Goal: Task Accomplishment & Management: Manage account settings

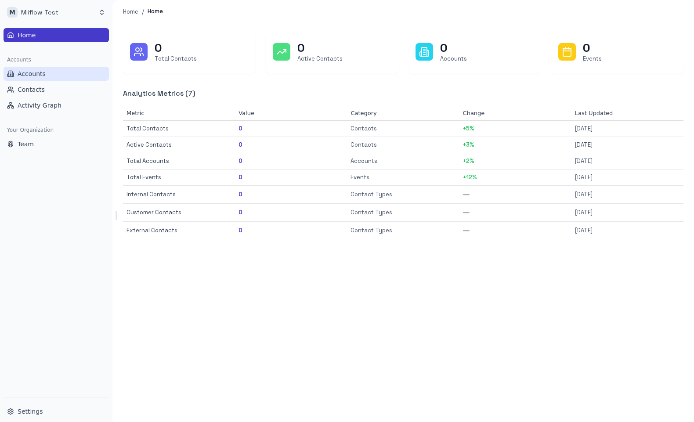
click at [34, 75] on span "Accounts" at bounding box center [32, 73] width 28 height 9
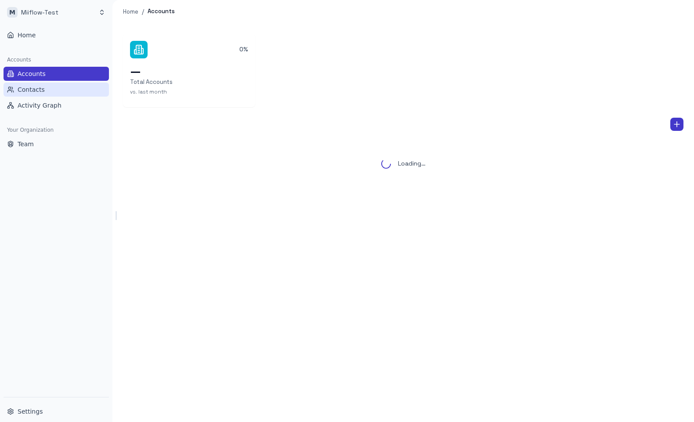
click at [31, 92] on span "Contacts" at bounding box center [31, 89] width 27 height 9
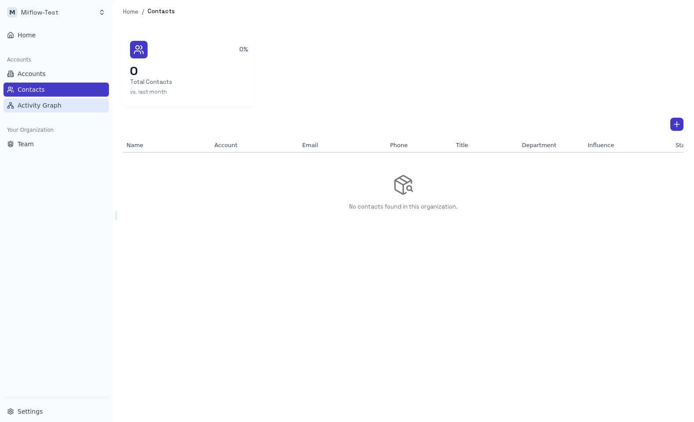
click at [33, 105] on span "Activity Graph" at bounding box center [40, 105] width 44 height 9
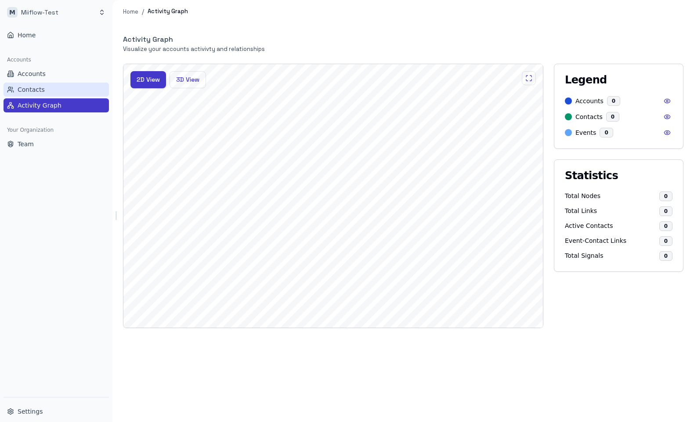
click at [36, 89] on span "Contacts" at bounding box center [31, 89] width 27 height 9
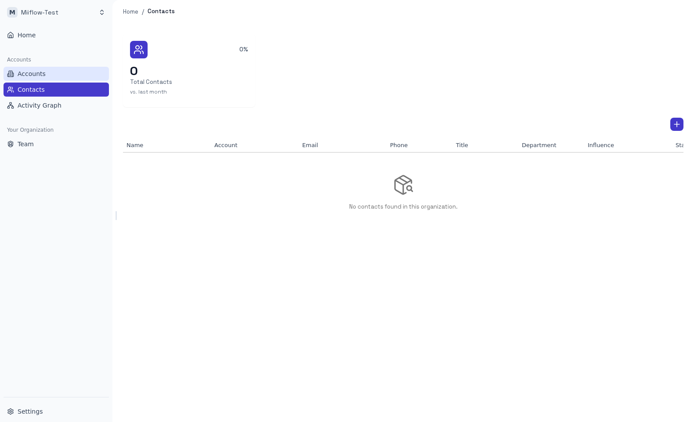
click at [43, 75] on span "Accounts" at bounding box center [32, 73] width 28 height 9
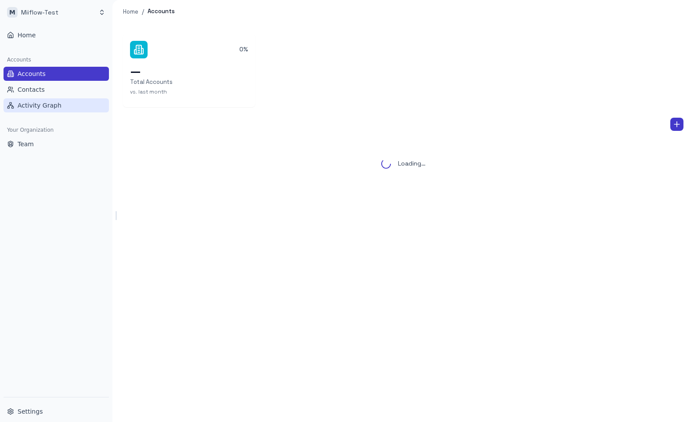
click at [44, 107] on span "Activity Graph" at bounding box center [40, 105] width 44 height 9
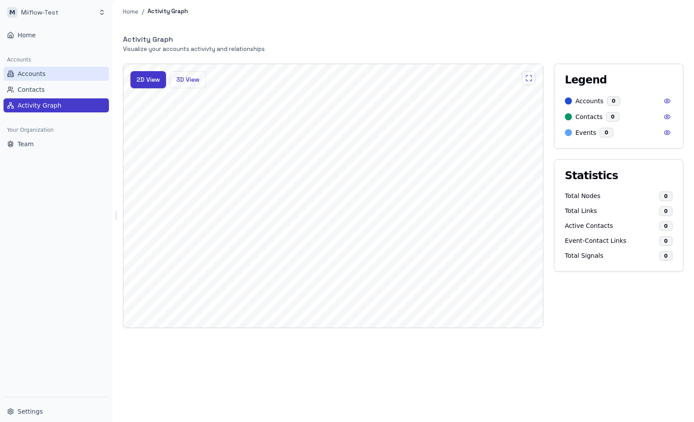
click at [74, 74] on button "Accounts" at bounding box center [56, 74] width 105 height 14
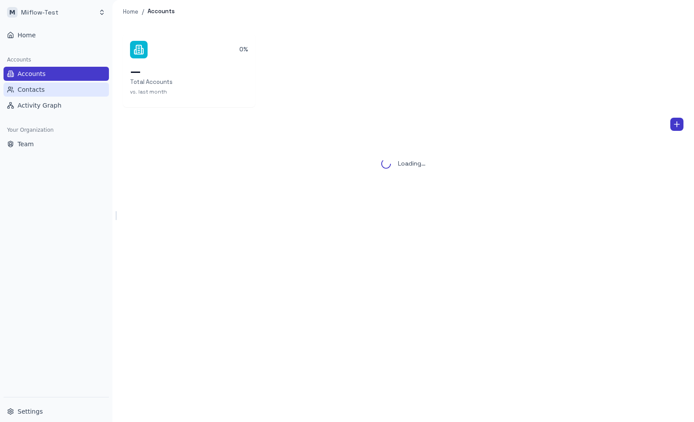
click at [69, 84] on button "Contacts" at bounding box center [56, 90] width 105 height 14
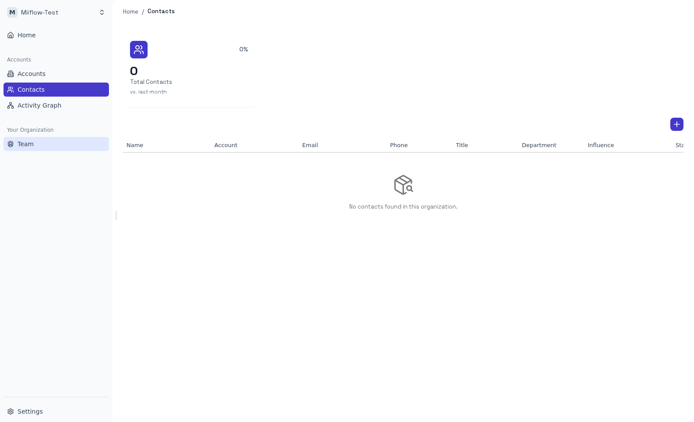
click at [57, 142] on button "Team" at bounding box center [56, 144] width 105 height 14
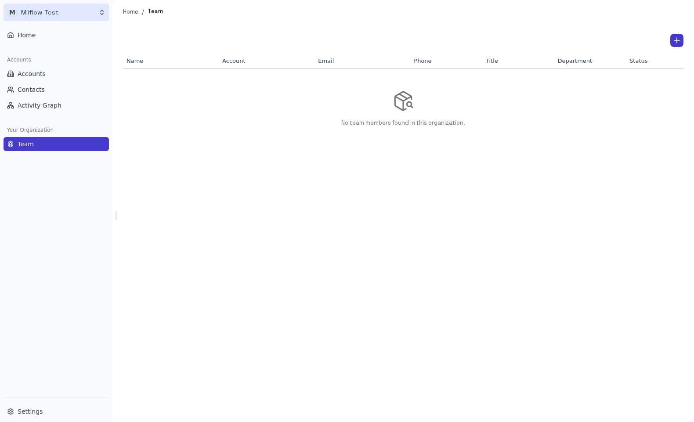
click at [73, 15] on html "M Miiflow-Test Home Accounts Accounts Contacts Activity Graph Your Organization…" at bounding box center [347, 211] width 694 height 422
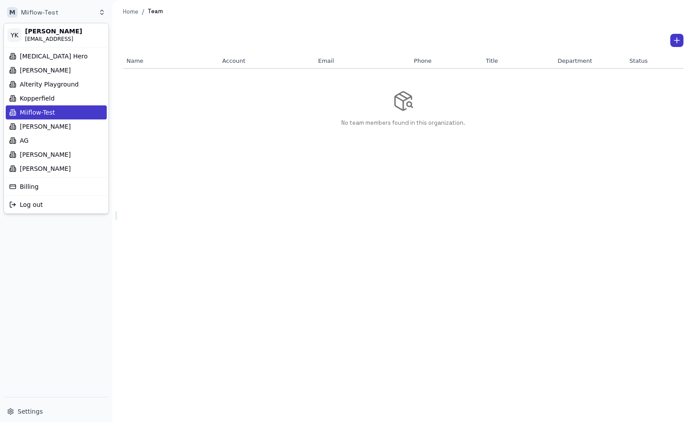
click at [165, 223] on html "M Miiflow-Test Home Accounts Accounts Contacts Activity Graph Your Organization…" at bounding box center [347, 211] width 694 height 422
click at [43, 11] on html "M Miiflow-Test Home Accounts Accounts Contacts Activity Graph Your Organization…" at bounding box center [347, 211] width 694 height 422
click at [256, 181] on html "M Miiflow-Test Home Accounts Accounts Contacts Activity Graph Your Organization…" at bounding box center [347, 211] width 694 height 422
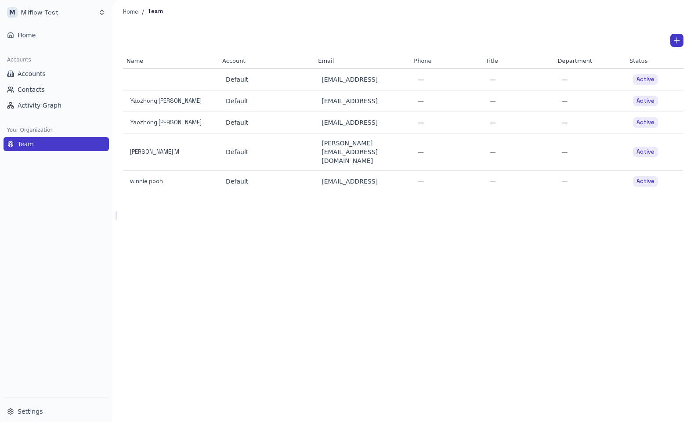
click at [483, 258] on div "Name Account Email Phone Title Department Status Default [EMAIL_ADDRESS] — — — …" at bounding box center [404, 222] width 582 height 399
click at [136, 81] on div at bounding box center [171, 79] width 89 height 9
click at [42, 76] on span "Accounts" at bounding box center [32, 73] width 28 height 9
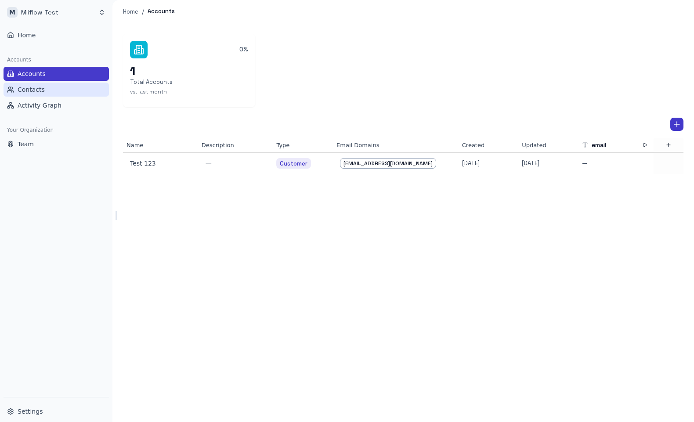
click at [42, 84] on button "Contacts" at bounding box center [56, 90] width 105 height 14
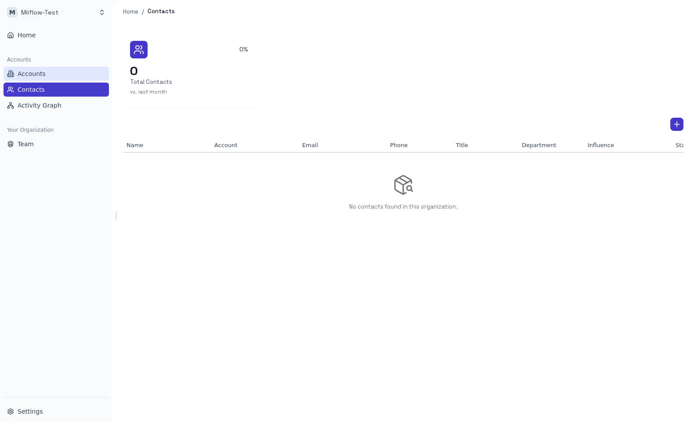
click at [51, 72] on button "Accounts" at bounding box center [56, 74] width 105 height 14
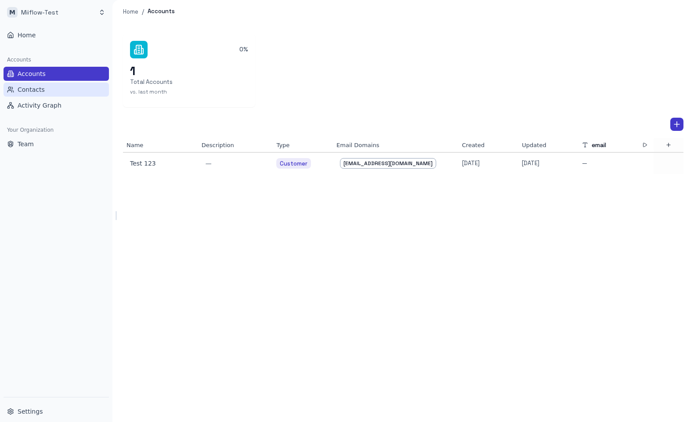
click at [46, 87] on button "Contacts" at bounding box center [56, 90] width 105 height 14
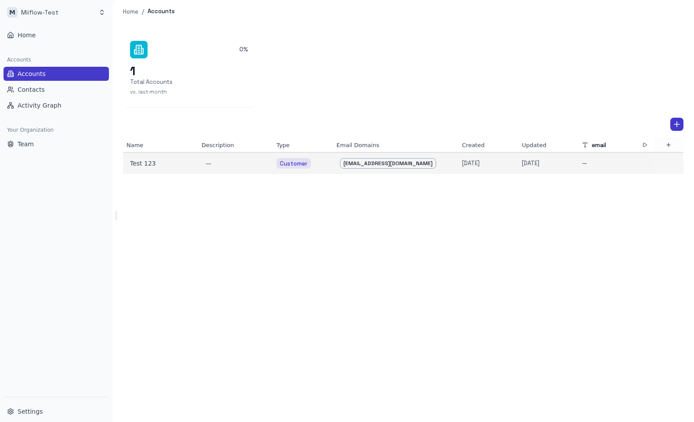
click at [582, 166] on p "—" at bounding box center [584, 164] width 5 height 8
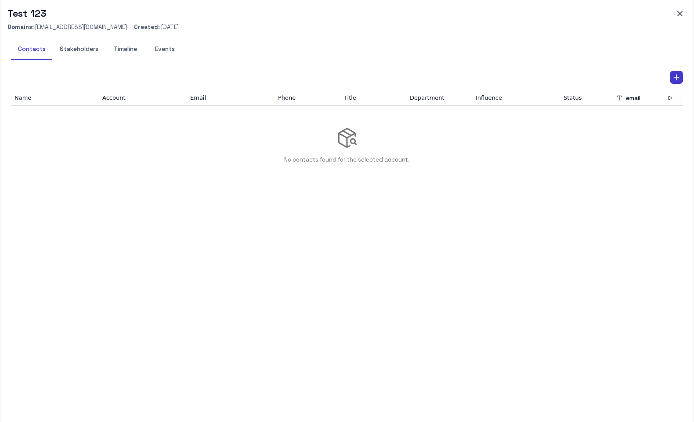
click at [161, 48] on button "Events" at bounding box center [165, 49] width 40 height 21
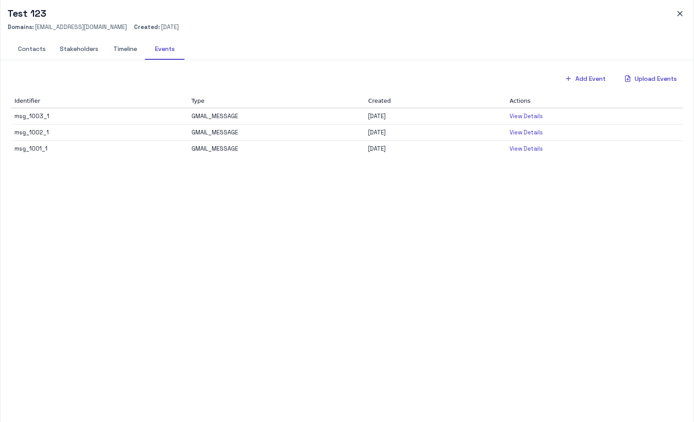
click at [123, 52] on button "Timeline" at bounding box center [125, 49] width 40 height 21
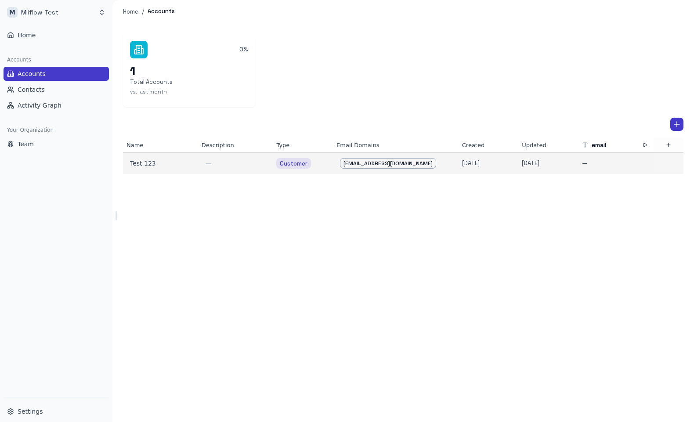
click at [462, 167] on p "[DATE]" at bounding box center [471, 164] width 18 height 8
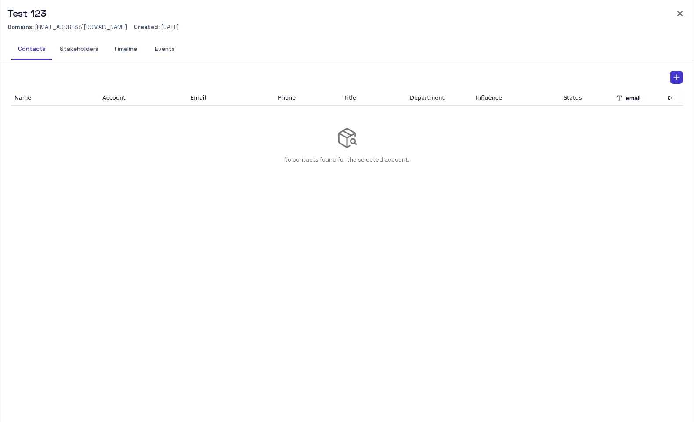
click at [135, 54] on button "Timeline" at bounding box center [125, 49] width 40 height 21
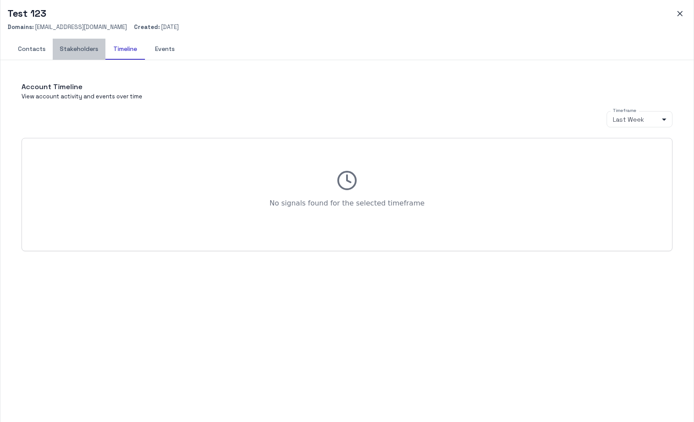
click at [89, 50] on button "Stakeholders" at bounding box center [79, 49] width 53 height 21
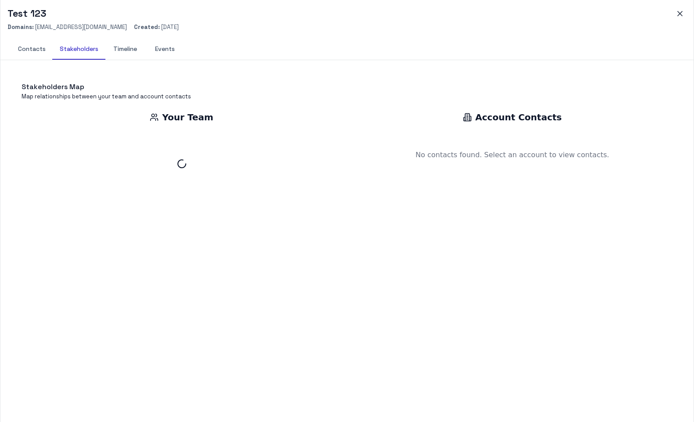
click at [122, 52] on button "Timeline" at bounding box center [125, 49] width 40 height 21
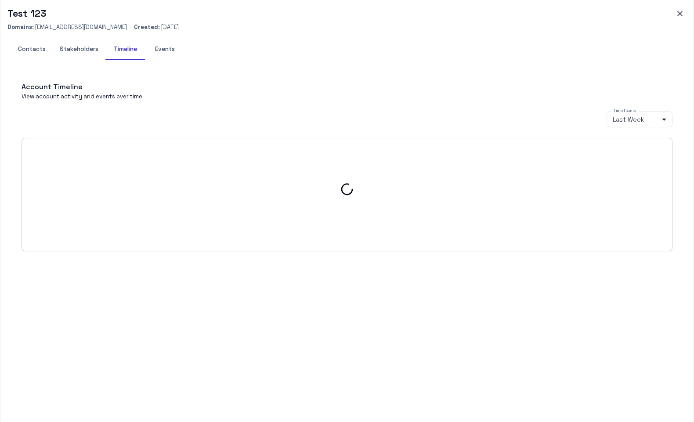
click at [162, 51] on button "Events" at bounding box center [165, 49] width 40 height 21
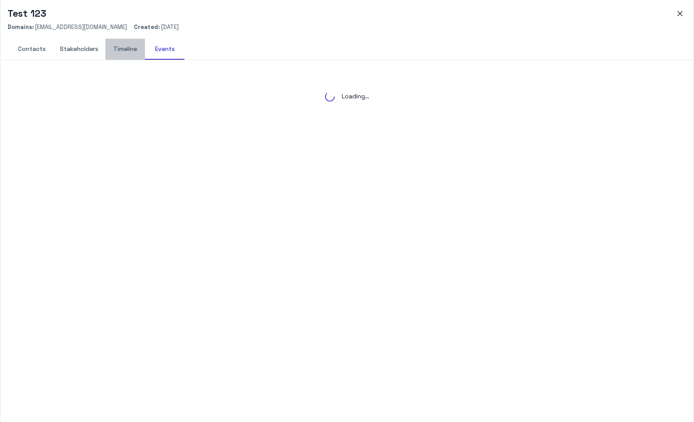
click at [124, 51] on button "Timeline" at bounding box center [125, 49] width 40 height 21
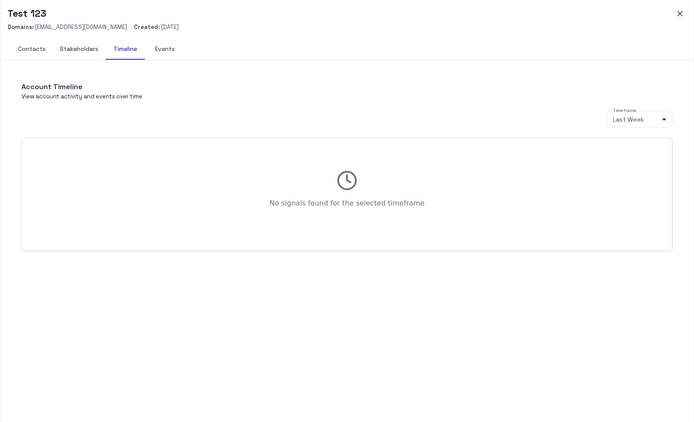
click at [84, 50] on button "Stakeholders" at bounding box center [79, 49] width 53 height 21
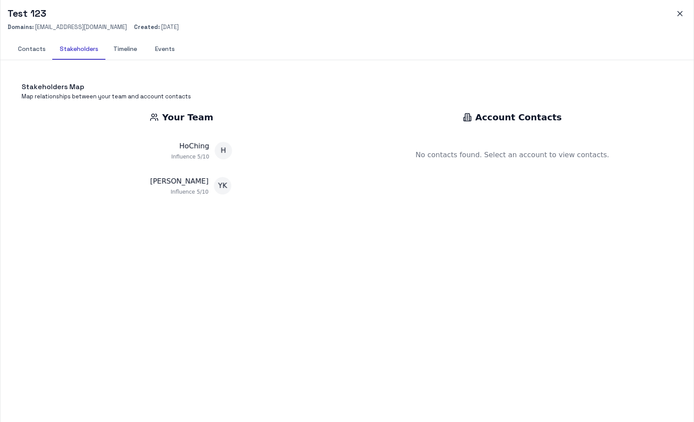
click at [117, 52] on button "Timeline" at bounding box center [125, 49] width 40 height 21
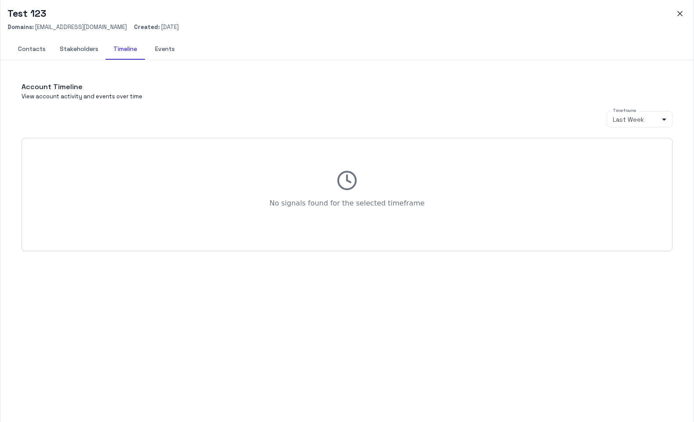
click at [85, 51] on button "Stakeholders" at bounding box center [79, 49] width 53 height 21
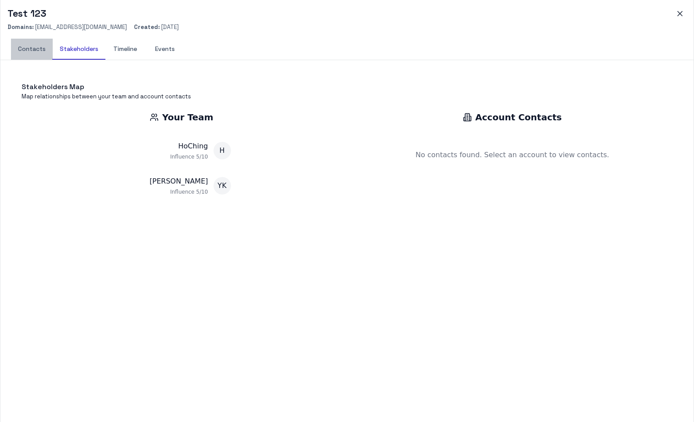
click at [38, 51] on button "Contacts" at bounding box center [32, 49] width 42 height 21
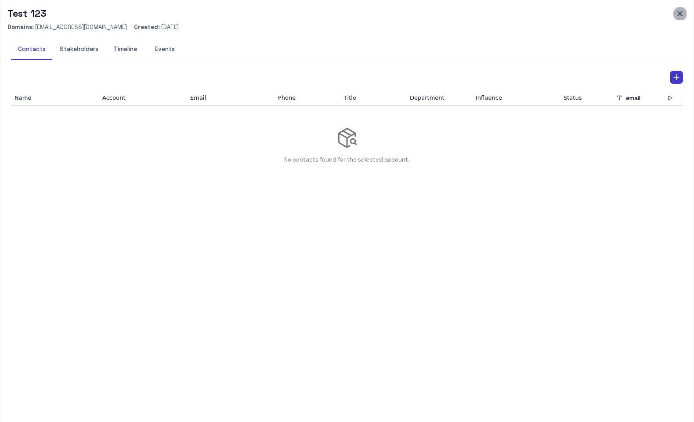
click at [680, 14] on icon "button" at bounding box center [680, 13] width 4 height 4
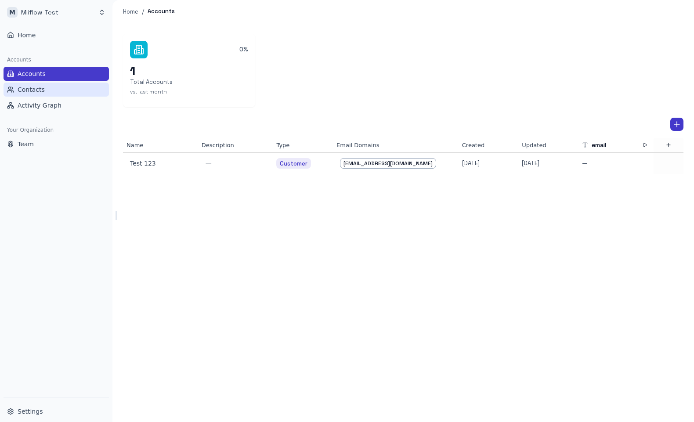
click at [61, 91] on button "Contacts" at bounding box center [56, 90] width 105 height 14
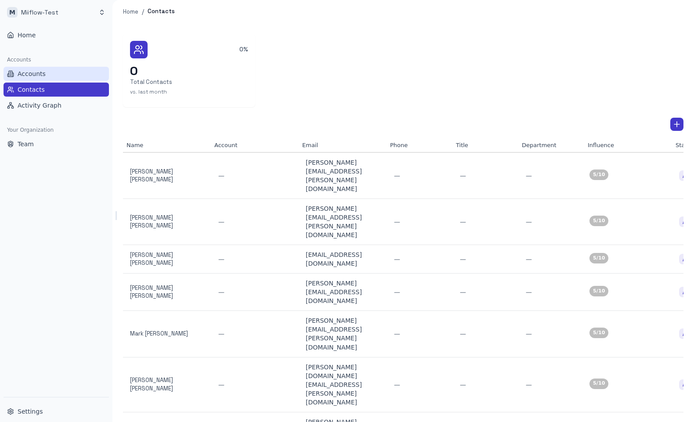
click at [55, 74] on button "Accounts" at bounding box center [56, 74] width 105 height 14
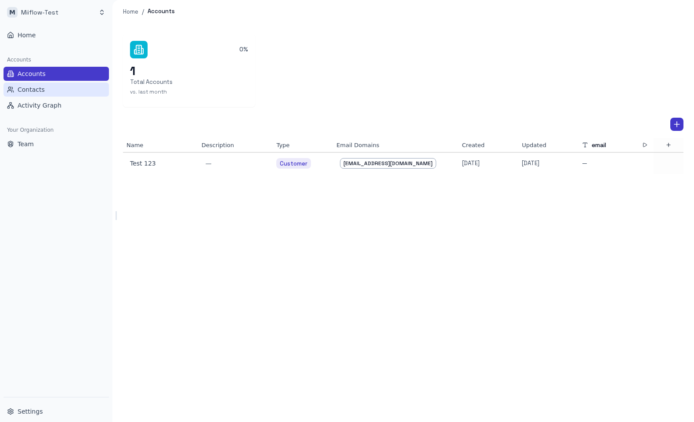
click at [54, 90] on button "Contacts" at bounding box center [56, 90] width 105 height 14
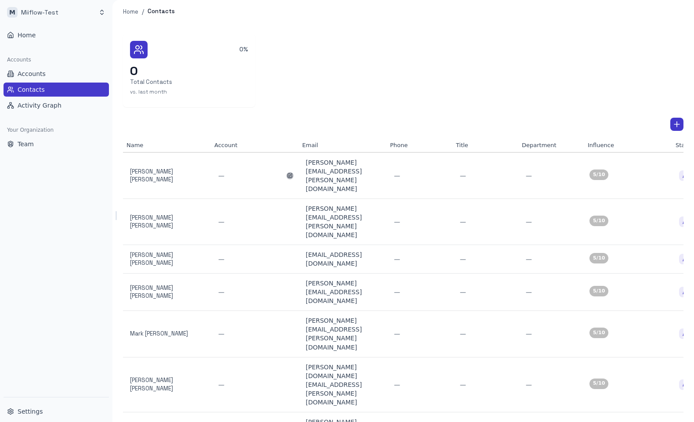
click at [287, 173] on icon "button" at bounding box center [289, 175] width 5 height 5
click at [278, 166] on body "M Miiflow-Test Home Accounts Accounts Contacts Activity Graph Your Organization…" at bounding box center [347, 211] width 694 height 422
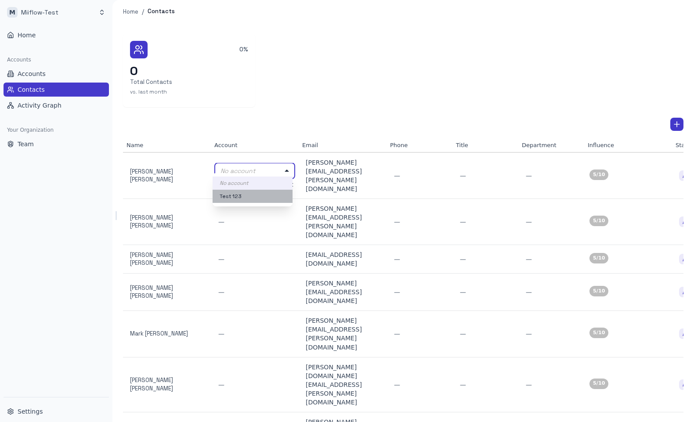
click at [260, 196] on li "Test 123" at bounding box center [253, 196] width 80 height 13
type input "**********"
click at [280, 182] on icon "button" at bounding box center [282, 185] width 6 height 6
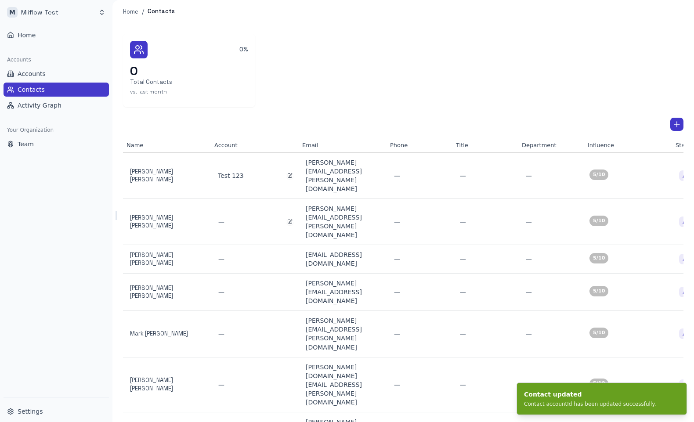
click at [269, 218] on div "—" at bounding box center [255, 222] width 74 height 9
click at [288, 219] on icon "button" at bounding box center [289, 221] width 5 height 5
click at [280, 229] on icon "button" at bounding box center [282, 230] width 4 height 3
click at [287, 219] on icon "button" at bounding box center [289, 221] width 5 height 5
click at [266, 190] on body "M Miiflow-Test Home Accounts Accounts Contacts Activity Graph Your Organization…" at bounding box center [347, 211] width 694 height 422
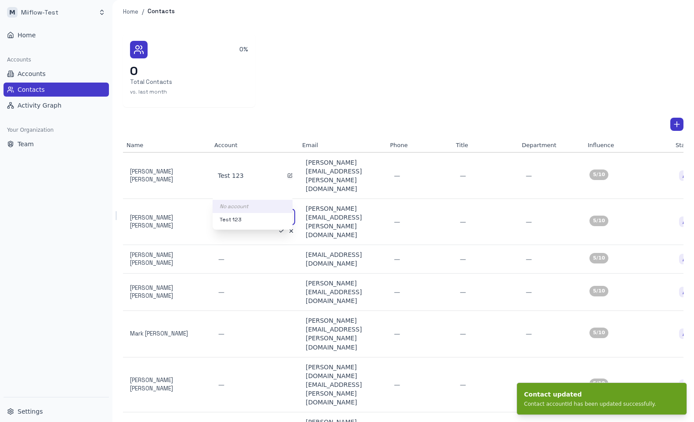
click at [247, 218] on li "Test 123" at bounding box center [253, 219] width 80 height 13
type input "**********"
click at [250, 255] on div "—" at bounding box center [255, 259] width 74 height 9
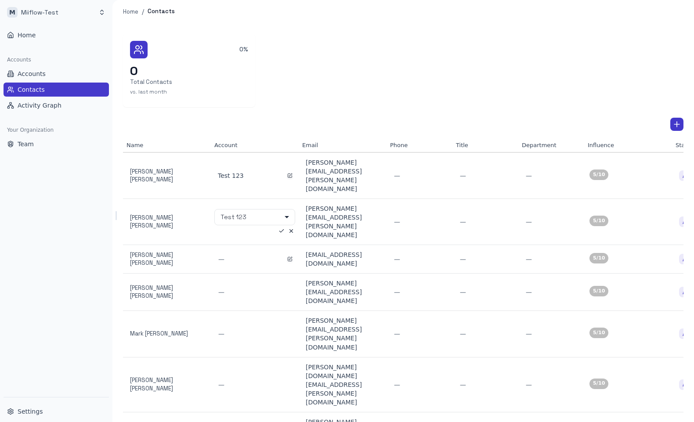
click at [283, 255] on div "—" at bounding box center [255, 259] width 74 height 9
click at [289, 257] on icon "button" at bounding box center [290, 258] width 3 height 3
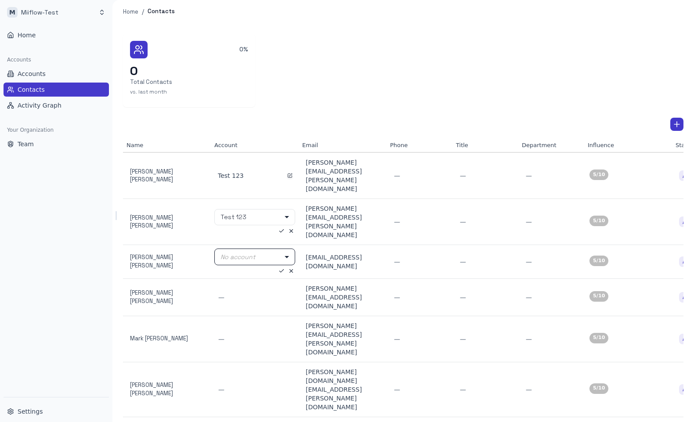
click at [276, 222] on body "**********" at bounding box center [347, 211] width 694 height 422
click at [252, 251] on li "Test 123" at bounding box center [253, 253] width 80 height 13
type input "**********"
click at [279, 227] on button "button" at bounding box center [282, 231] width 8 height 8
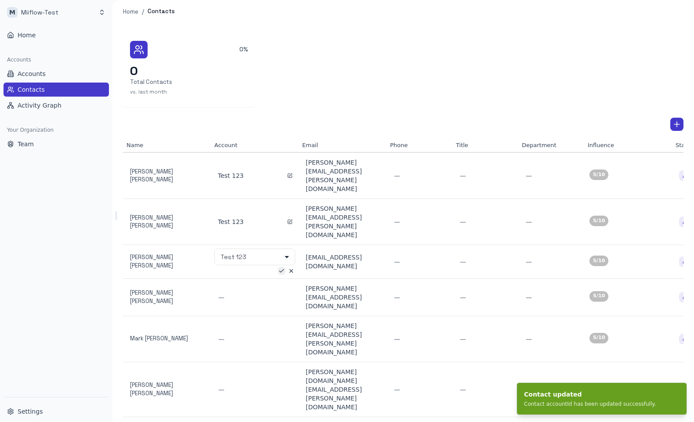
click at [279, 268] on icon "button" at bounding box center [282, 271] width 6 height 6
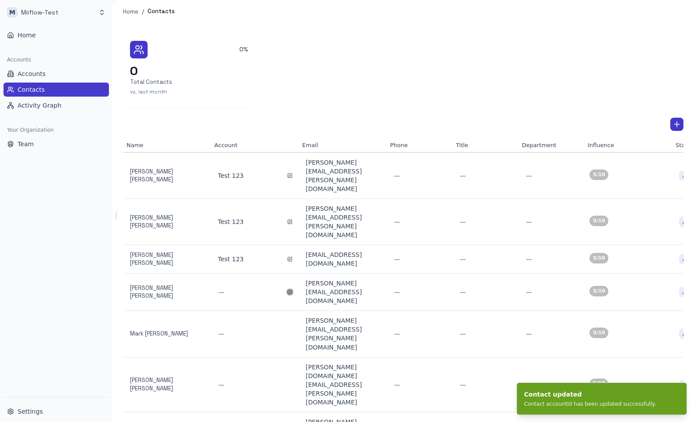
click at [290, 289] on button "button" at bounding box center [290, 292] width 7 height 7
click at [277, 239] on body "M Miiflow-Test Home Accounts Accounts Contacts Activity Graph Your Organization…" at bounding box center [347, 211] width 694 height 422
click at [261, 266] on li "Test 123" at bounding box center [253, 266] width 80 height 13
type input "**********"
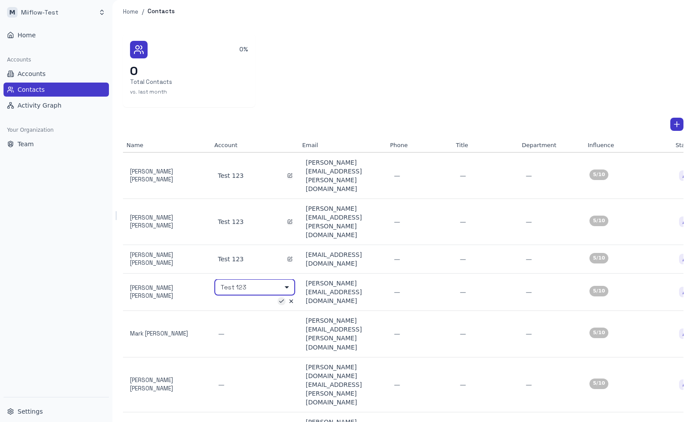
click at [279, 298] on icon "button" at bounding box center [282, 301] width 6 height 6
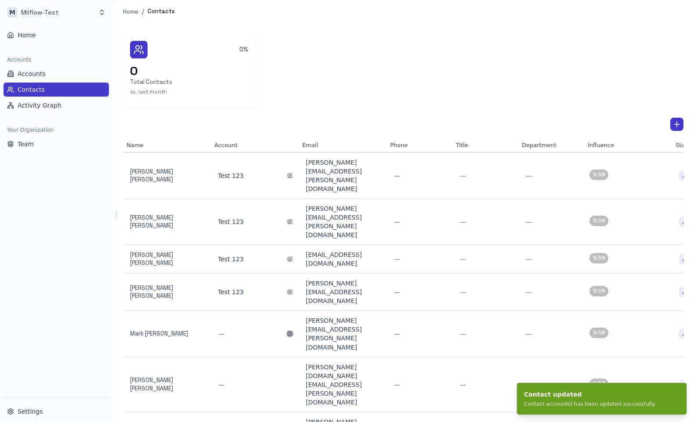
click at [287, 331] on icon "button" at bounding box center [289, 333] width 5 height 5
click at [286, 261] on body "M Miiflow-Test Home Accounts Accounts Contacts Activity Graph Your Organization…" at bounding box center [347, 211] width 694 height 422
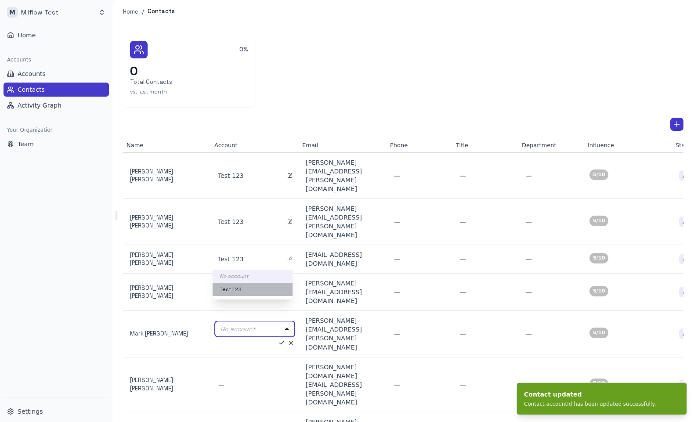
click at [253, 287] on li "Test 123" at bounding box center [253, 289] width 80 height 13
type input "**********"
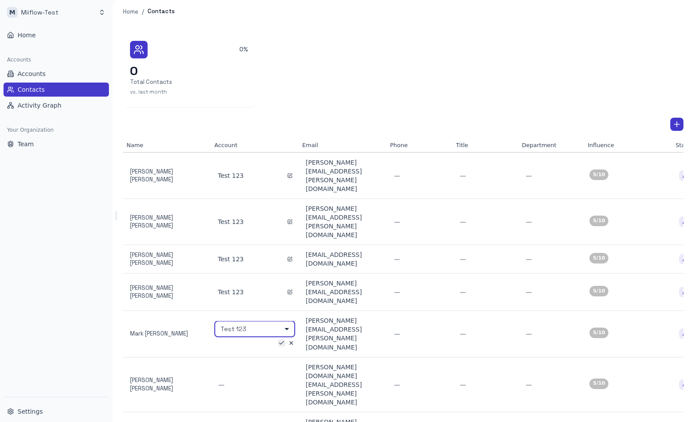
click at [280, 342] on icon "button" at bounding box center [282, 343] width 4 height 3
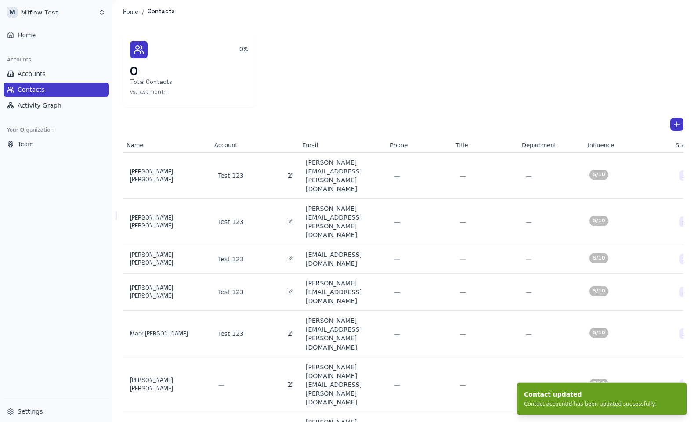
click at [289, 379] on div "—" at bounding box center [254, 385] width 81 height 12
click at [289, 383] on icon "button" at bounding box center [290, 384] width 3 height 3
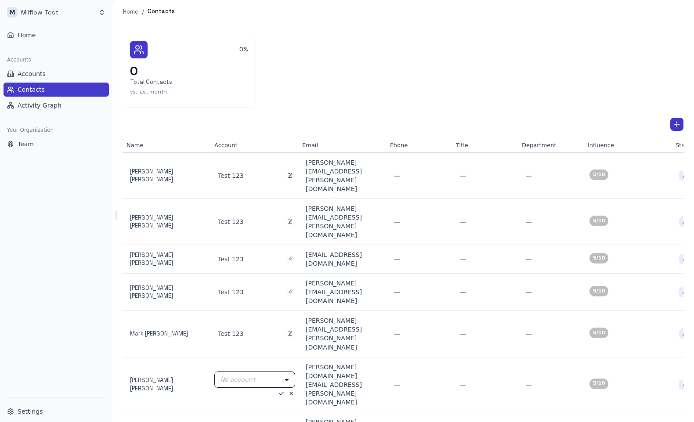
click at [287, 279] on body "M Miiflow-Test Home Accounts Accounts Contacts Activity Graph Your Organization…" at bounding box center [347, 211] width 694 height 422
click at [257, 314] on li "Test 123" at bounding box center [253, 312] width 80 height 13
type input "**********"
click at [275, 390] on div at bounding box center [254, 394] width 81 height 8
click at [279, 391] on icon "button" at bounding box center [282, 394] width 6 height 6
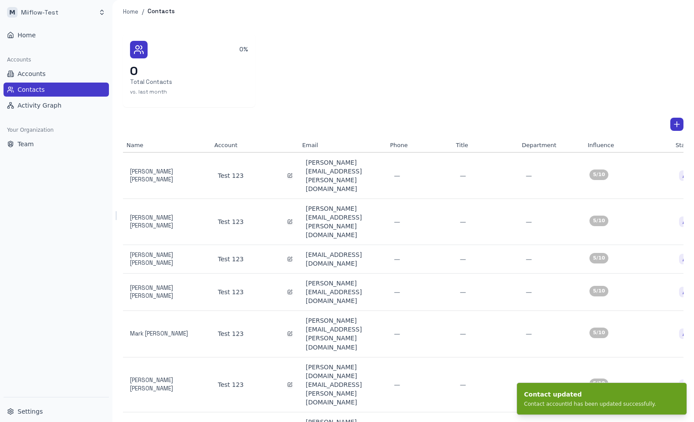
click at [287, 303] on body "M Miiflow-Test Home Accounts Accounts Contacts Activity Graph Your Organization…" at bounding box center [347, 211] width 694 height 422
click at [258, 333] on li "Test 123" at bounding box center [253, 336] width 80 height 13
type input "**********"
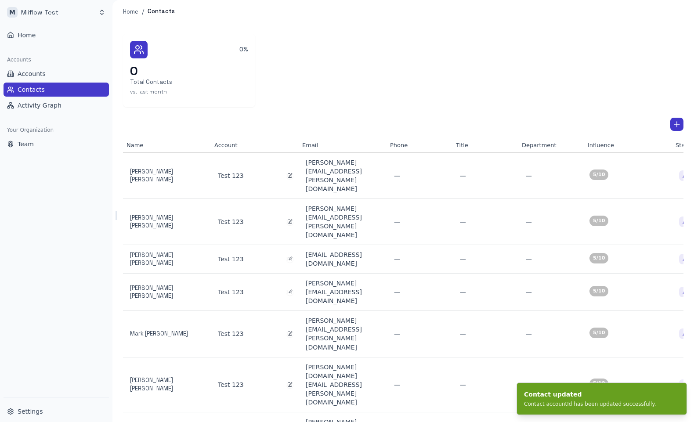
click at [285, 326] on body "M Miiflow-Test Home Accounts Accounts Contacts Activity Graph Your Organization…" at bounding box center [347, 211] width 694 height 422
click at [254, 355] on li "Test 123" at bounding box center [253, 359] width 80 height 13
type input "**********"
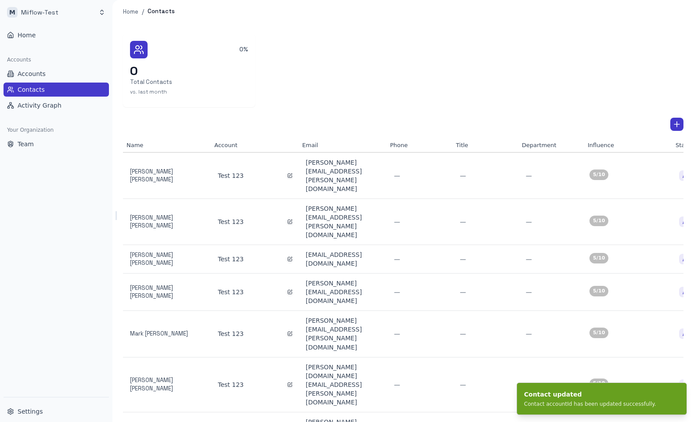
click at [287, 349] on body "M Miiflow-Test Home Accounts Accounts Contacts Activity Graph Your Organization…" at bounding box center [347, 211] width 694 height 422
click at [248, 379] on li "Test 123" at bounding box center [253, 382] width 80 height 13
type input "**********"
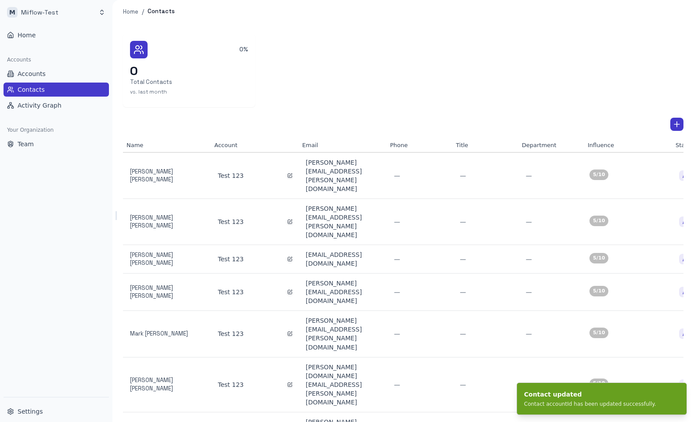
click at [285, 375] on body "M Miiflow-Test Home Accounts Accounts Contacts Activity Graph Your Organization…" at bounding box center [347, 211] width 694 height 422
click at [245, 403] on li "Test 123" at bounding box center [253, 405] width 80 height 13
type input "**********"
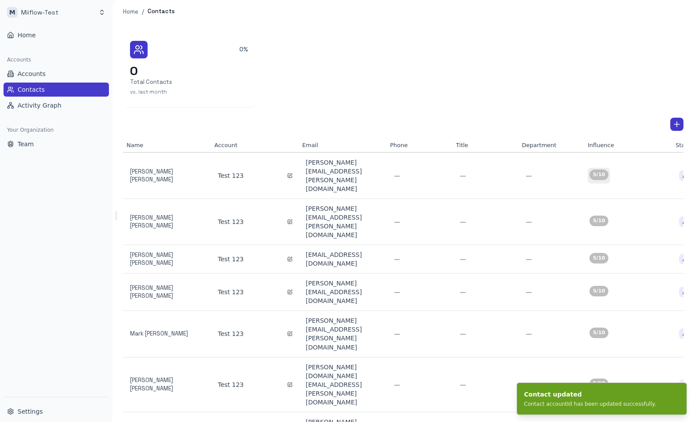
click at [605, 170] on div "5 /10" at bounding box center [599, 175] width 19 height 11
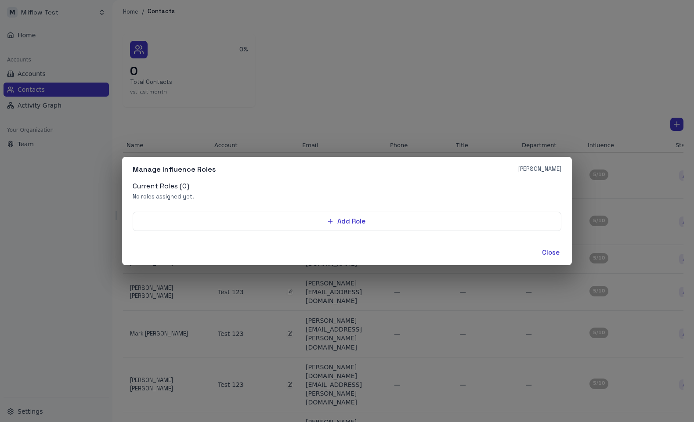
click at [541, 114] on div "Manage Influence Roles Michael Adams Current Roles ( 0 ) No roles assigned yet.…" at bounding box center [347, 211] width 694 height 422
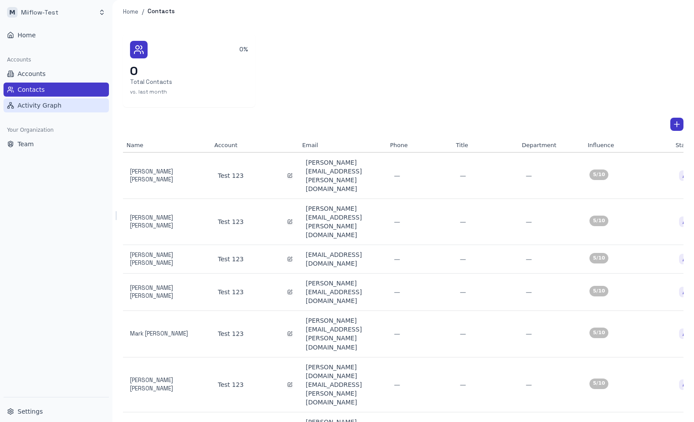
click at [54, 108] on span "Activity Graph" at bounding box center [40, 105] width 44 height 9
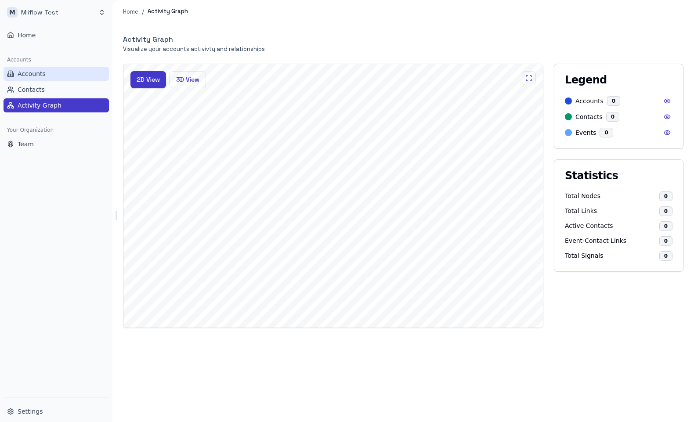
click at [60, 67] on button "Accounts" at bounding box center [56, 74] width 105 height 14
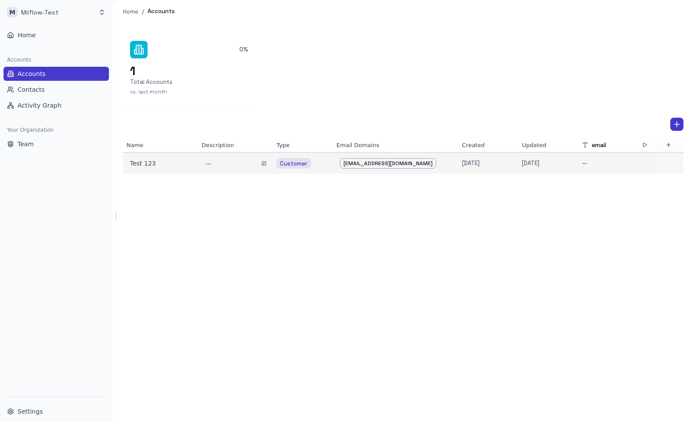
click at [232, 162] on div "—" at bounding box center [235, 163] width 61 height 9
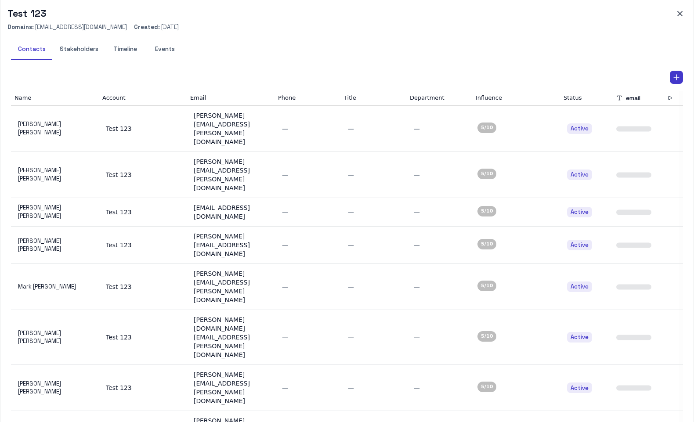
click at [80, 49] on button "Stakeholders" at bounding box center [79, 49] width 53 height 21
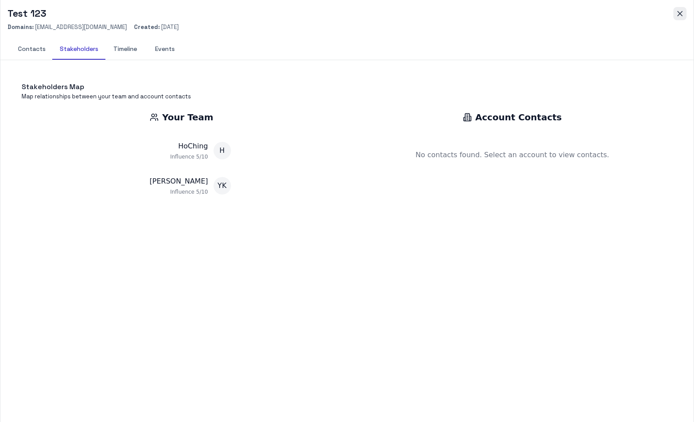
click at [679, 14] on icon "button" at bounding box center [680, 13] width 4 height 4
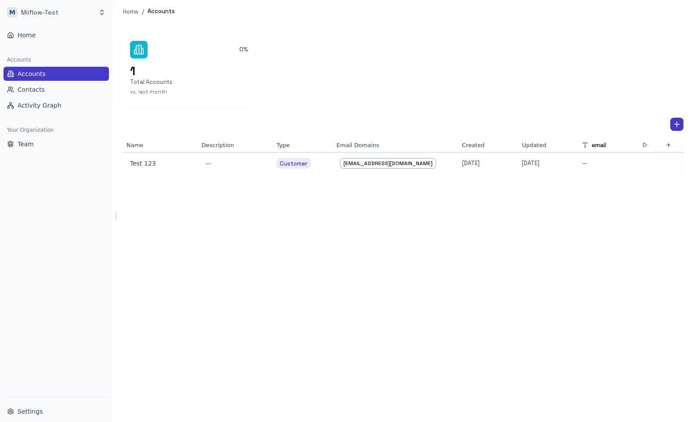
click at [523, 267] on div "0% 1 Total Accounts vs. last month Name Description Type Email Domains Created …" at bounding box center [404, 222] width 582 height 399
click at [64, 33] on button "Home" at bounding box center [56, 35] width 105 height 14
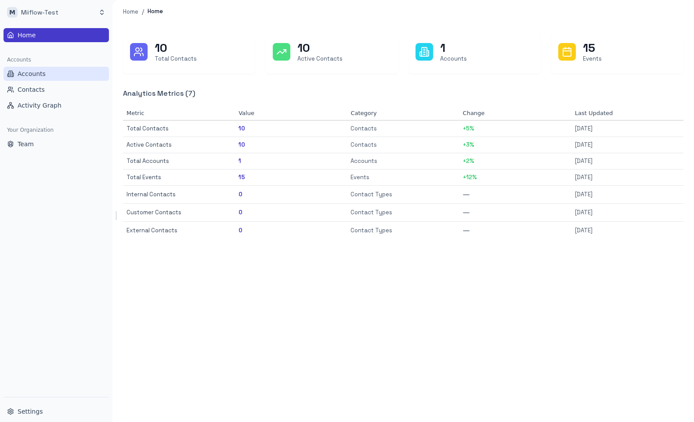
click at [42, 79] on button "Accounts" at bounding box center [56, 74] width 105 height 14
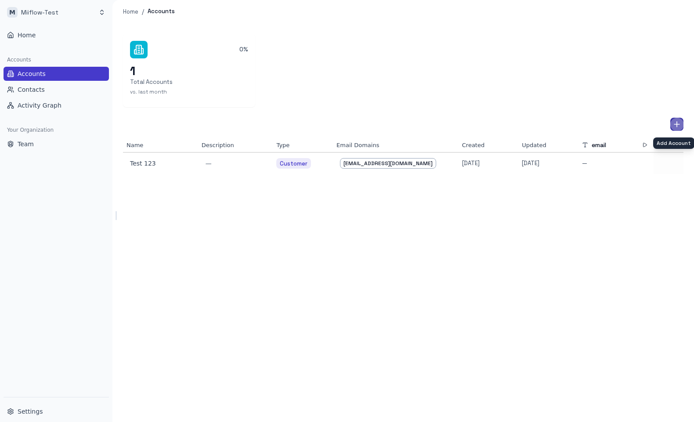
click at [674, 125] on icon "Add Account" at bounding box center [677, 124] width 9 height 9
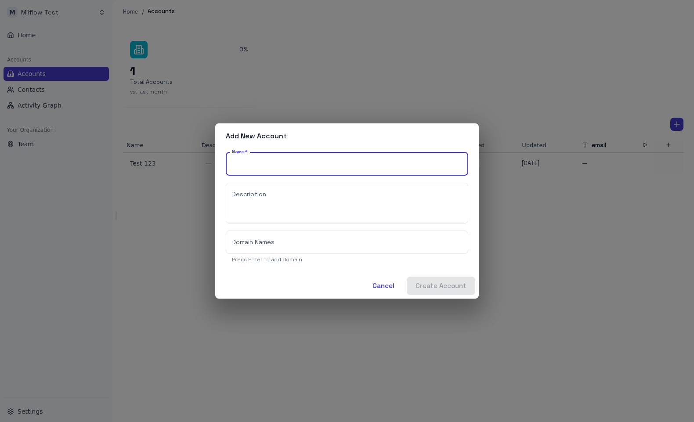
click at [616, 204] on div "Add New Account Name   * Name   * Description * Description Domain Names Domain…" at bounding box center [347, 211] width 694 height 422
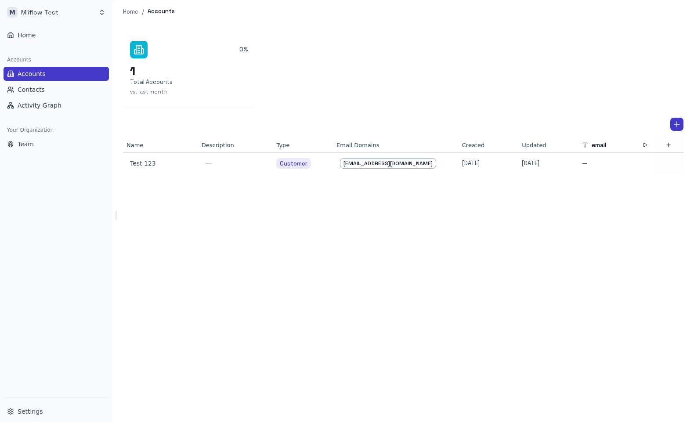
click at [585, 258] on div "0% 1 Total Accounts vs. last month Name Description Type Email Domains Created …" at bounding box center [404, 222] width 582 height 399
click at [64, 92] on button "Contacts" at bounding box center [56, 90] width 105 height 14
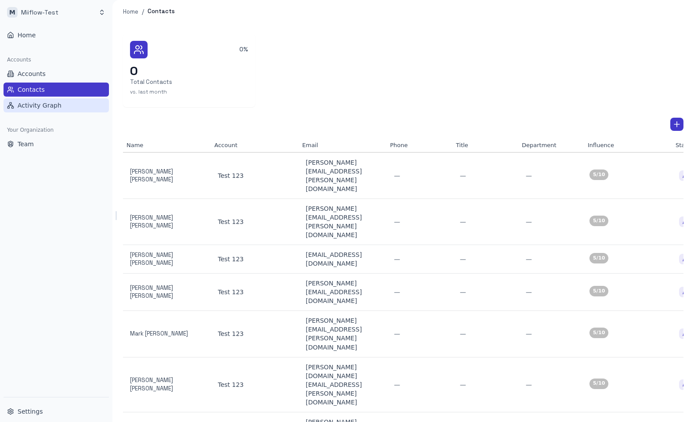
click at [60, 105] on button "Activity Graph" at bounding box center [56, 105] width 105 height 14
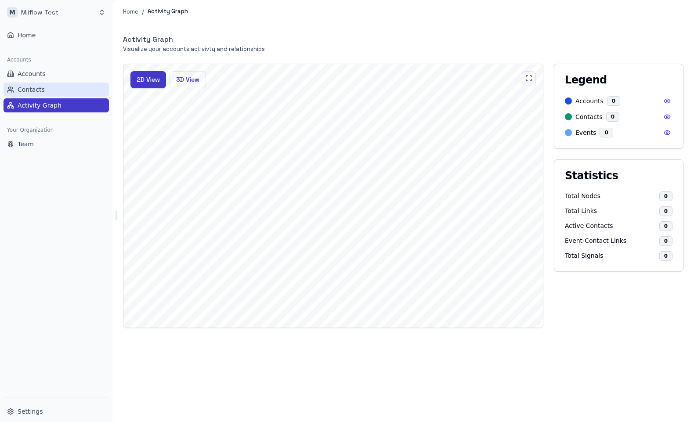
click at [61, 93] on button "Contacts" at bounding box center [56, 90] width 105 height 14
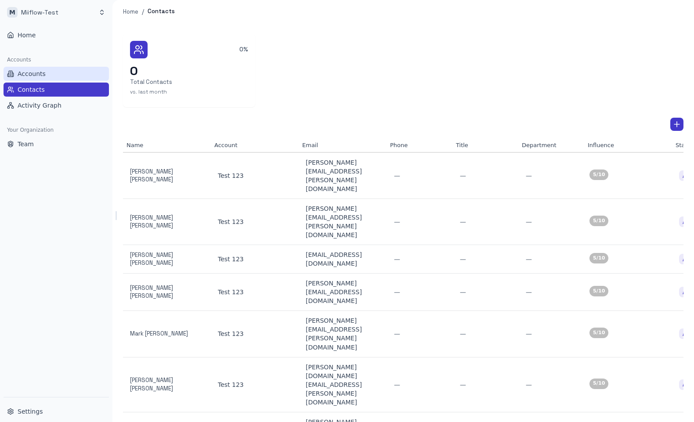
click at [62, 77] on button "Accounts" at bounding box center [56, 74] width 105 height 14
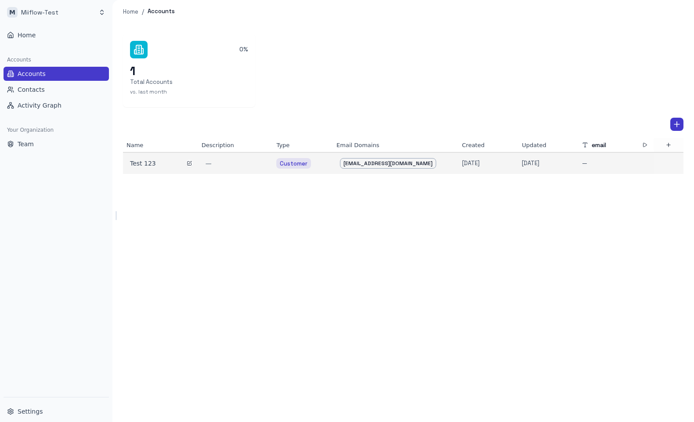
click at [146, 165] on div "Test 123" at bounding box center [160, 163] width 61 height 9
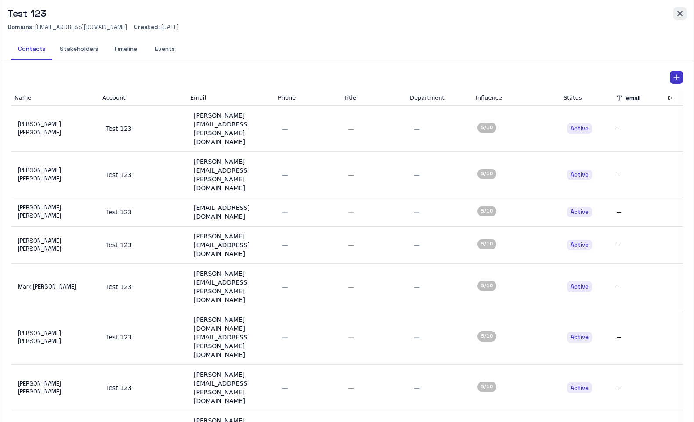
click at [675, 14] on button "button" at bounding box center [680, 13] width 13 height 13
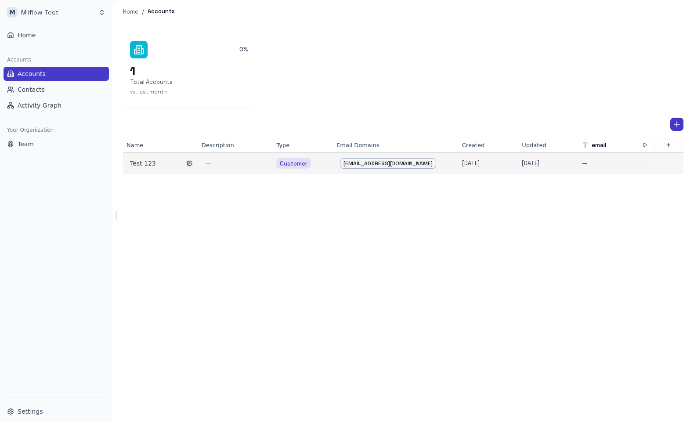
click at [192, 165] on icon "button" at bounding box center [189, 163] width 5 height 5
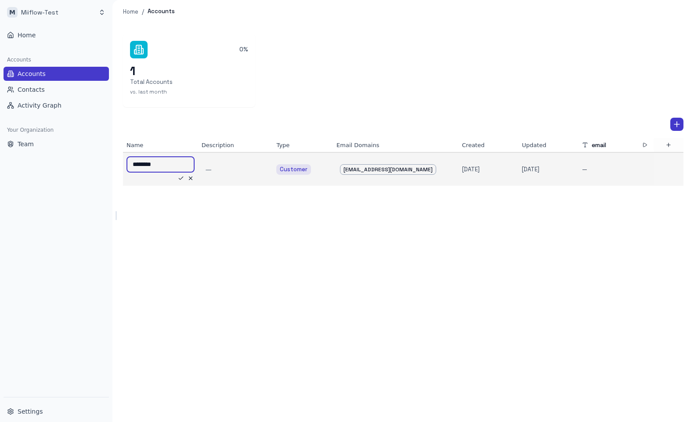
click at [168, 163] on input "********" at bounding box center [161, 164] width 68 height 16
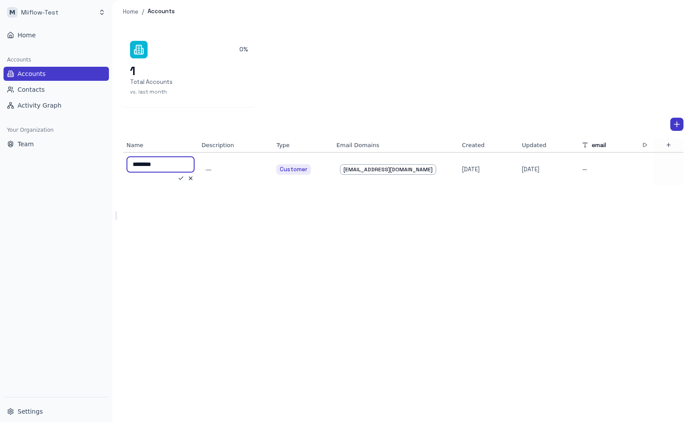
drag, startPoint x: 123, startPoint y: 164, endPoint x: 91, endPoint y: 164, distance: 32.1
click at [91, 164] on div "M Miiflow-Test Home Accounts Accounts Contacts Activity Graph Your Organization…" at bounding box center [347, 211] width 694 height 422
type input "****"
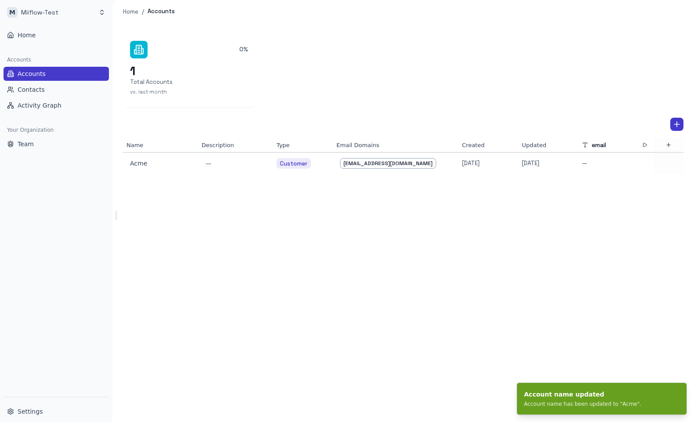
click at [200, 203] on div "0% 1 Total Accounts vs. last month Name Description Type Email Domains Created …" at bounding box center [404, 222] width 582 height 399
click at [67, 92] on button "Contacts" at bounding box center [56, 90] width 105 height 14
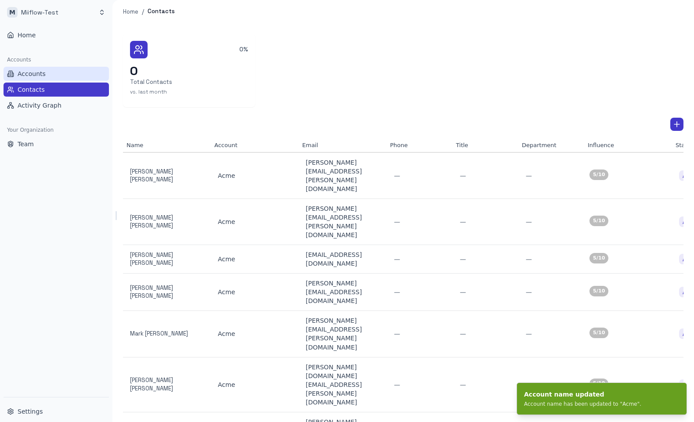
click at [66, 79] on button "Accounts" at bounding box center [56, 74] width 105 height 14
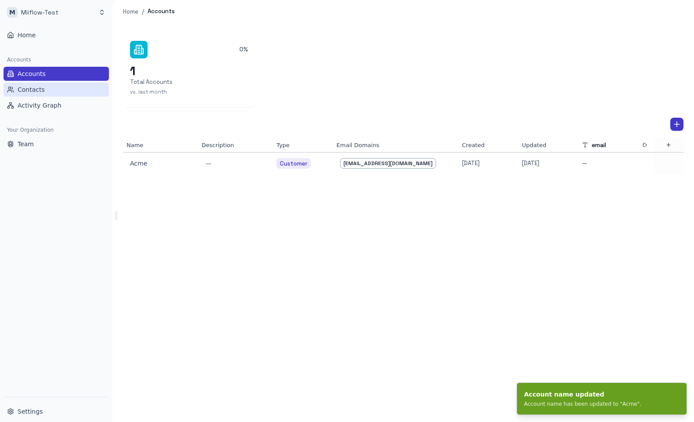
click at [59, 94] on button "Contacts" at bounding box center [56, 90] width 105 height 14
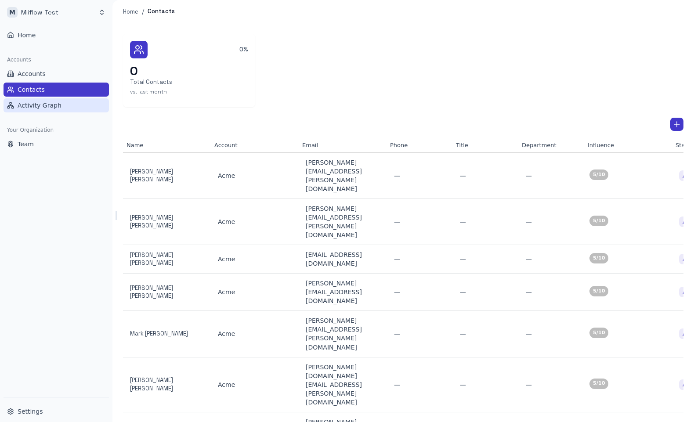
click at [56, 109] on span "Activity Graph" at bounding box center [40, 105] width 44 height 9
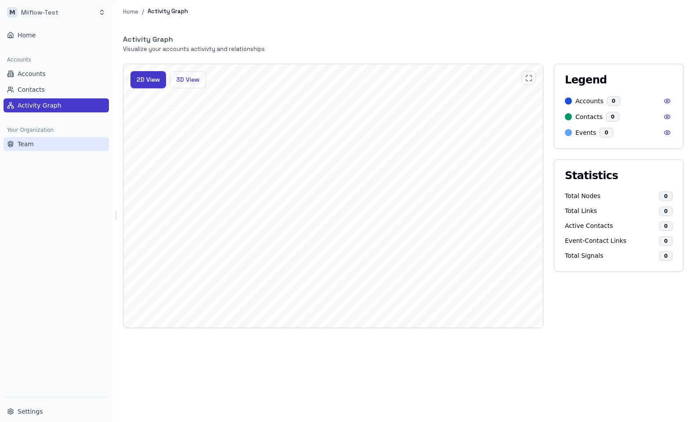
click at [45, 148] on button "Team" at bounding box center [56, 144] width 105 height 14
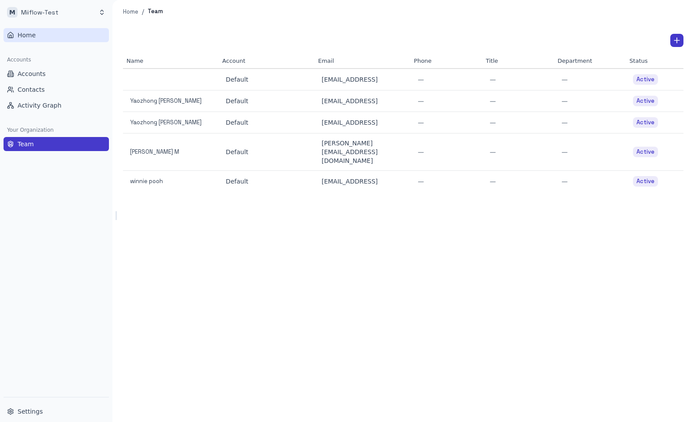
click at [34, 36] on span "Home" at bounding box center [27, 35] width 18 height 9
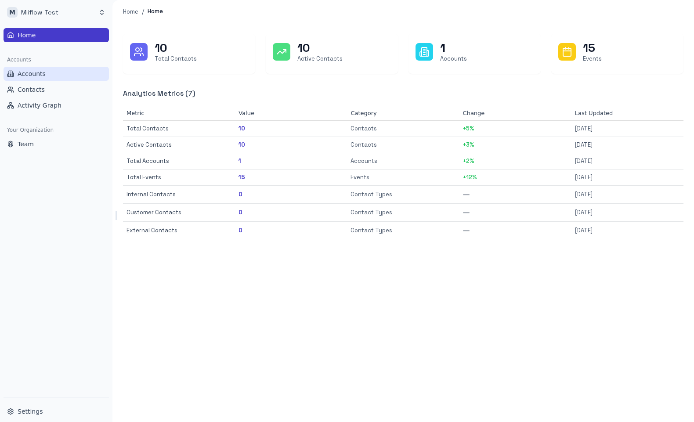
click at [39, 76] on span "Accounts" at bounding box center [32, 73] width 28 height 9
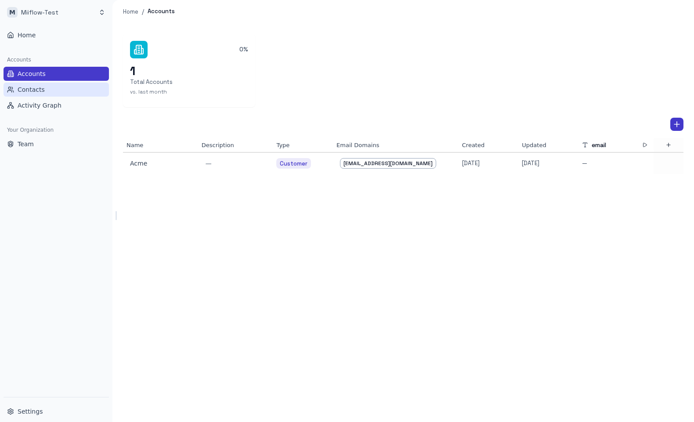
click at [40, 88] on span "Contacts" at bounding box center [31, 89] width 27 height 9
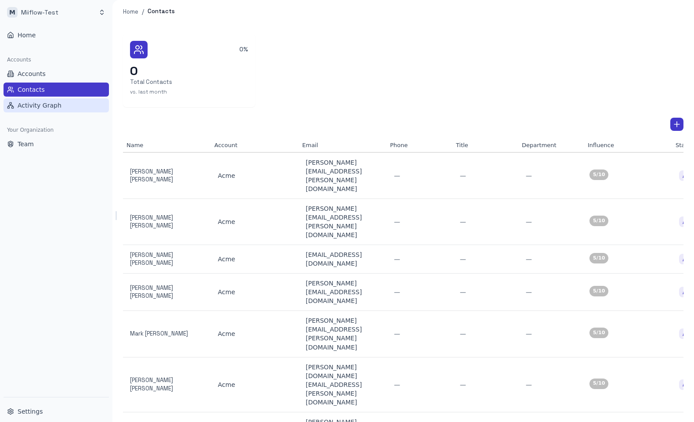
click at [40, 101] on span "Activity Graph" at bounding box center [40, 105] width 44 height 9
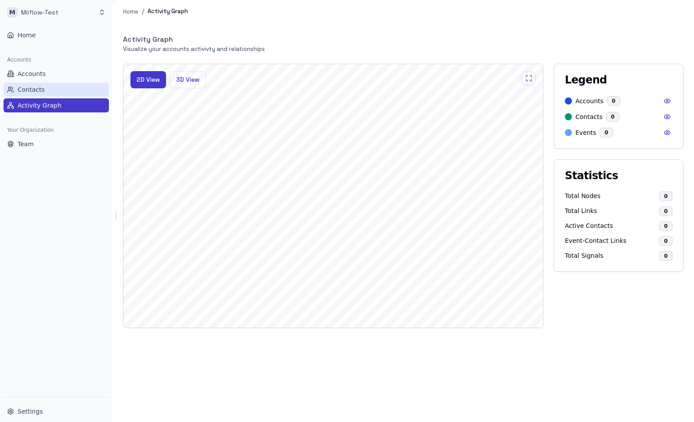
click at [43, 91] on span "Contacts" at bounding box center [31, 89] width 27 height 9
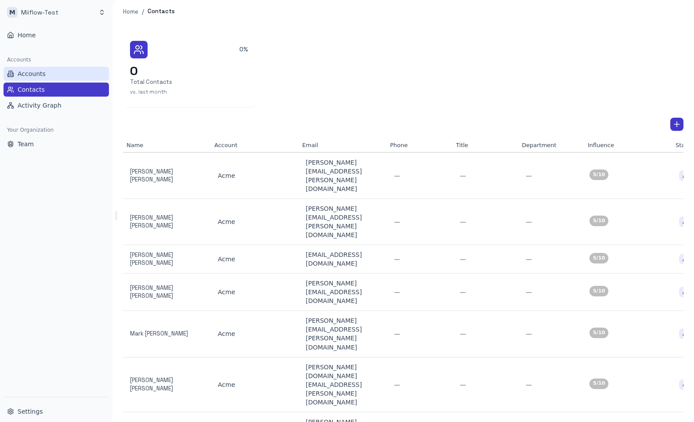
click at [44, 78] on button "Accounts" at bounding box center [56, 74] width 105 height 14
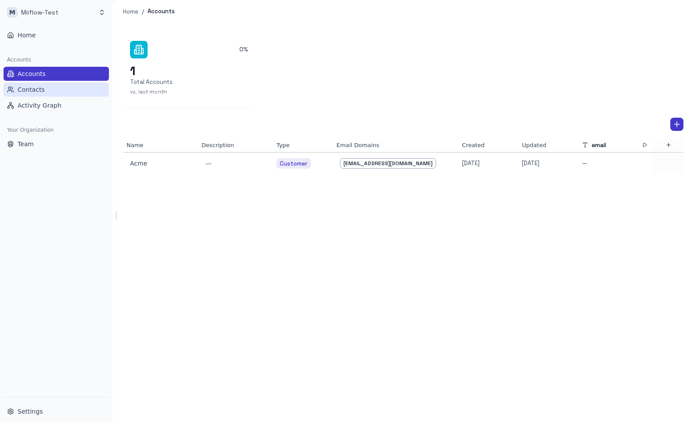
click at [41, 92] on span "Contacts" at bounding box center [31, 89] width 27 height 9
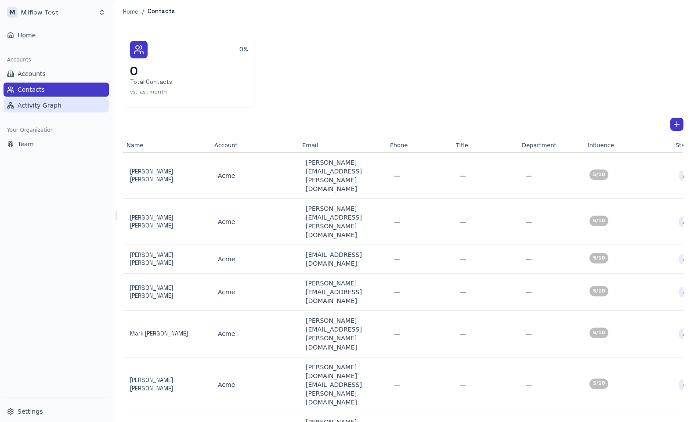
click at [41, 111] on button "Activity Graph" at bounding box center [56, 105] width 105 height 14
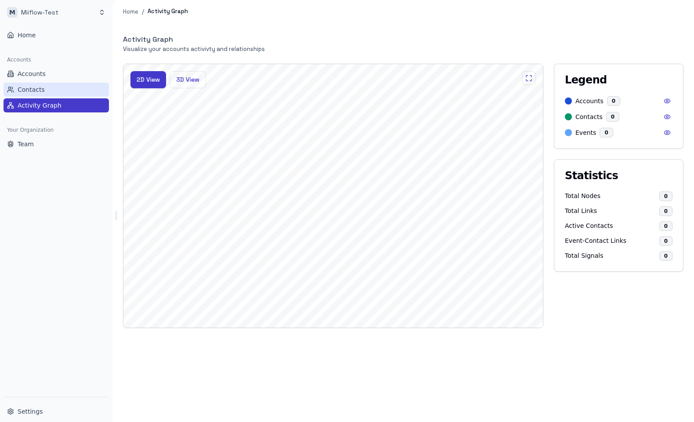
click at [44, 88] on button "Contacts" at bounding box center [56, 90] width 105 height 14
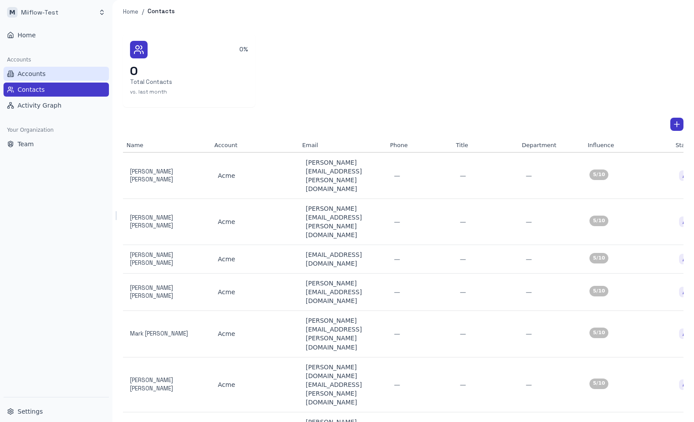
click at [51, 75] on button "Accounts" at bounding box center [56, 74] width 105 height 14
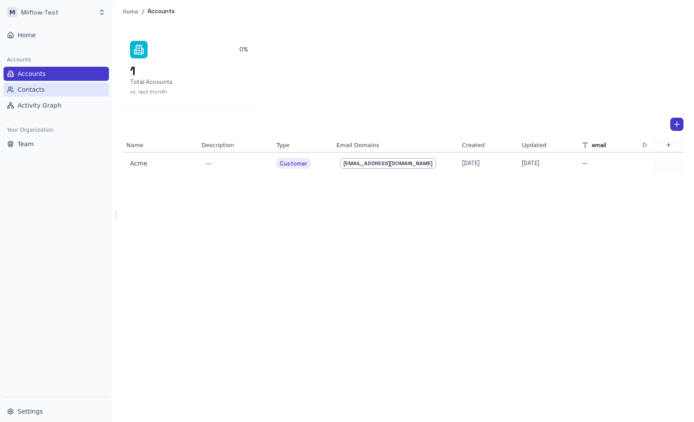
click at [49, 93] on button "Contacts" at bounding box center [56, 90] width 105 height 14
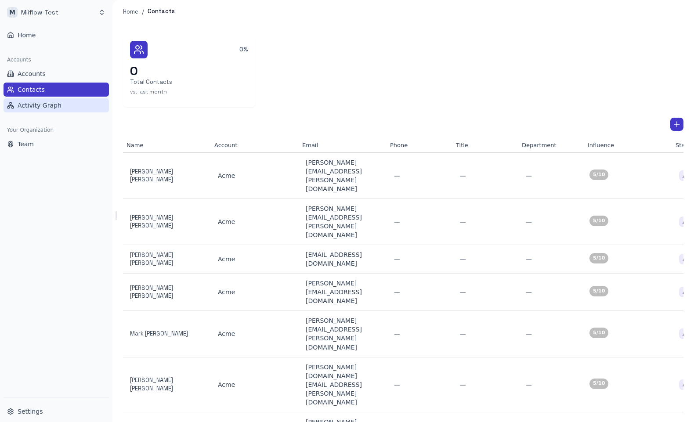
click at [45, 106] on span "Activity Graph" at bounding box center [40, 105] width 44 height 9
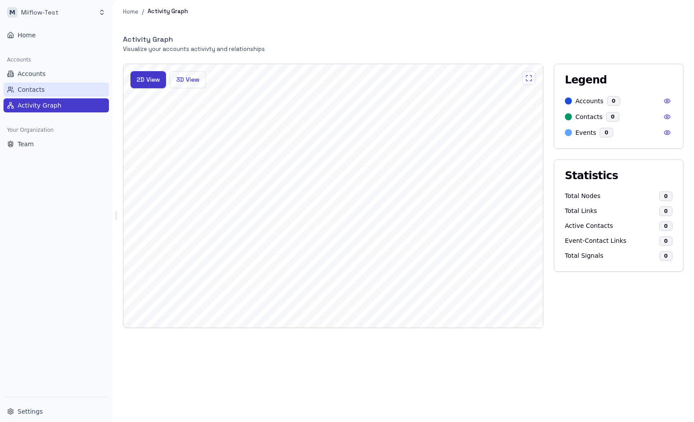
click at [53, 88] on button "Contacts" at bounding box center [56, 90] width 105 height 14
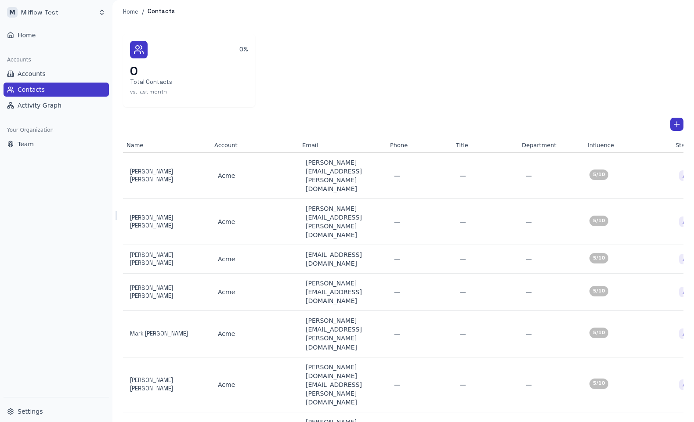
click at [39, 189] on div "Home Accounts Accounts Contacts Activity Graph Your Organization Team" at bounding box center [56, 211] width 113 height 373
click at [678, 126] on icon "Add Contact" at bounding box center [677, 124] width 9 height 9
click at [634, 113] on div at bounding box center [347, 211] width 694 height 422
click at [59, 411] on button "Settings" at bounding box center [56, 412] width 105 height 14
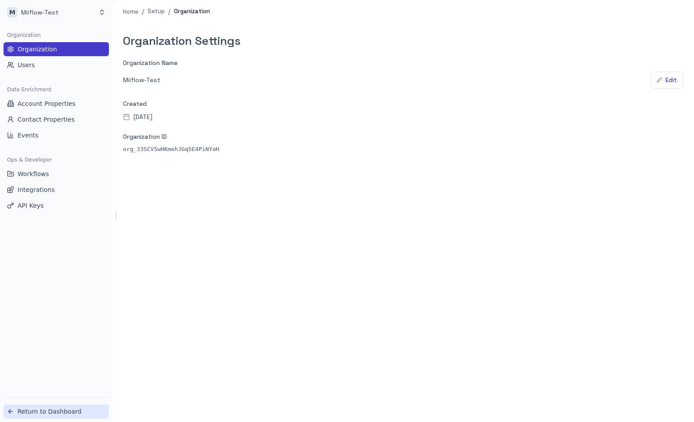
click at [47, 412] on span "Return to Dashboard" at bounding box center [50, 411] width 64 height 9
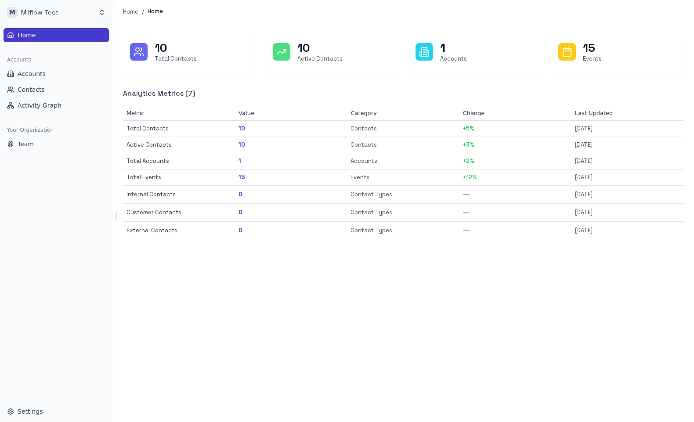
click at [56, 202] on div "Home Accounts Accounts Contacts Activity Graph Your Organization Team" at bounding box center [56, 211] width 113 height 373
click at [56, 414] on button "Settings" at bounding box center [56, 412] width 105 height 14
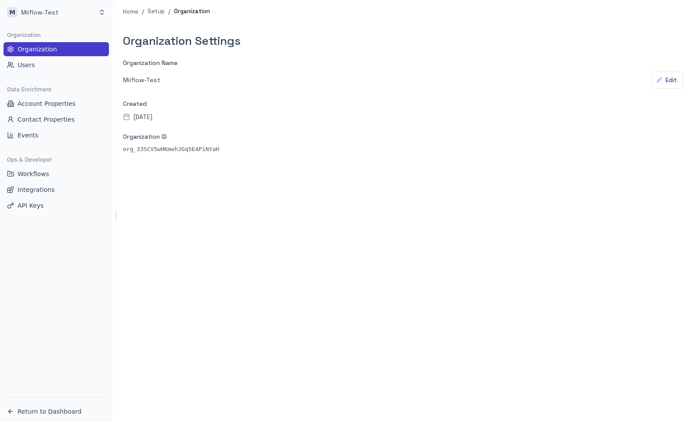
click at [215, 339] on div "Organization Settings Organization Name Miiflow-Test Edit Created 03/08/2025 Or…" at bounding box center [404, 222] width 582 height 399
click at [54, 408] on span "Return to Dashboard" at bounding box center [50, 411] width 64 height 9
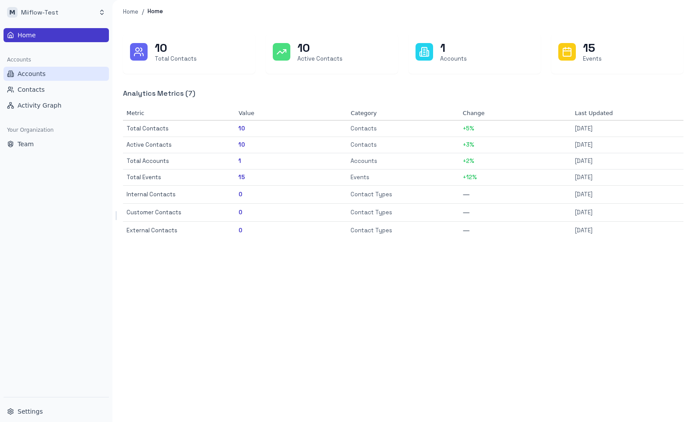
click at [43, 73] on span "Accounts" at bounding box center [32, 73] width 28 height 9
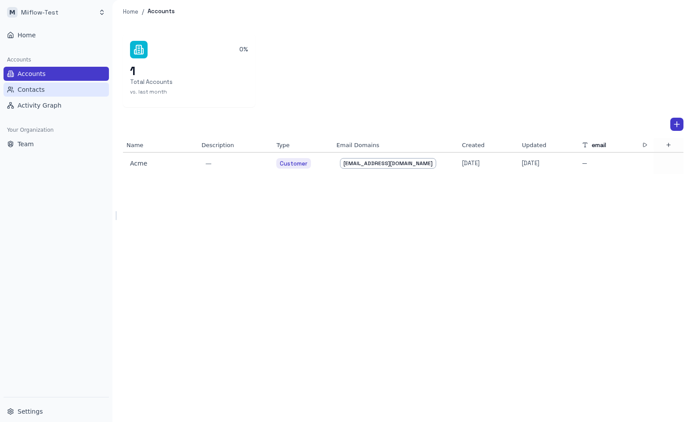
click at [56, 90] on button "Contacts" at bounding box center [56, 90] width 105 height 14
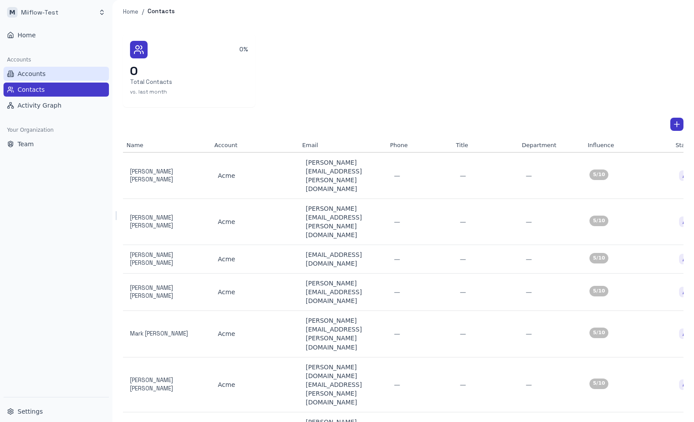
click at [58, 74] on button "Accounts" at bounding box center [56, 74] width 105 height 14
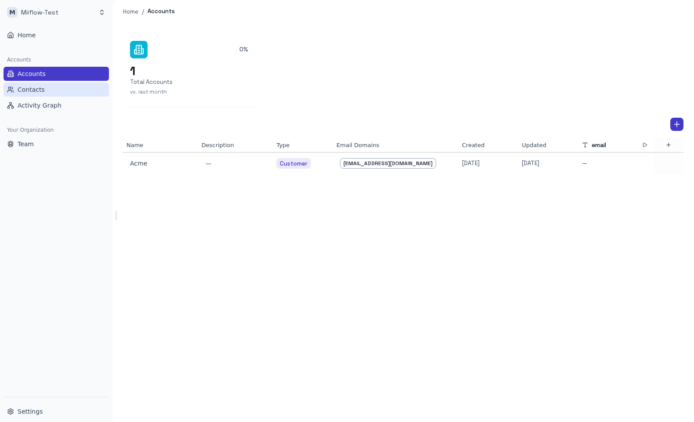
click at [64, 84] on button "Contacts" at bounding box center [56, 90] width 105 height 14
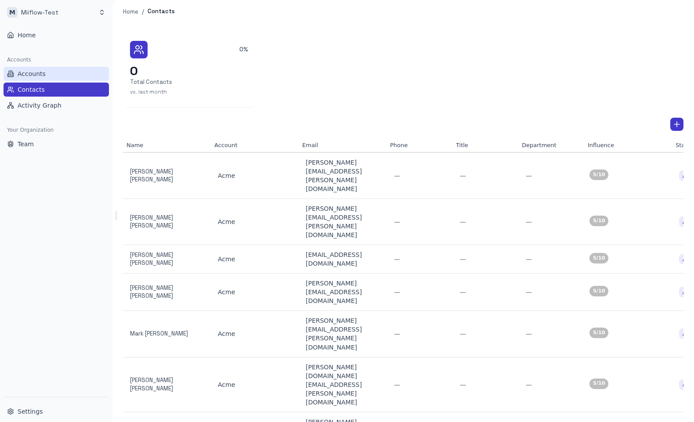
click at [63, 74] on button "Accounts" at bounding box center [56, 74] width 105 height 14
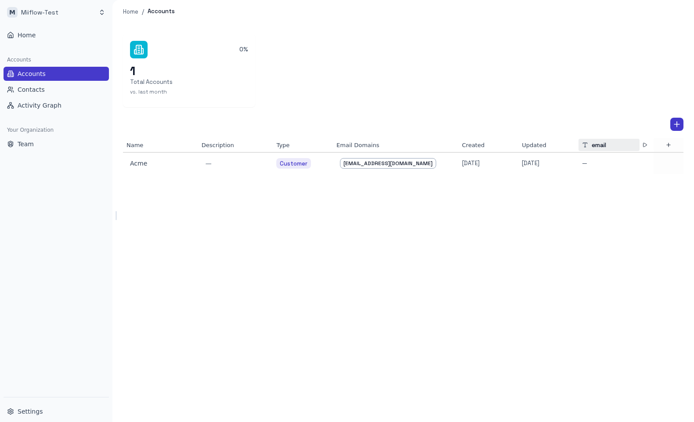
click at [628, 147] on p "email" at bounding box center [614, 145] width 44 height 9
click at [606, 163] on div "Config" at bounding box center [607, 162] width 49 height 8
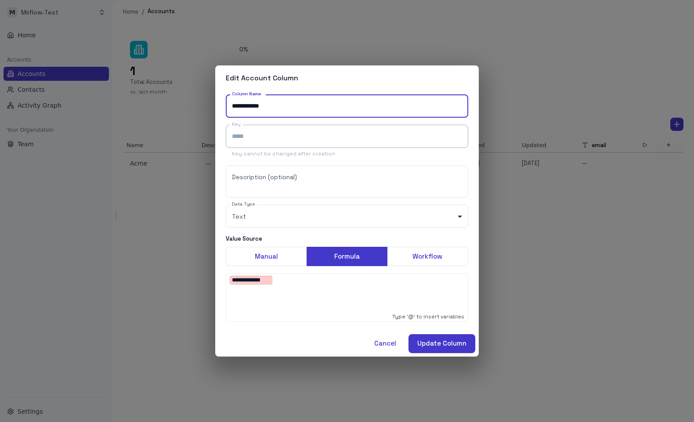
type input "**********"
click at [409, 334] on button "Update Column" at bounding box center [442, 343] width 67 height 18
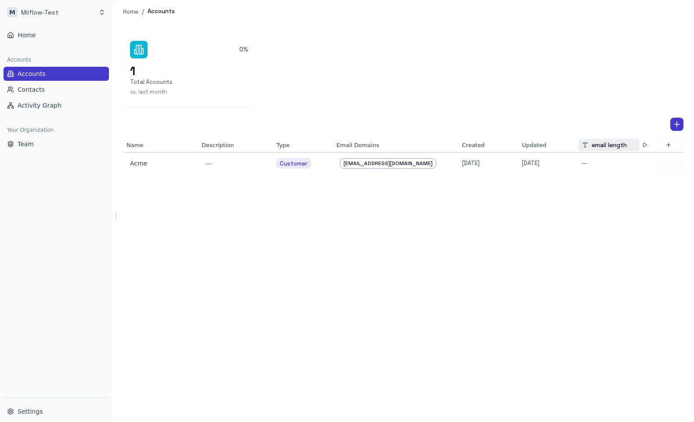
click at [610, 150] on div "email length" at bounding box center [609, 145] width 61 height 12
click at [606, 160] on div "Config" at bounding box center [607, 162] width 49 height 8
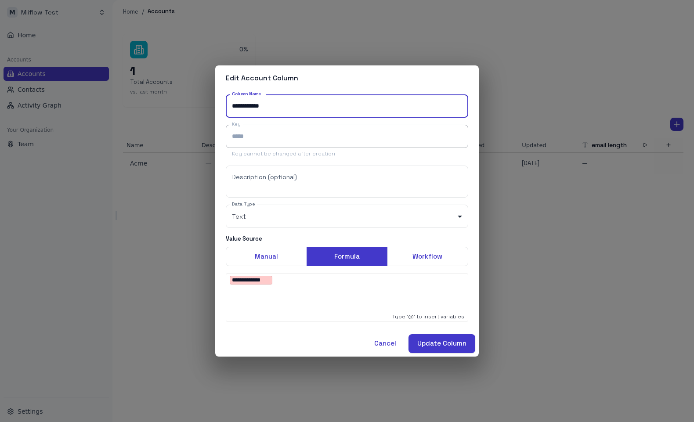
click at [287, 287] on div "**********" at bounding box center [347, 294] width 235 height 35
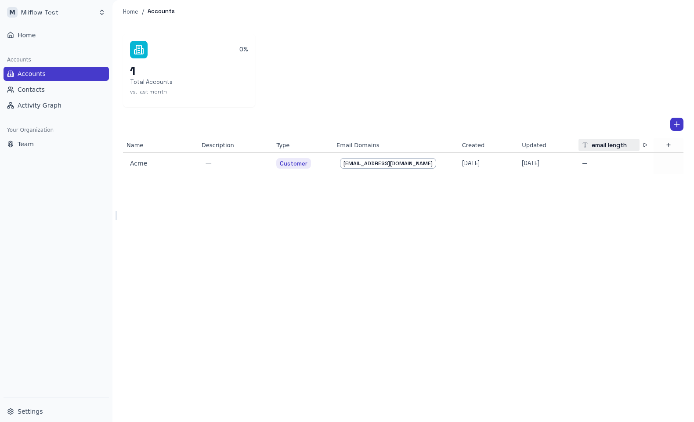
click at [621, 145] on p "email length" at bounding box center [614, 145] width 44 height 9
click at [601, 163] on div "Config" at bounding box center [607, 162] width 49 height 8
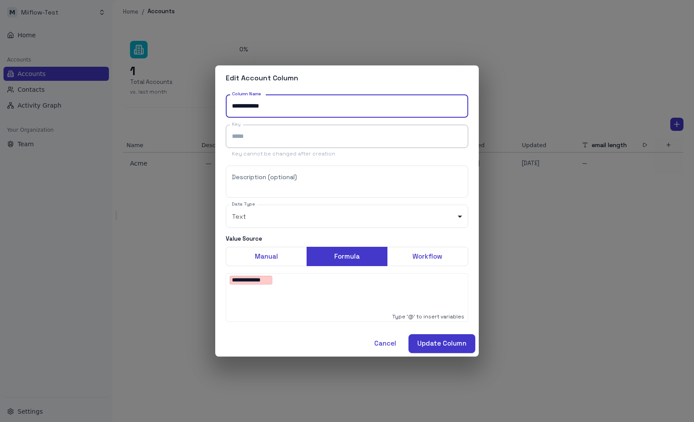
click at [336, 282] on p "**********" at bounding box center [347, 281] width 235 height 9
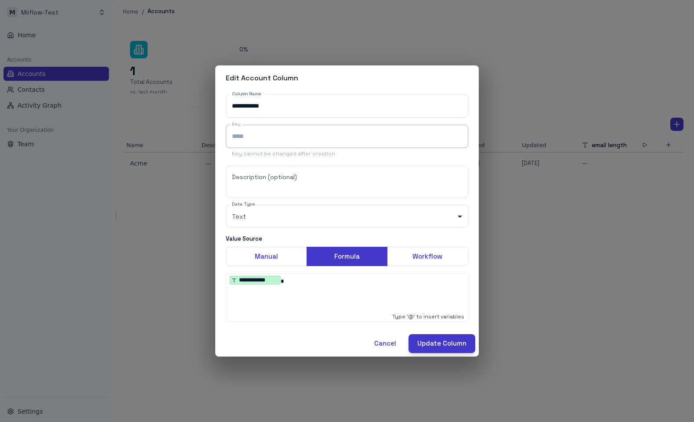
click at [441, 349] on button "Update Column" at bounding box center [442, 343] width 67 height 18
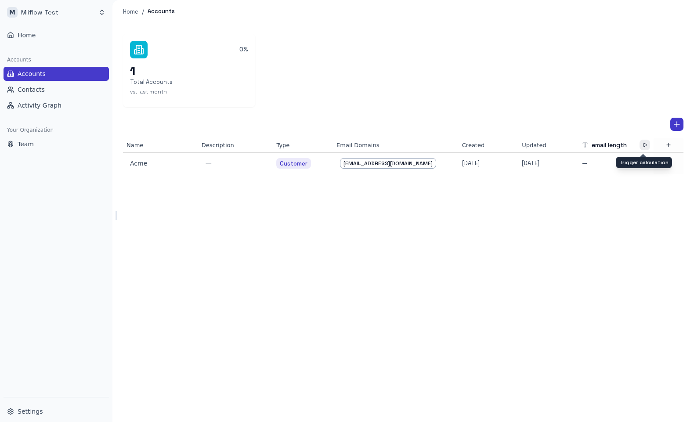
click at [643, 147] on icon "Trigger calculation" at bounding box center [645, 144] width 5 height 5
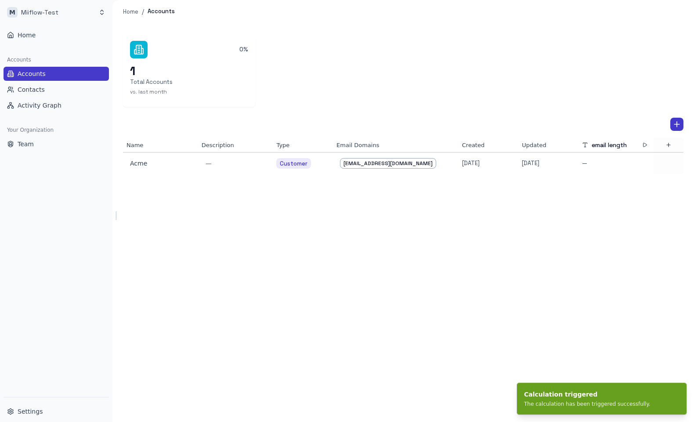
click at [628, 192] on div "0% 1 Total Accounts vs. last month Name Description Type Email Domains Created …" at bounding box center [404, 222] width 582 height 399
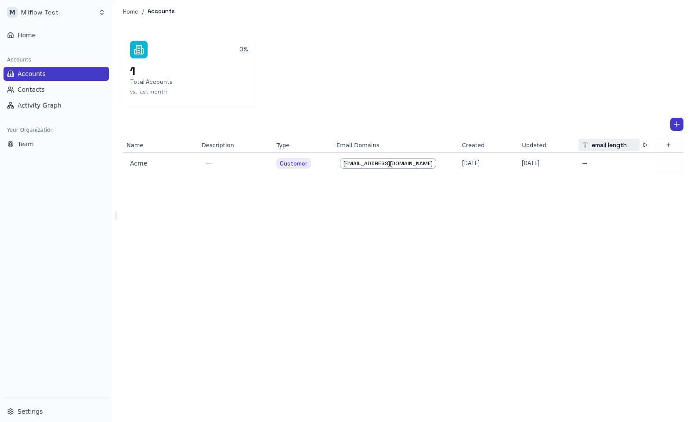
click at [605, 146] on p "email length" at bounding box center [614, 145] width 44 height 9
click at [592, 163] on div "Config" at bounding box center [607, 162] width 49 height 8
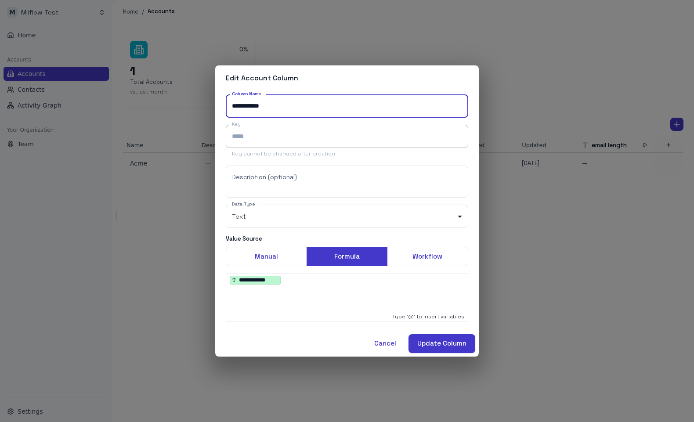
click at [334, 286] on p "**********" at bounding box center [347, 281] width 235 height 9
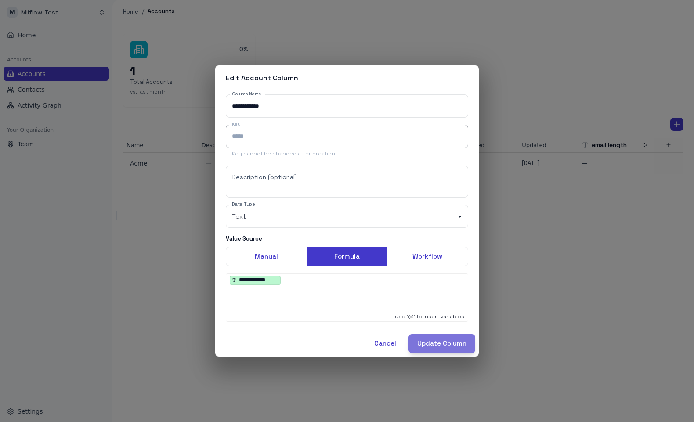
click at [433, 338] on button "Update Column" at bounding box center [442, 343] width 67 height 18
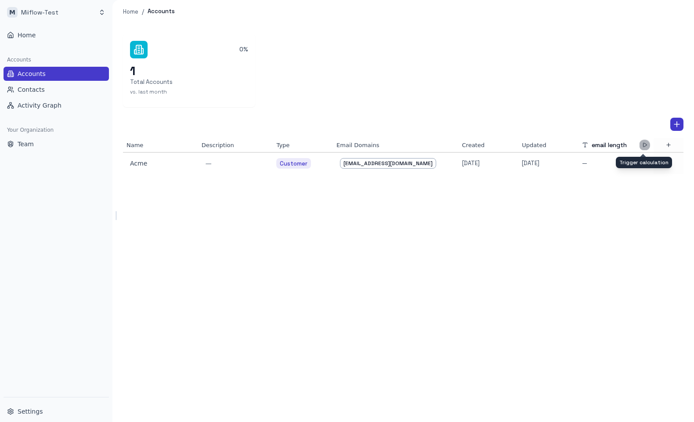
click at [643, 145] on icon "Trigger calculation" at bounding box center [645, 144] width 5 height 5
click at [569, 244] on div "0% 1 Total Accounts vs. last month Name Description Type Email Domains Created …" at bounding box center [404, 222] width 582 height 399
click at [667, 146] on icon "button" at bounding box center [669, 145] width 6 height 6
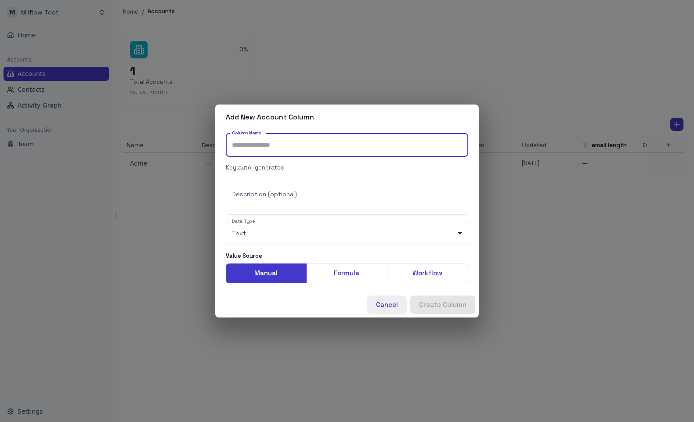
click at [392, 301] on button "Cancel" at bounding box center [387, 305] width 40 height 18
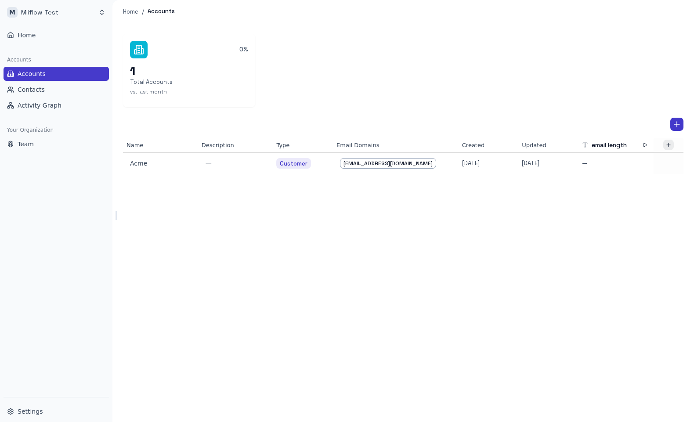
click at [668, 145] on icon "button" at bounding box center [669, 145] width 6 height 6
click at [609, 145] on p "email length" at bounding box center [614, 145] width 44 height 9
click at [605, 188] on div "Delete Column" at bounding box center [607, 189] width 49 height 8
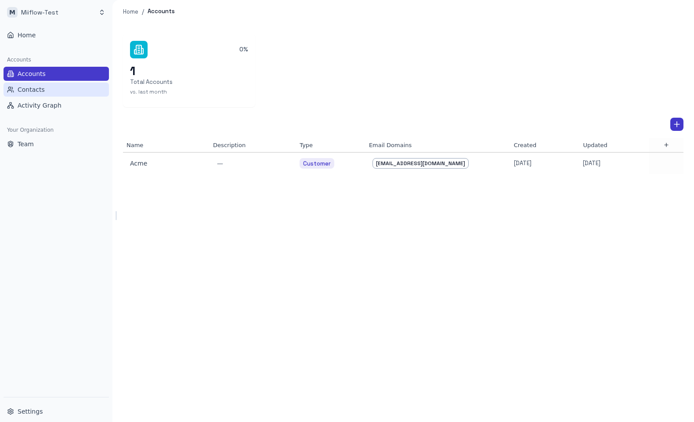
click at [55, 93] on button "Contacts" at bounding box center [56, 90] width 105 height 14
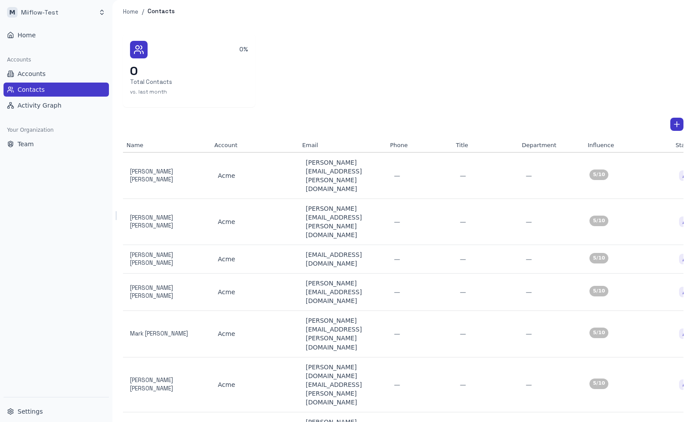
scroll to position [0, 69]
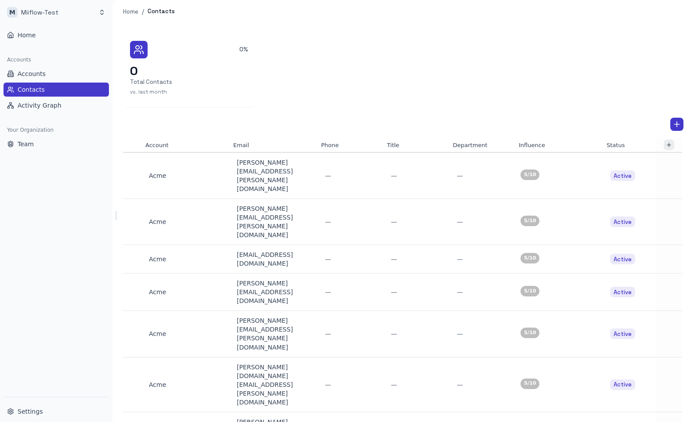
click at [671, 146] on icon "button" at bounding box center [669, 145] width 6 height 6
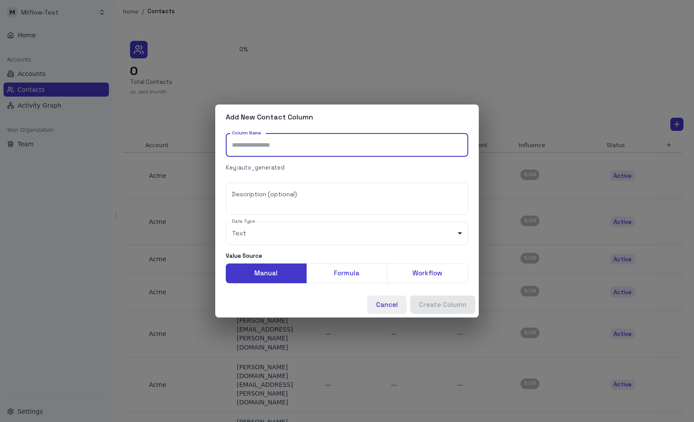
click at [385, 305] on button "Cancel" at bounding box center [387, 305] width 40 height 18
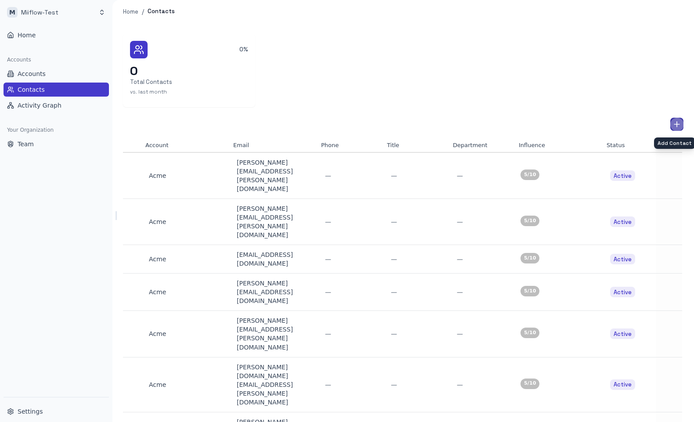
click at [681, 123] on icon "Add Contact" at bounding box center [677, 124] width 9 height 9
click at [601, 105] on div at bounding box center [347, 211] width 694 height 422
click at [672, 147] on icon "button" at bounding box center [669, 145] width 6 height 6
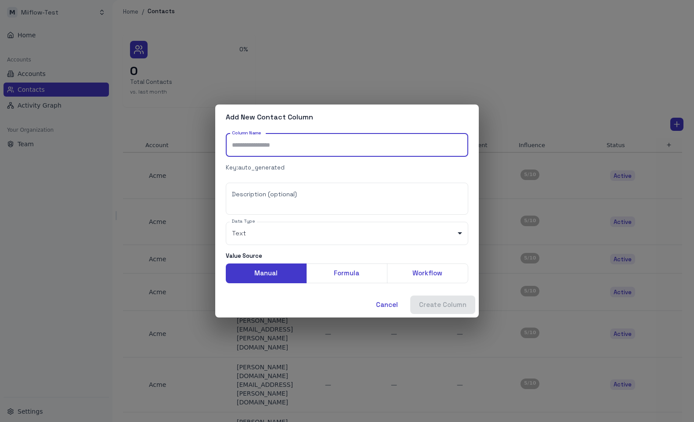
click at [452, 47] on div "Add New Contact Column Column Name Column Name Key: auto_generated Description …" at bounding box center [347, 211] width 694 height 422
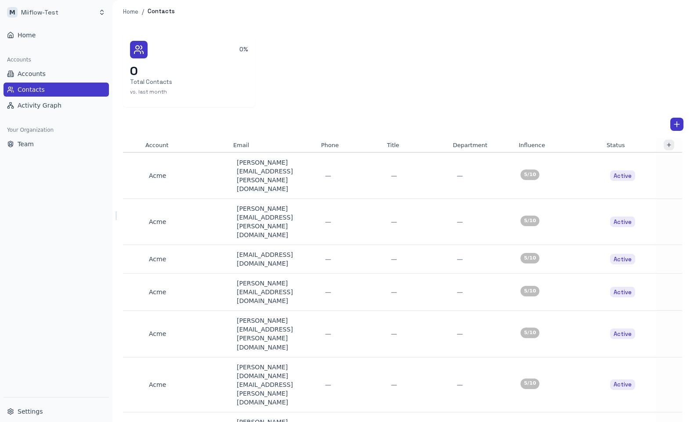
click at [672, 144] on icon "button" at bounding box center [669, 145] width 6 height 6
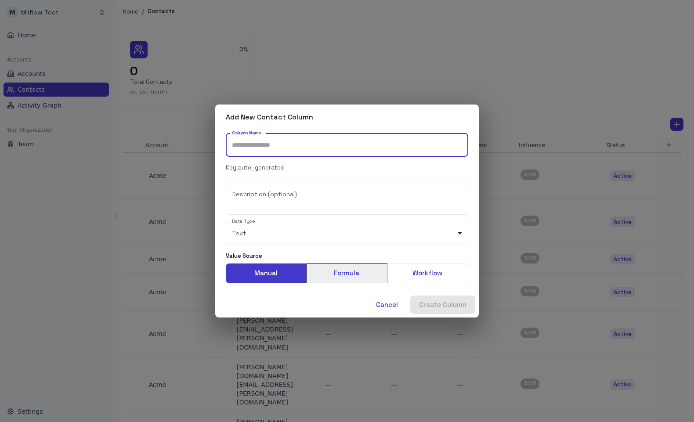
click at [354, 272] on button "Formula" at bounding box center [346, 273] width 81 height 19
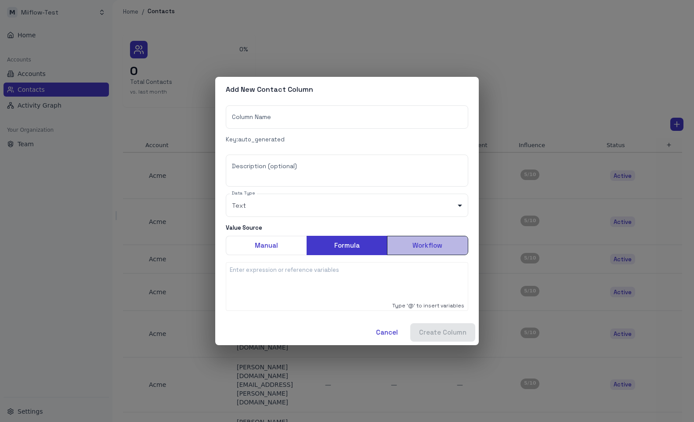
click at [421, 247] on button "Workflow" at bounding box center [427, 245] width 81 height 19
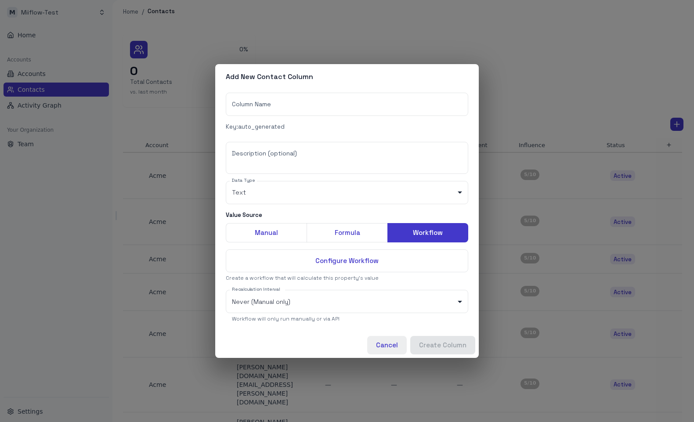
click at [388, 347] on button "Cancel" at bounding box center [387, 345] width 40 height 18
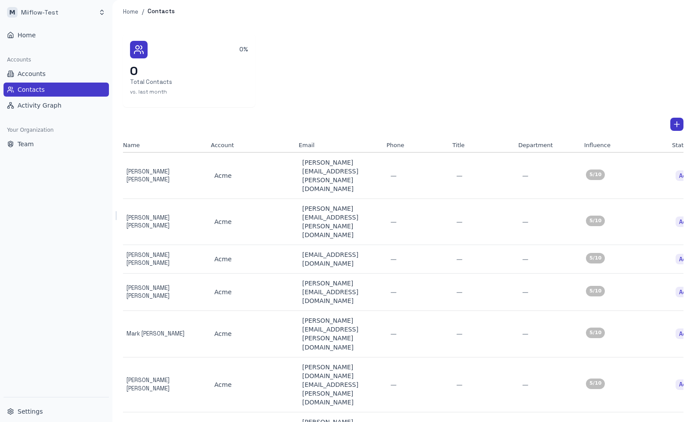
scroll to position [0, 0]
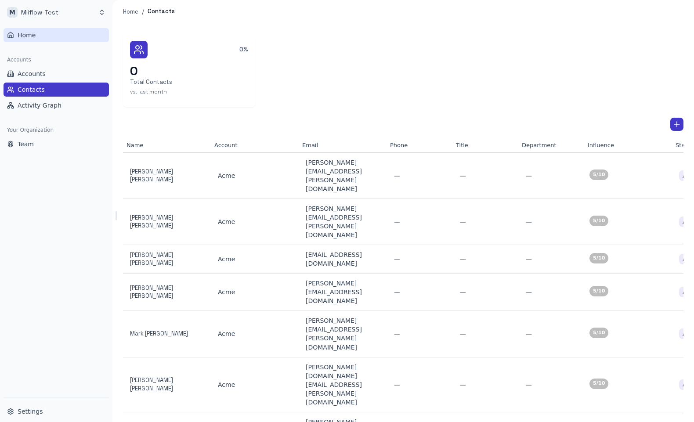
click at [36, 33] on button "Home" at bounding box center [56, 35] width 105 height 14
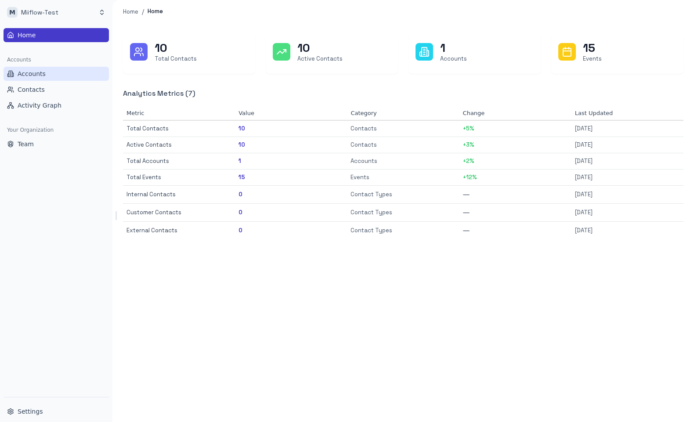
click at [62, 74] on button "Accounts" at bounding box center [56, 74] width 105 height 14
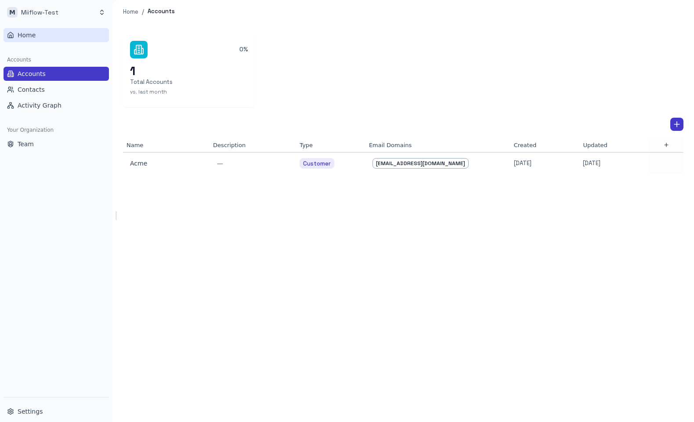
click at [49, 35] on button "Home" at bounding box center [56, 35] width 105 height 14
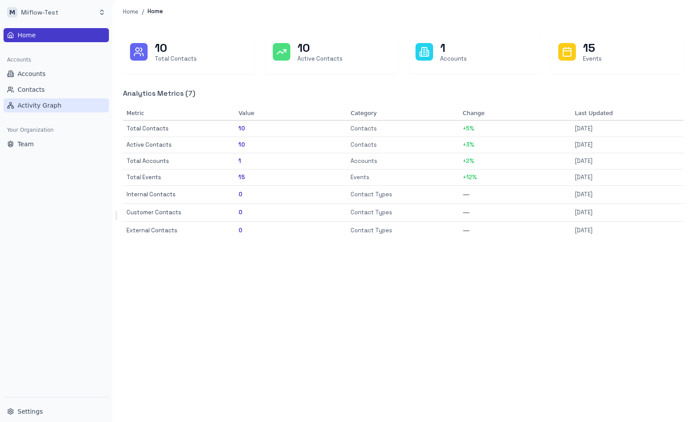
click at [35, 104] on span "Activity Graph" at bounding box center [40, 105] width 44 height 9
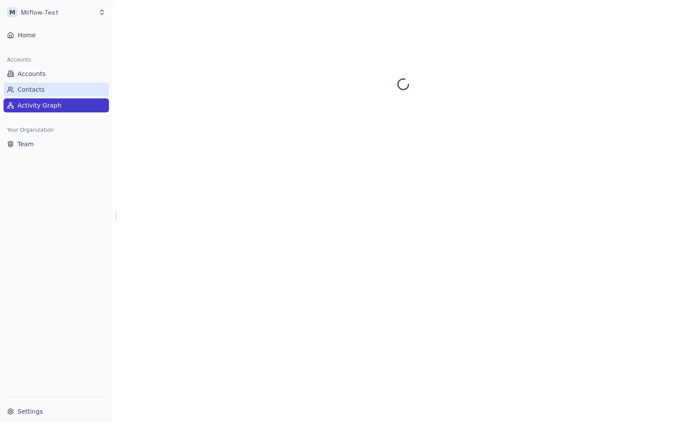
click at [45, 87] on button "Contacts" at bounding box center [56, 90] width 105 height 14
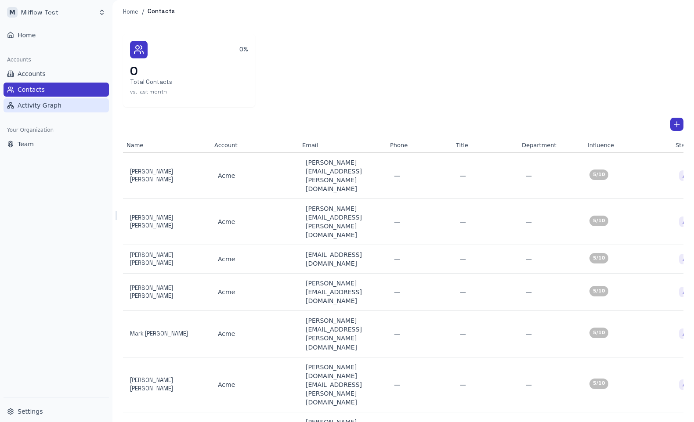
click at [46, 104] on span "Activity Graph" at bounding box center [40, 105] width 44 height 9
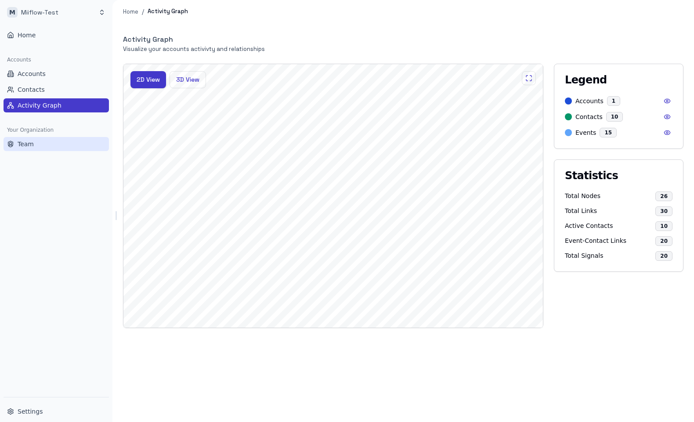
click at [36, 142] on button "Team" at bounding box center [56, 144] width 105 height 14
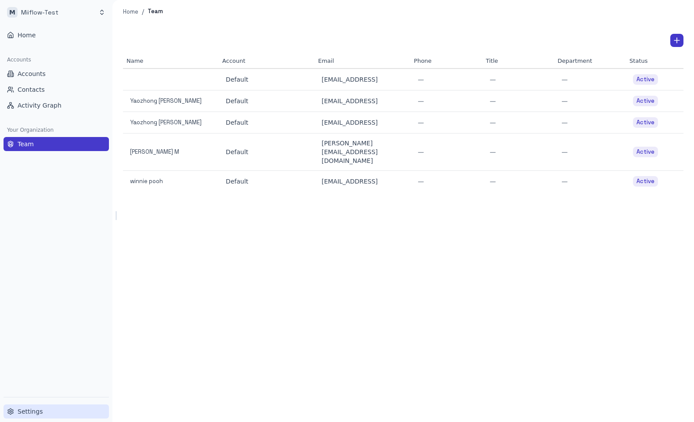
click at [41, 413] on button "Settings" at bounding box center [56, 412] width 105 height 14
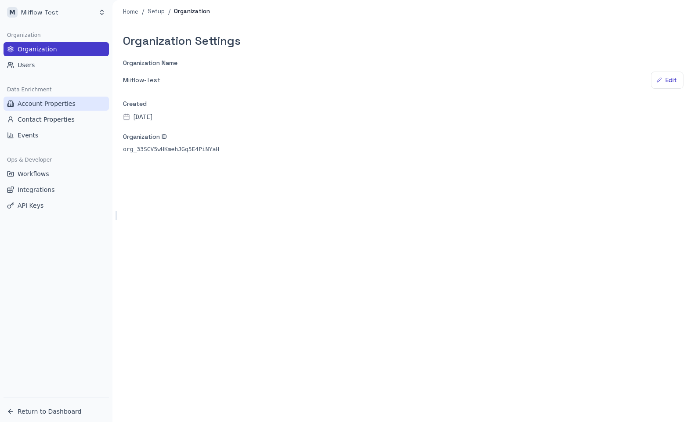
click at [66, 103] on span "Account Properties" at bounding box center [47, 103] width 58 height 9
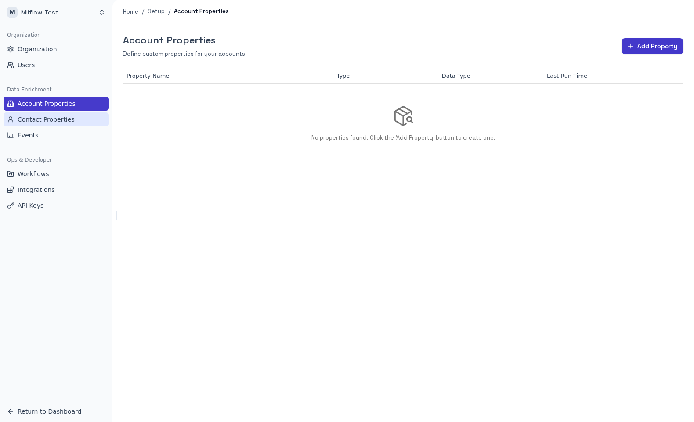
click at [59, 119] on span "Contact Properties" at bounding box center [46, 119] width 57 height 9
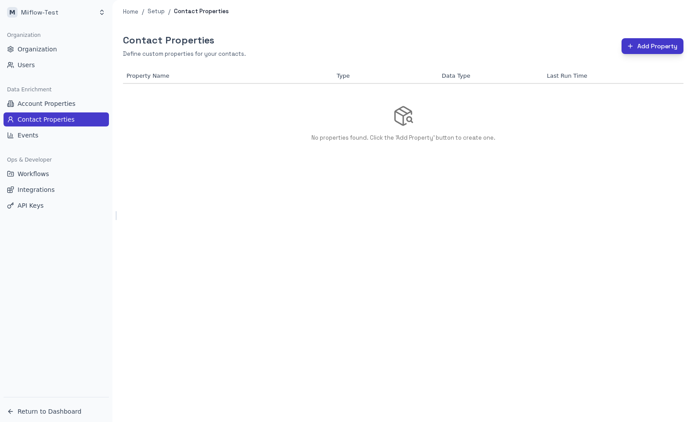
click at [658, 50] on button "Add Property" at bounding box center [653, 46] width 62 height 16
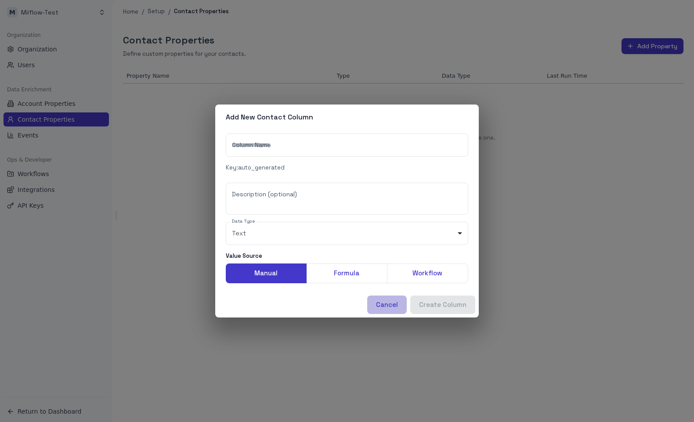
click at [389, 302] on button "Cancel" at bounding box center [387, 305] width 40 height 18
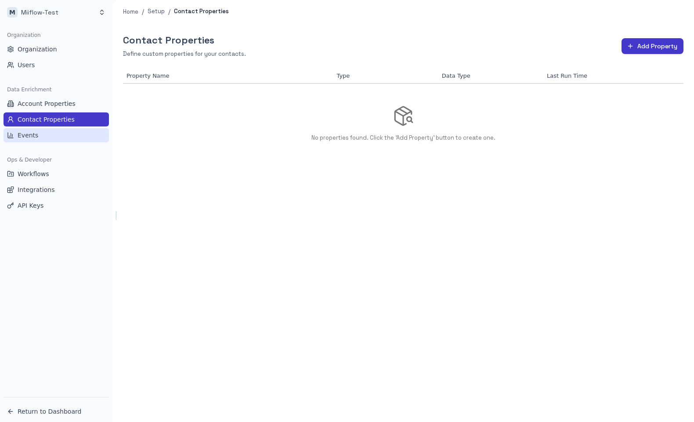
click at [70, 133] on button "Events" at bounding box center [56, 135] width 105 height 14
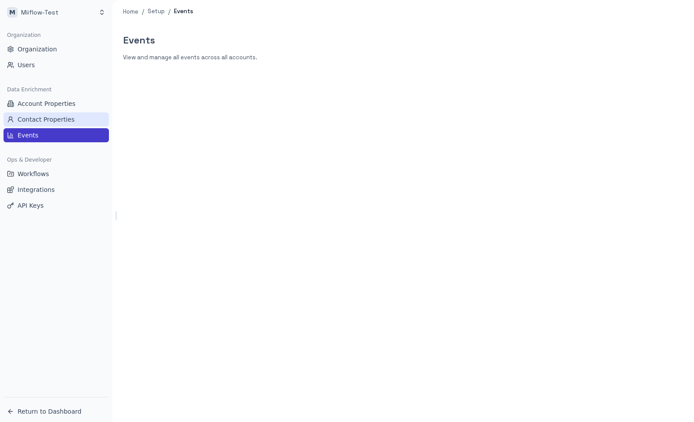
click at [42, 120] on span "Contact Properties" at bounding box center [46, 119] width 57 height 9
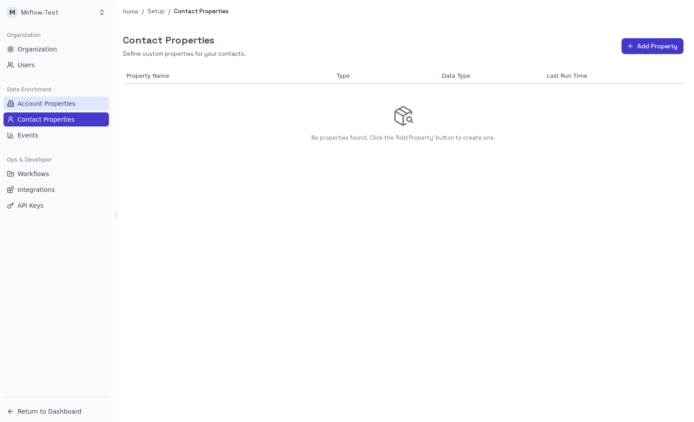
click at [70, 97] on button "Account Properties" at bounding box center [56, 104] width 105 height 14
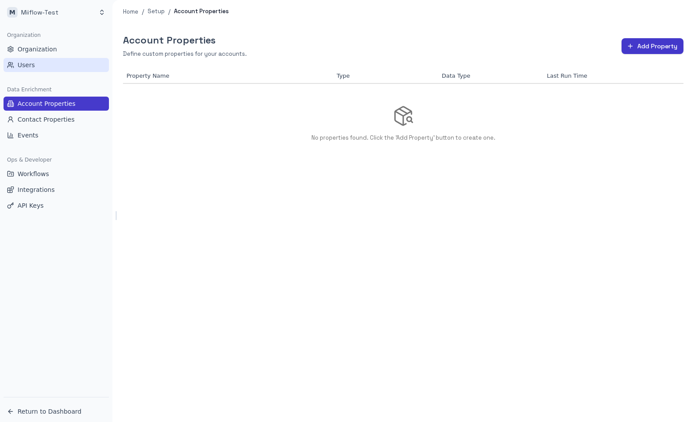
click at [58, 62] on button "Users" at bounding box center [56, 65] width 105 height 14
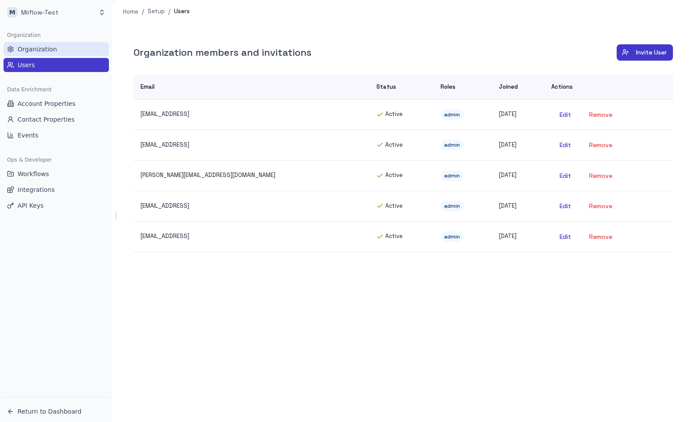
click at [60, 50] on button "Organization" at bounding box center [56, 49] width 105 height 14
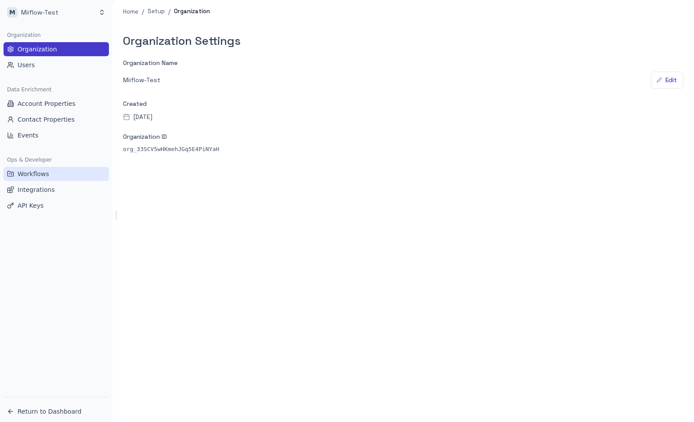
click at [48, 169] on button "Workflows" at bounding box center [56, 174] width 105 height 14
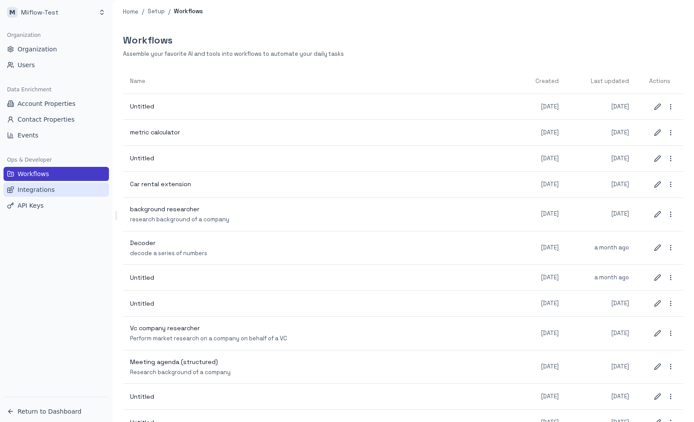
click at [51, 187] on button "Integrations" at bounding box center [56, 190] width 105 height 14
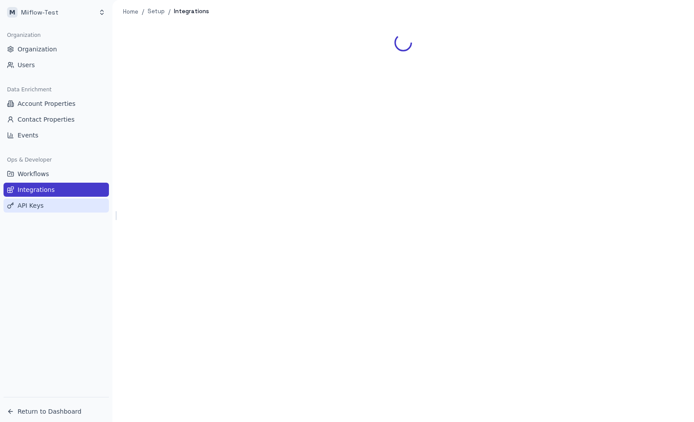
click at [43, 205] on button "API Keys" at bounding box center [56, 206] width 105 height 14
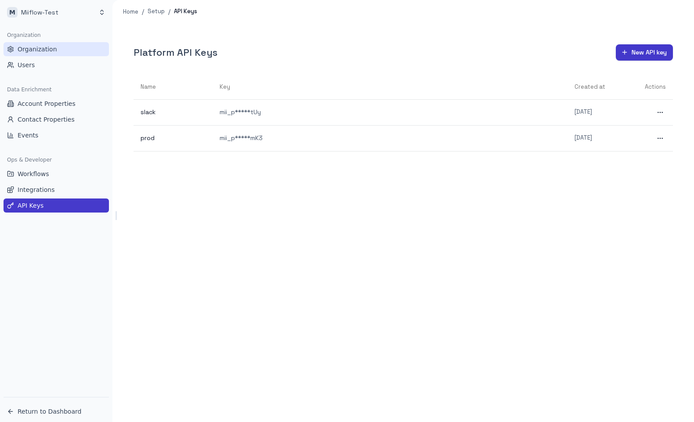
click at [38, 50] on span "Organization" at bounding box center [38, 49] width 40 height 9
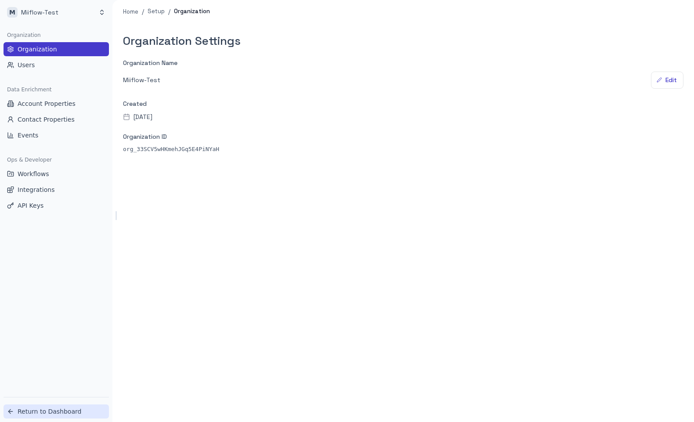
click at [50, 412] on span "Return to Dashboard" at bounding box center [50, 411] width 64 height 9
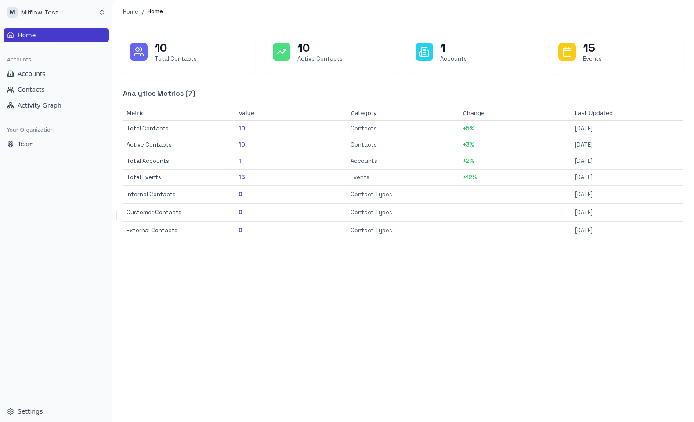
click at [425, 290] on div "10 Total Contacts 10 Active Contacts 1 Accounts 15 Events Analytics Metrics ( 7…" at bounding box center [404, 222] width 582 height 399
click at [523, 312] on div "10 Total Contacts 10 Active Contacts 1 Accounts 15 Events Analytics Metrics ( 7…" at bounding box center [404, 222] width 582 height 399
click at [537, 299] on div "10 Total Contacts 10 Active Contacts 1 Accounts 15 Events Analytics Metrics ( 7…" at bounding box center [404, 222] width 582 height 399
click at [588, 327] on div "10 Total Contacts 10 Active Contacts 1 Accounts 15 Events Analytics Metrics ( 7…" at bounding box center [404, 222] width 582 height 399
click at [37, 410] on span "Settings" at bounding box center [30, 411] width 25 height 9
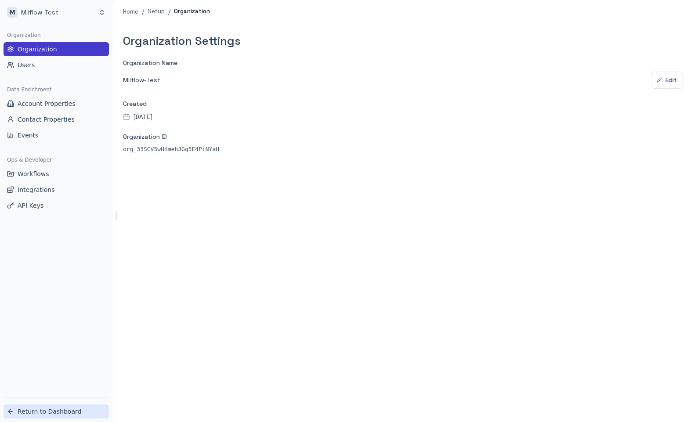
click at [64, 410] on span "Return to Dashboard" at bounding box center [50, 411] width 64 height 9
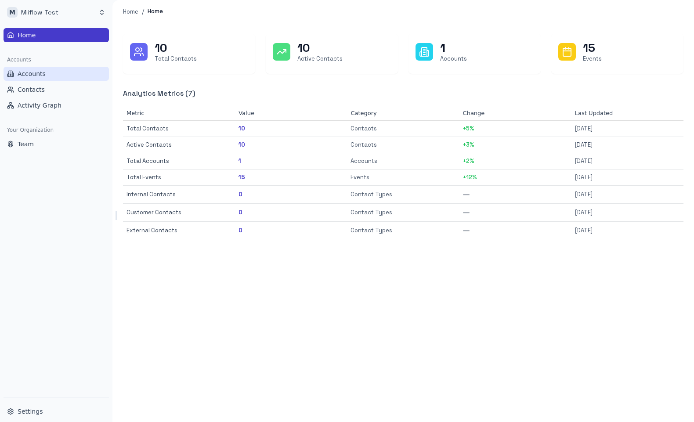
click at [49, 73] on button "Accounts" at bounding box center [56, 74] width 105 height 14
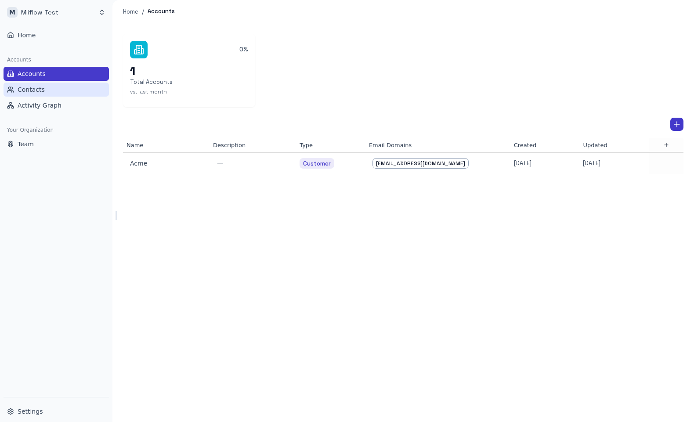
click at [73, 93] on button "Contacts" at bounding box center [56, 90] width 105 height 14
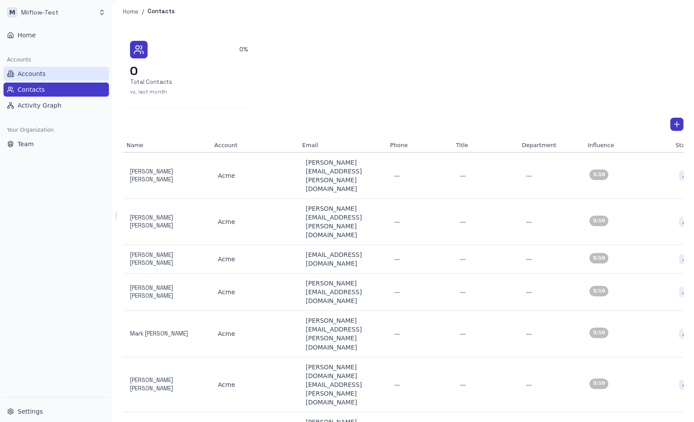
click at [70, 72] on button "Accounts" at bounding box center [56, 74] width 105 height 14
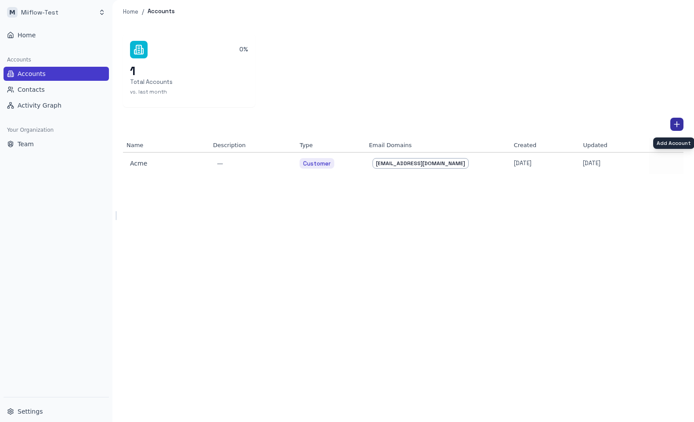
click at [679, 124] on icon "Add Account" at bounding box center [677, 124] width 9 height 9
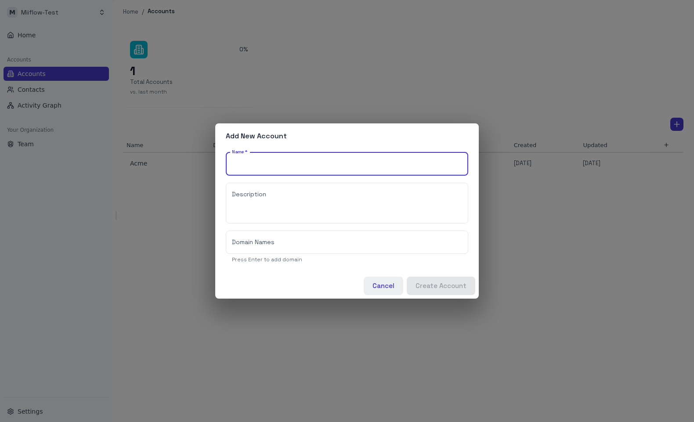
click at [388, 290] on button "Cancel" at bounding box center [384, 286] width 40 height 18
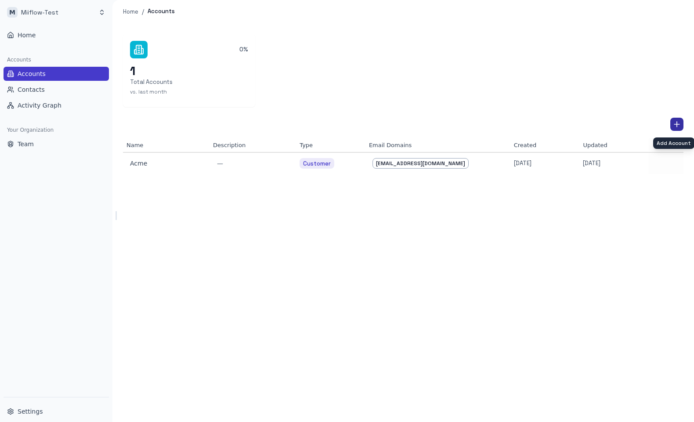
click at [677, 123] on icon "Add Account" at bounding box center [677, 124] width 0 height 5
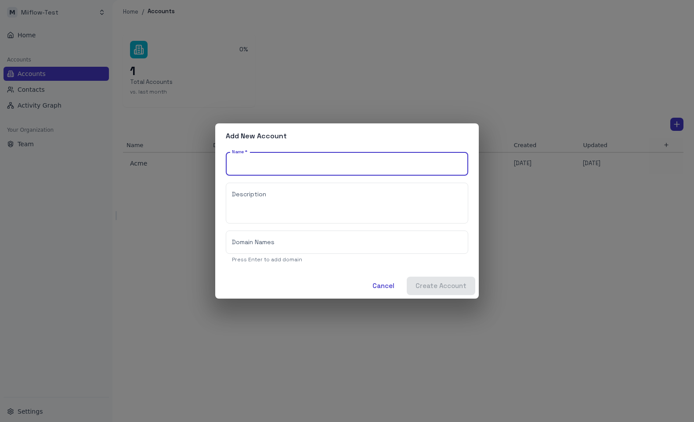
click at [505, 101] on div "Add New Account Name   * Name   * Description * Description Domain Names Domain…" at bounding box center [347, 211] width 694 height 422
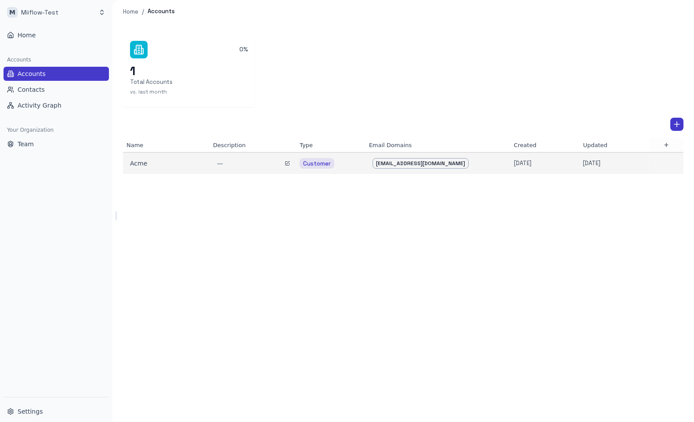
click at [263, 163] on div "—" at bounding box center [253, 163] width 73 height 9
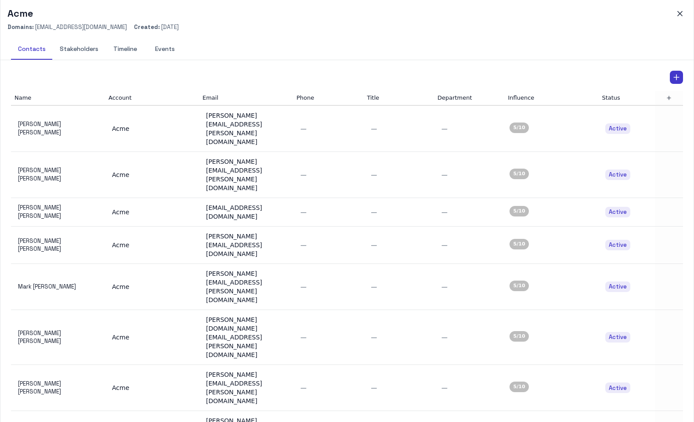
click at [84, 49] on button "Stakeholders" at bounding box center [79, 49] width 53 height 21
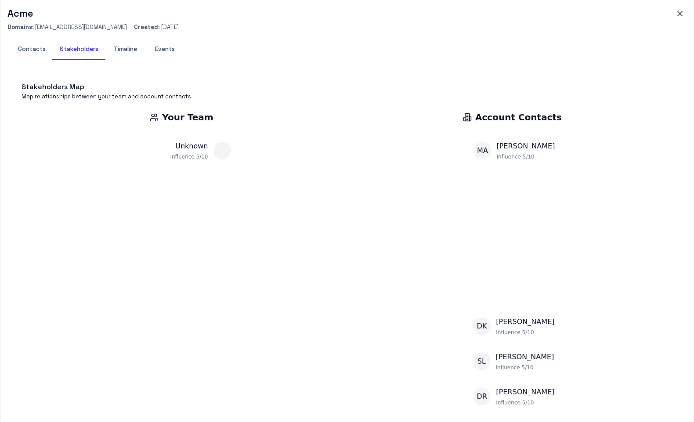
click at [127, 41] on button "Timeline" at bounding box center [125, 49] width 40 height 21
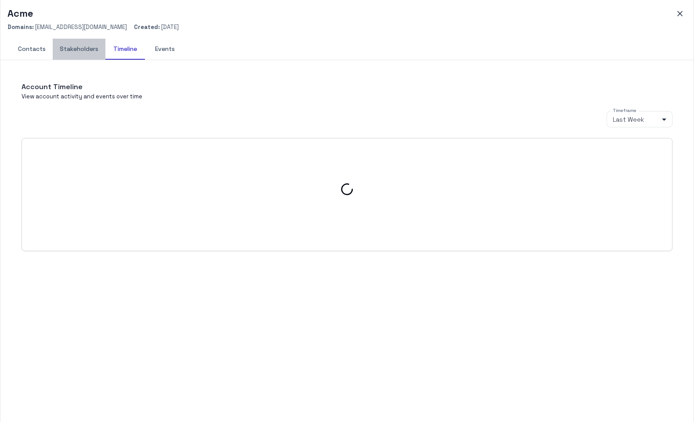
click at [93, 42] on button "Stakeholders" at bounding box center [79, 49] width 53 height 21
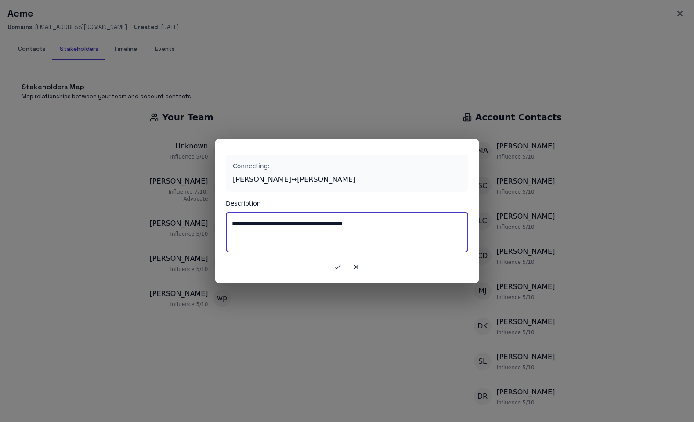
click at [374, 237] on textarea "**********" at bounding box center [347, 232] width 230 height 26
click at [340, 267] on icon "button" at bounding box center [338, 267] width 8 height 8
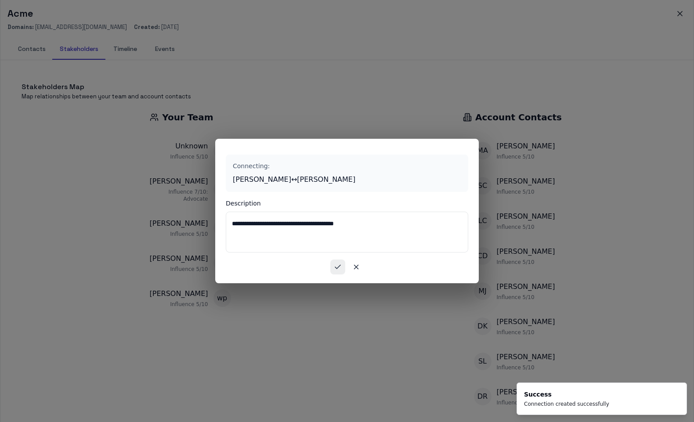
click at [339, 267] on icon "button" at bounding box center [338, 267] width 8 height 8
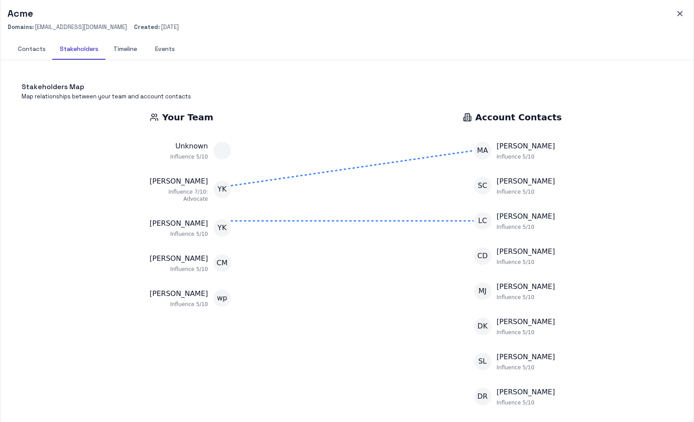
click at [27, 51] on button "Contacts" at bounding box center [32, 49] width 42 height 21
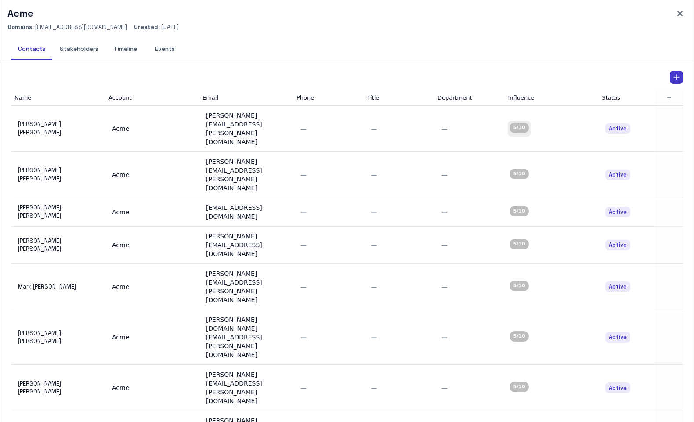
click at [518, 123] on div "5 /10" at bounding box center [519, 128] width 19 height 11
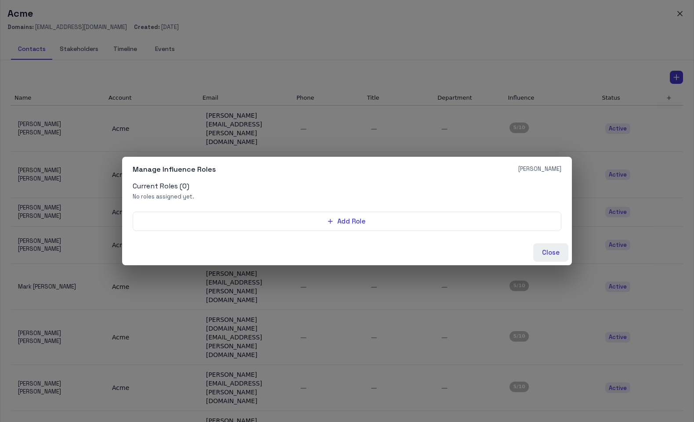
click at [556, 253] on button "Close" at bounding box center [551, 252] width 35 height 18
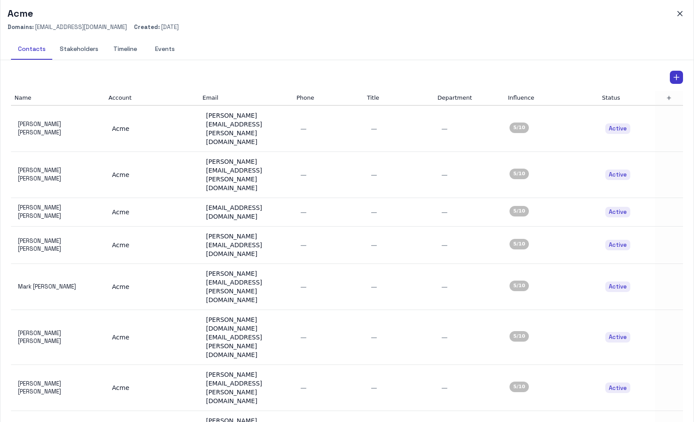
click at [114, 46] on button "Timeline" at bounding box center [125, 49] width 40 height 21
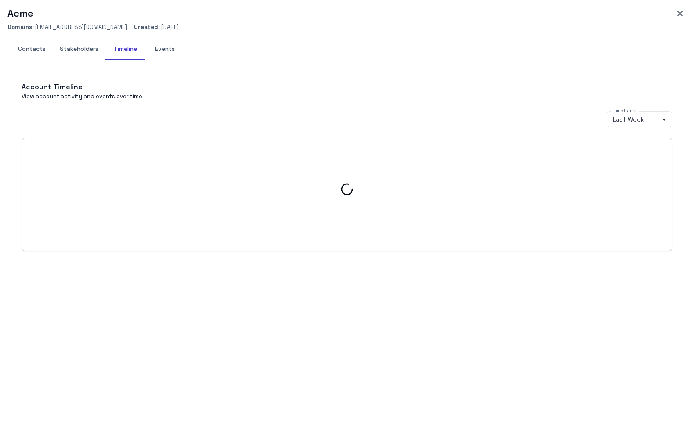
click at [63, 39] on button "Stakeholders" at bounding box center [79, 49] width 53 height 21
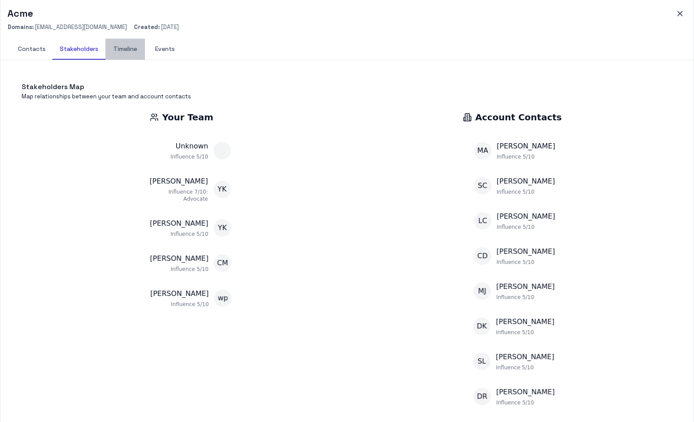
click at [118, 48] on button "Timeline" at bounding box center [125, 49] width 40 height 21
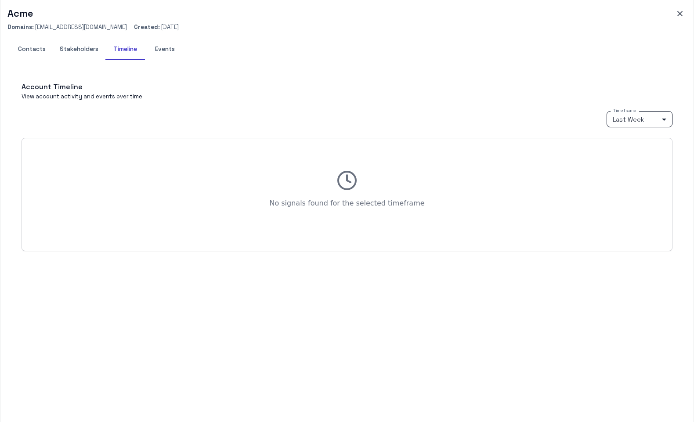
click at [642, 121] on body "M Miiflow-Test Home Accounts Accounts Contacts Activity Graph Your Organization…" at bounding box center [347, 211] width 694 height 422
click at [639, 132] on li "Last Day" at bounding box center [640, 137] width 66 height 13
type input "***"
click at [654, 121] on body "M Miiflow-Test Home Accounts Accounts Contacts Activity Graph Your Organization…" at bounding box center [347, 211] width 694 height 422
drag, startPoint x: 643, startPoint y: 176, endPoint x: 438, endPoint y: 65, distance: 232.8
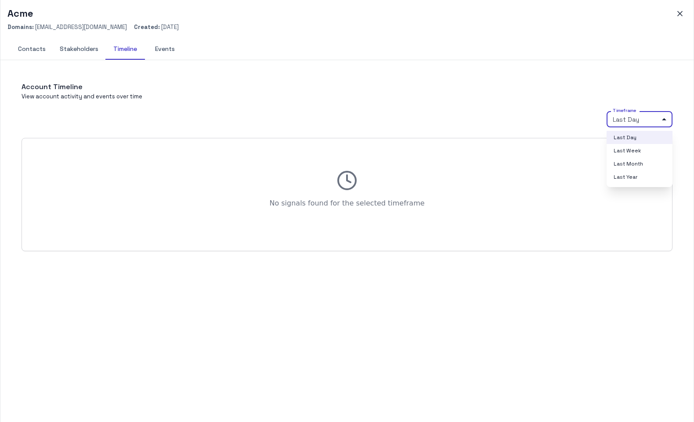
click at [438, 66] on div "Last Day Last Week Last Month Last Year" at bounding box center [347, 211] width 694 height 422
click at [438, 65] on div at bounding box center [347, 211] width 694 height 422
click at [162, 47] on button "Events" at bounding box center [165, 49] width 40 height 21
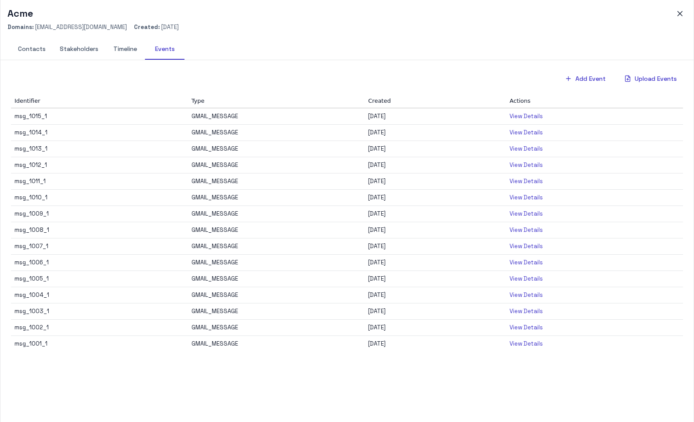
click at [516, 114] on p "View Details" at bounding box center [526, 117] width 33 height 8
click at [522, 116] on p "View Details" at bounding box center [526, 117] width 33 height 8
click at [527, 312] on p "View Details" at bounding box center [526, 312] width 33 height 8
click at [528, 345] on p "View Details" at bounding box center [526, 344] width 33 height 8
click at [35, 50] on button "Contacts" at bounding box center [32, 49] width 42 height 21
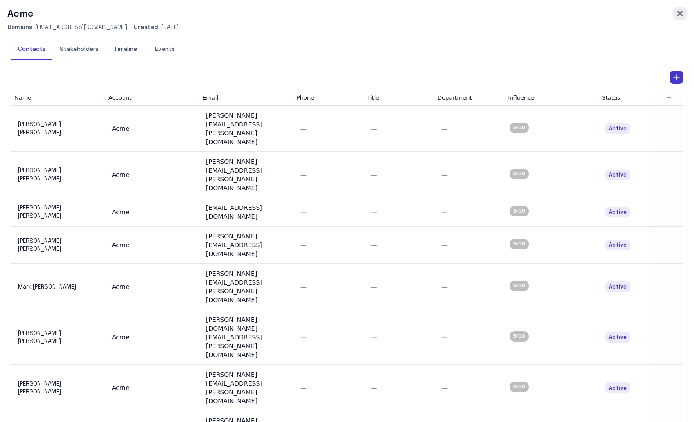
click at [679, 14] on icon "button" at bounding box center [680, 13] width 9 height 9
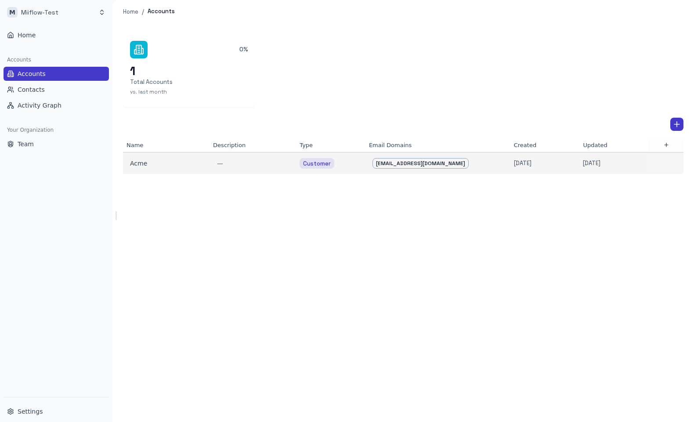
click at [163, 173] on td "Acme" at bounding box center [166, 164] width 87 height 22
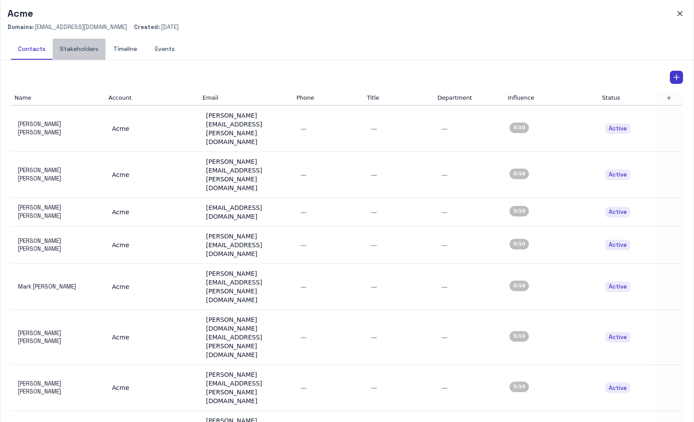
click at [86, 51] on button "Stakeholders" at bounding box center [79, 49] width 53 height 21
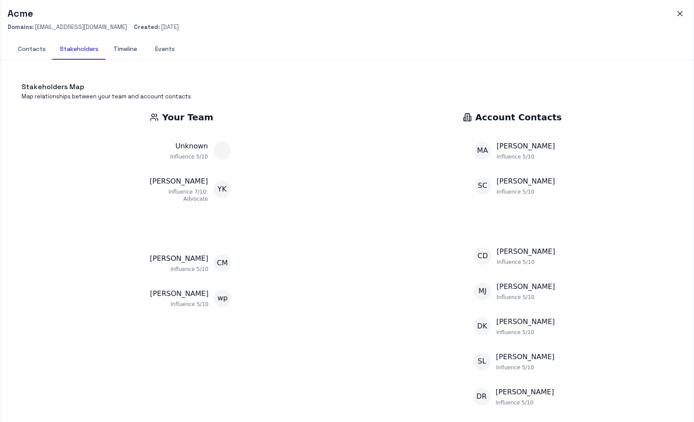
click at [38, 54] on button "Contacts" at bounding box center [32, 49] width 42 height 21
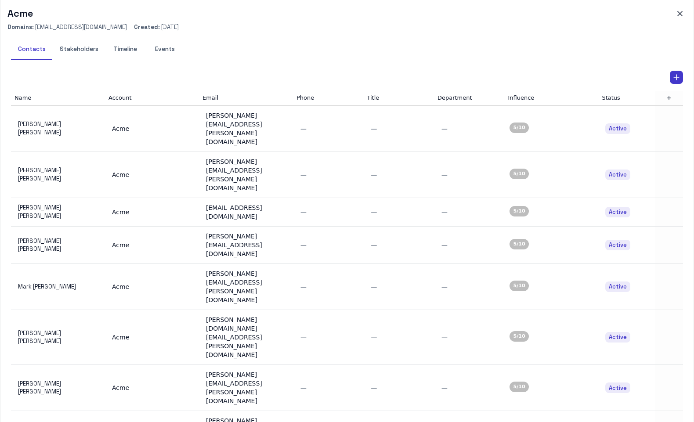
click at [65, 50] on button "Stakeholders" at bounding box center [79, 49] width 53 height 21
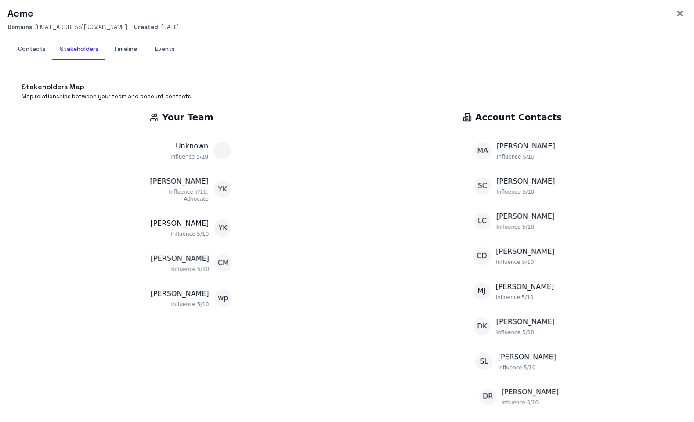
click at [31, 51] on button "Contacts" at bounding box center [32, 49] width 42 height 21
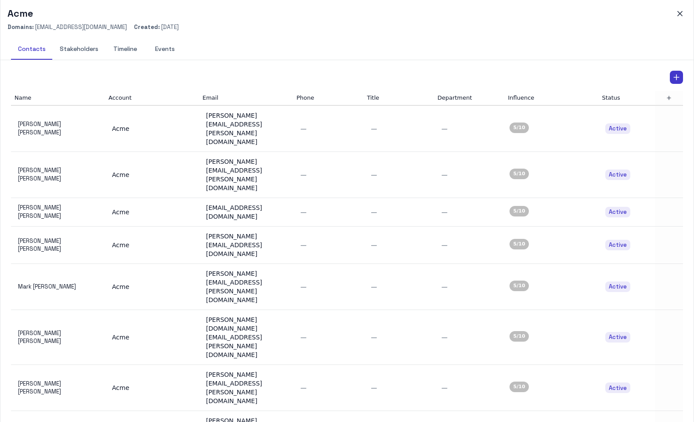
click at [84, 53] on button "Stakeholders" at bounding box center [79, 49] width 53 height 21
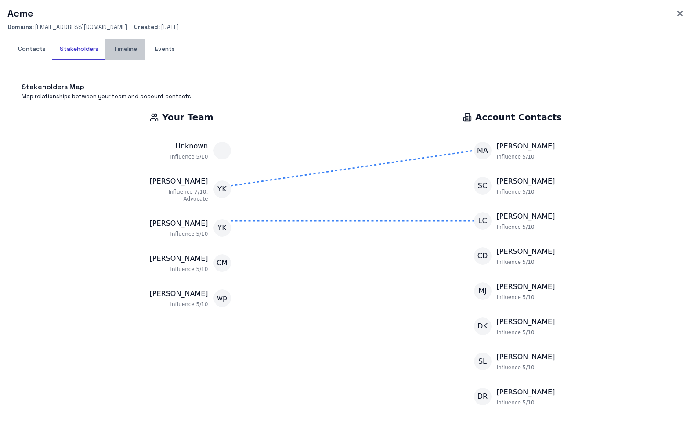
click at [127, 58] on button "Timeline" at bounding box center [125, 49] width 40 height 21
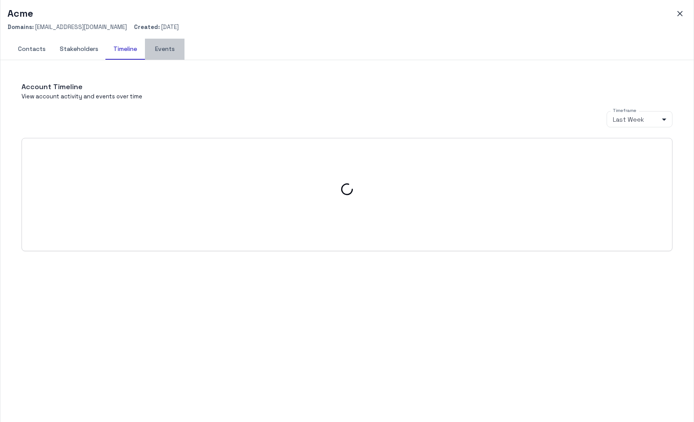
click at [169, 54] on button "Events" at bounding box center [165, 49] width 40 height 21
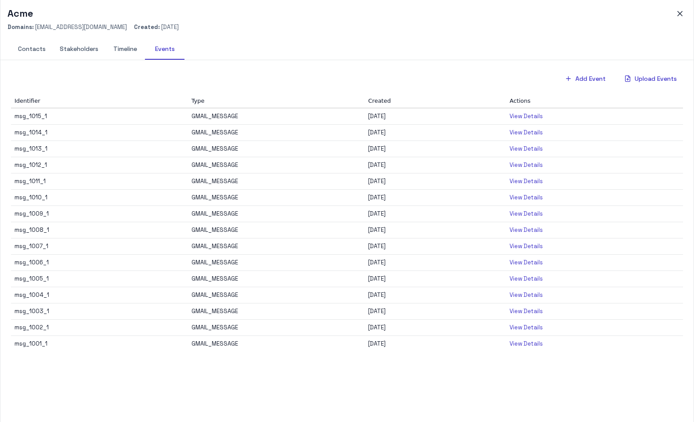
click at [114, 57] on button "Timeline" at bounding box center [125, 49] width 40 height 21
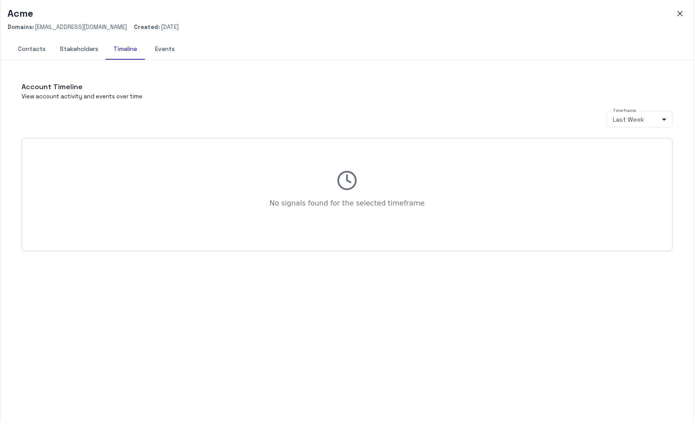
click at [160, 53] on button "Events" at bounding box center [165, 49] width 40 height 21
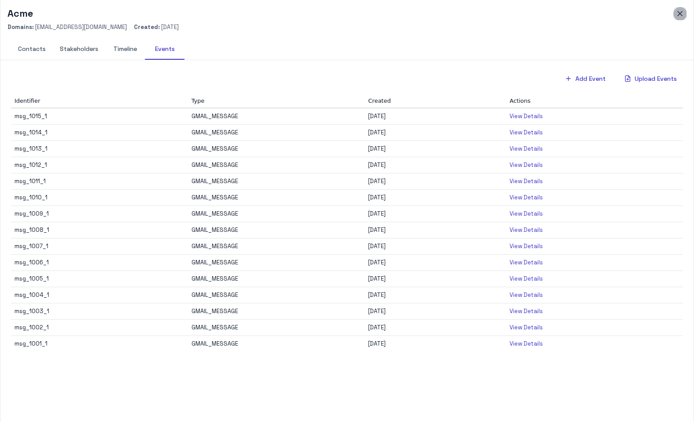
click at [684, 14] on icon "button" at bounding box center [680, 13] width 9 height 9
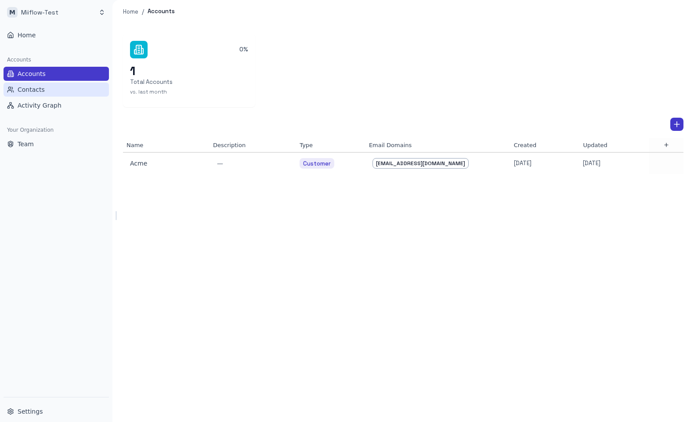
click at [65, 92] on button "Contacts" at bounding box center [56, 90] width 105 height 14
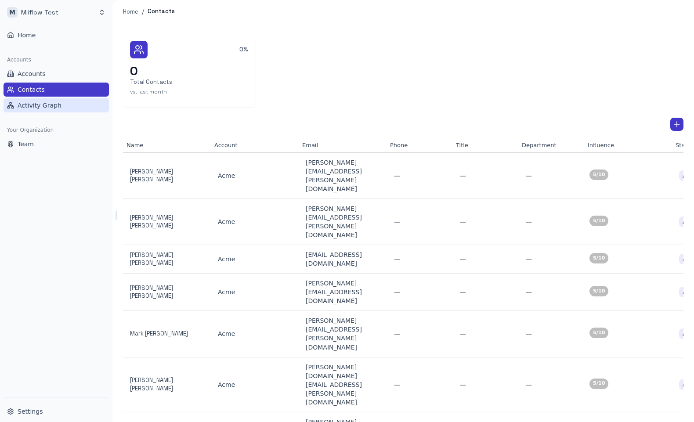
click at [68, 112] on button "Activity Graph" at bounding box center [56, 105] width 105 height 14
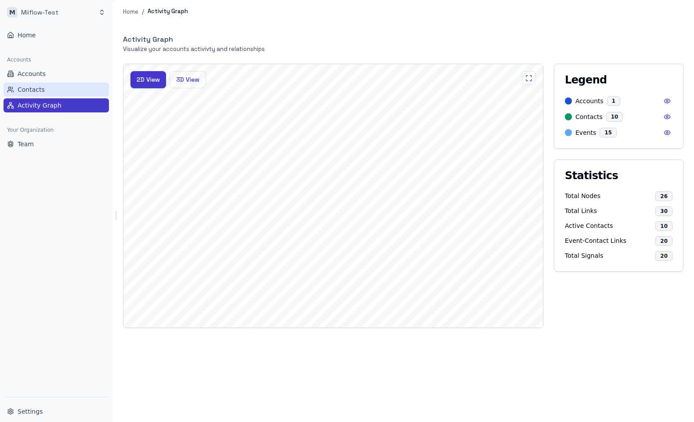
click at [66, 94] on button "Contacts" at bounding box center [56, 90] width 105 height 14
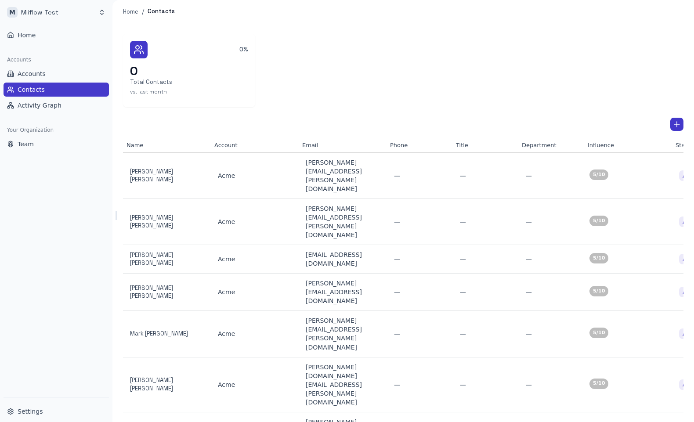
click at [58, 115] on div "Accounts Accounts Contacts Activity Graph" at bounding box center [56, 82] width 113 height 67
click at [58, 105] on span "Activity Graph" at bounding box center [40, 105] width 44 height 9
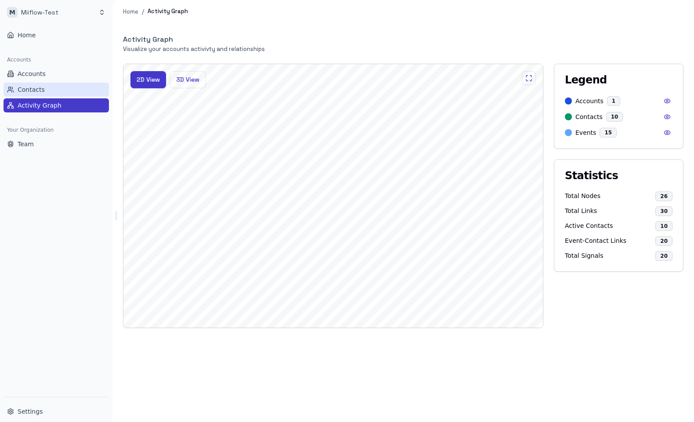
click at [58, 91] on button "Contacts" at bounding box center [56, 90] width 105 height 14
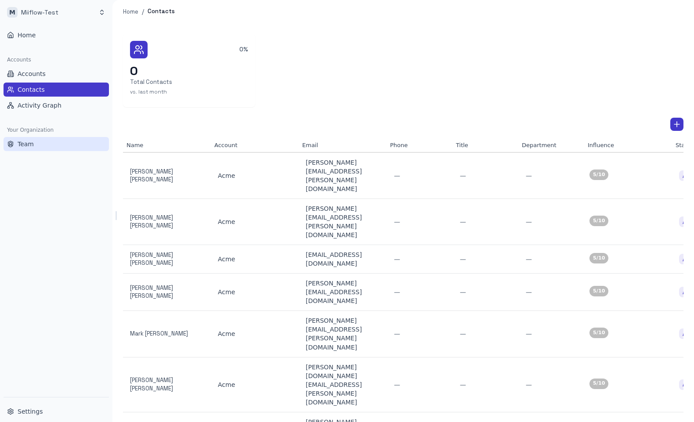
click at [47, 148] on button "Team" at bounding box center [56, 144] width 105 height 14
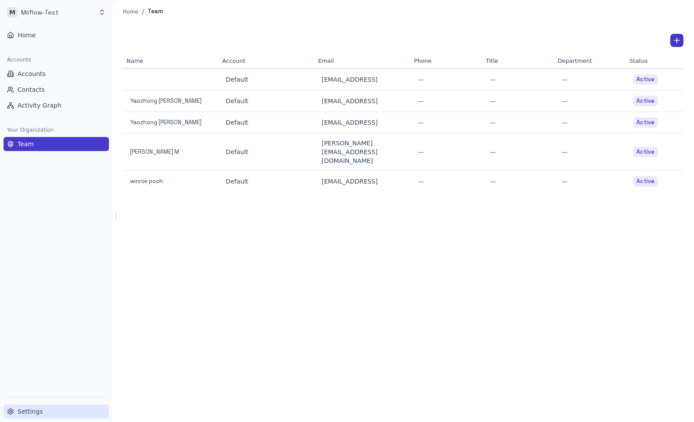
click at [43, 406] on button "Settings" at bounding box center [56, 412] width 105 height 14
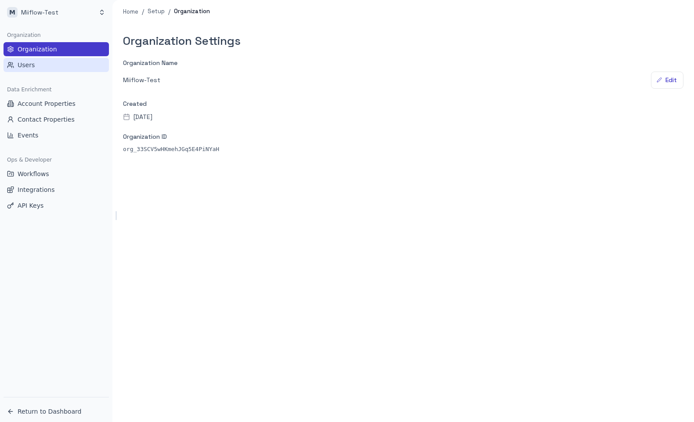
click at [33, 62] on span "Users" at bounding box center [26, 65] width 17 height 9
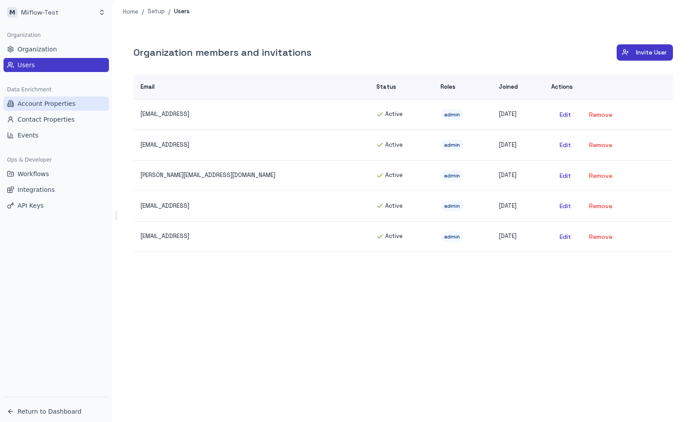
click at [39, 104] on span "Account Properties" at bounding box center [47, 103] width 58 height 9
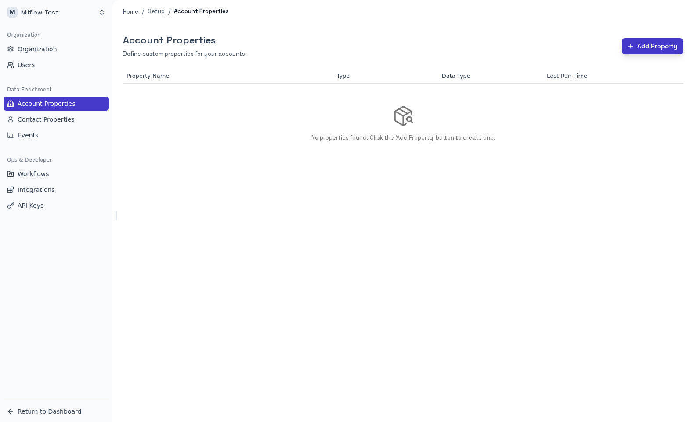
click at [646, 47] on button "Add Property" at bounding box center [653, 46] width 62 height 16
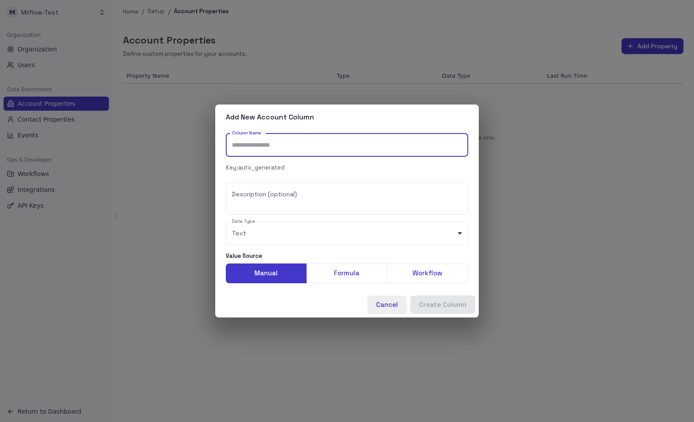
click at [384, 308] on button "Cancel" at bounding box center [387, 305] width 40 height 18
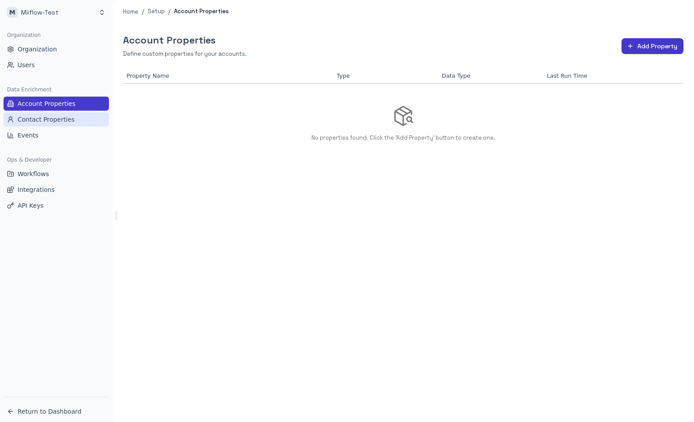
click at [53, 116] on span "Contact Properties" at bounding box center [46, 119] width 57 height 9
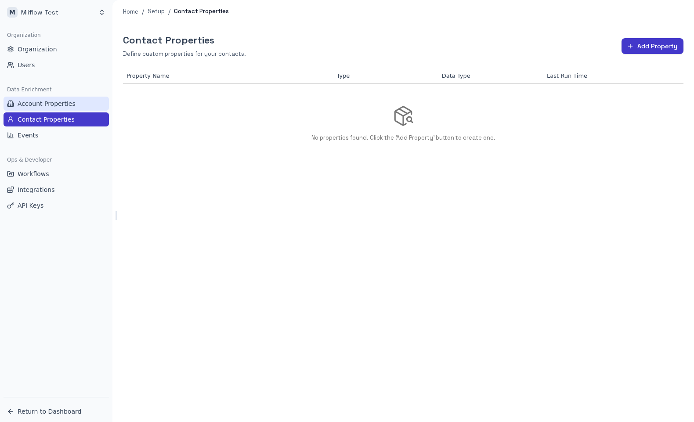
click at [59, 103] on span "Account Properties" at bounding box center [47, 103] width 58 height 9
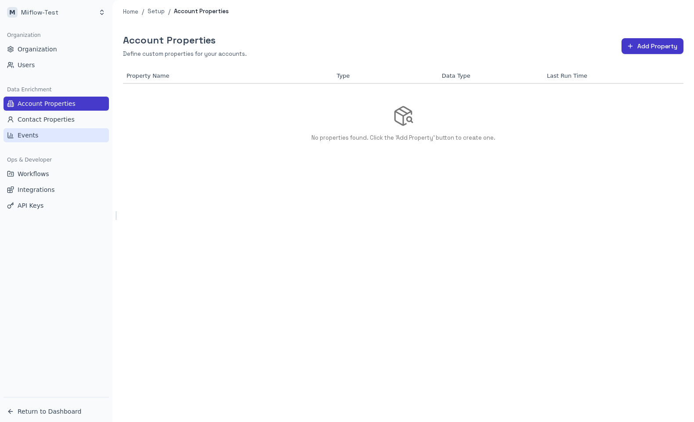
click at [27, 136] on span "Events" at bounding box center [28, 135] width 21 height 9
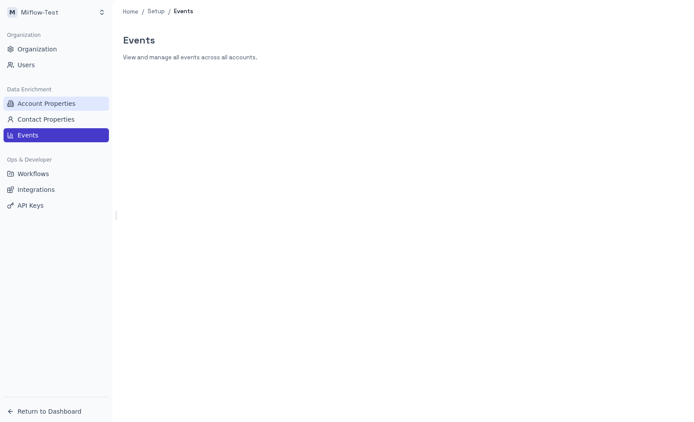
click at [43, 105] on span "Account Properties" at bounding box center [47, 103] width 58 height 9
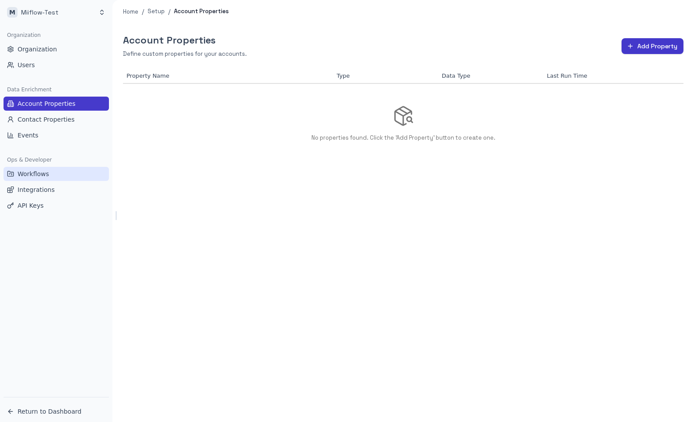
click at [44, 170] on span "Workflows" at bounding box center [34, 174] width 32 height 9
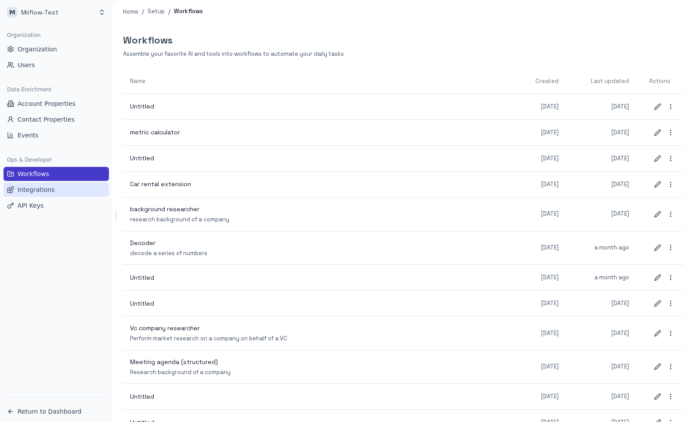
click at [50, 187] on span "Integrations" at bounding box center [36, 189] width 37 height 9
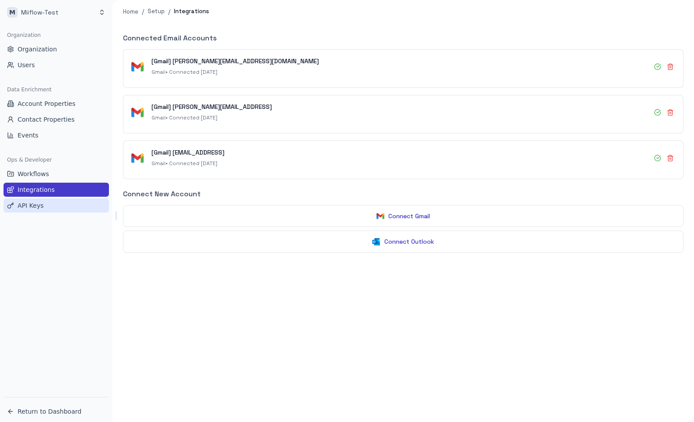
click at [46, 210] on button "API Keys" at bounding box center [56, 206] width 105 height 14
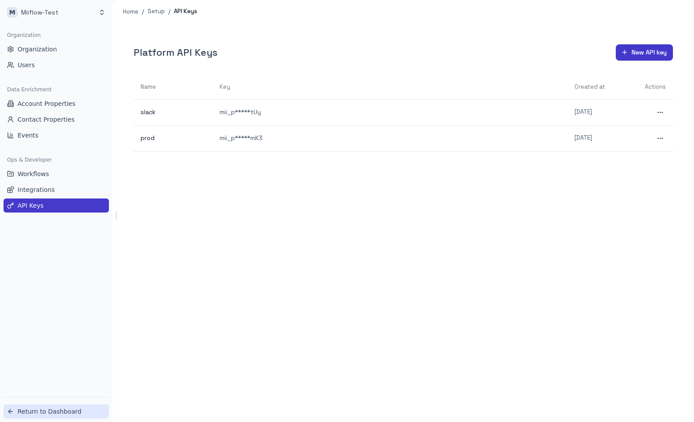
click at [40, 414] on span "Return to Dashboard" at bounding box center [50, 411] width 64 height 9
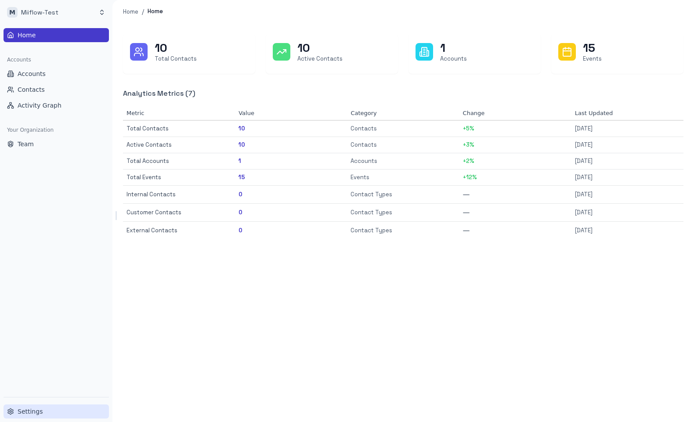
click at [37, 410] on span "Settings" at bounding box center [30, 411] width 25 height 9
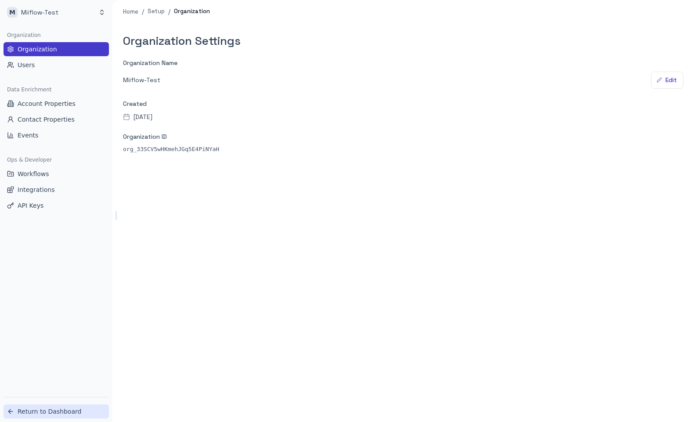
click at [68, 406] on button "Return to Dashboard" at bounding box center [56, 412] width 105 height 14
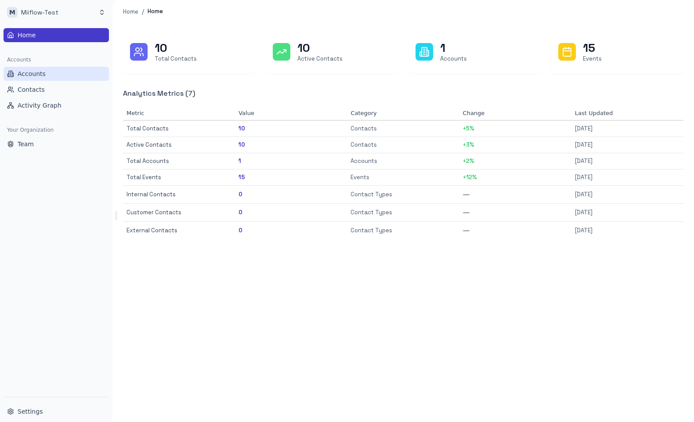
click at [50, 76] on button "Accounts" at bounding box center [56, 74] width 105 height 14
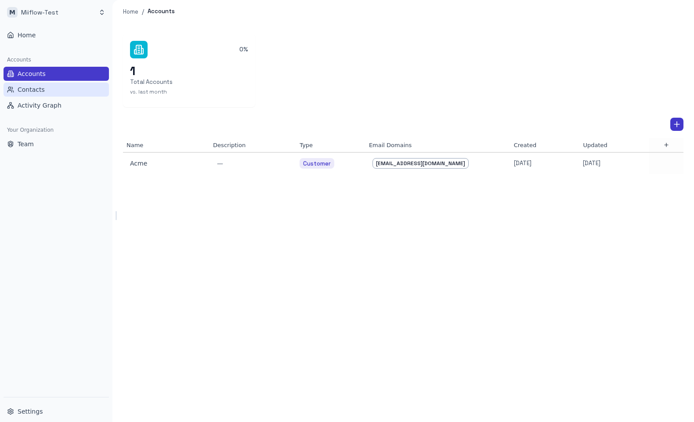
click at [51, 92] on button "Contacts" at bounding box center [56, 90] width 105 height 14
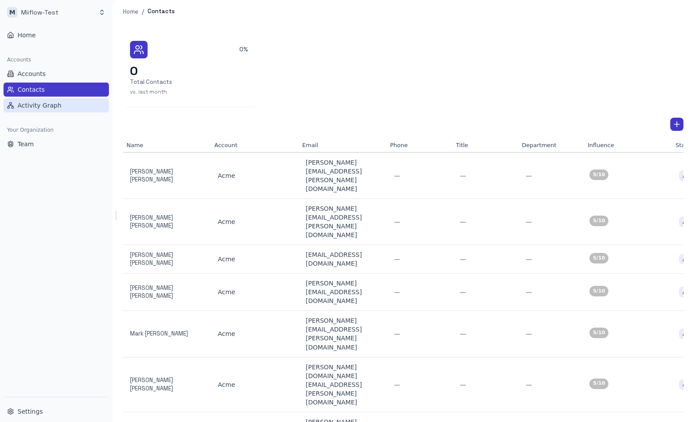
click at [52, 107] on span "Activity Graph" at bounding box center [40, 105] width 44 height 9
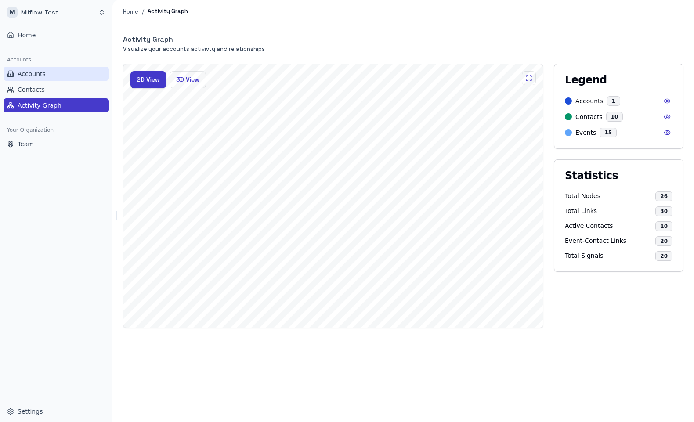
click at [53, 72] on button "Accounts" at bounding box center [56, 74] width 105 height 14
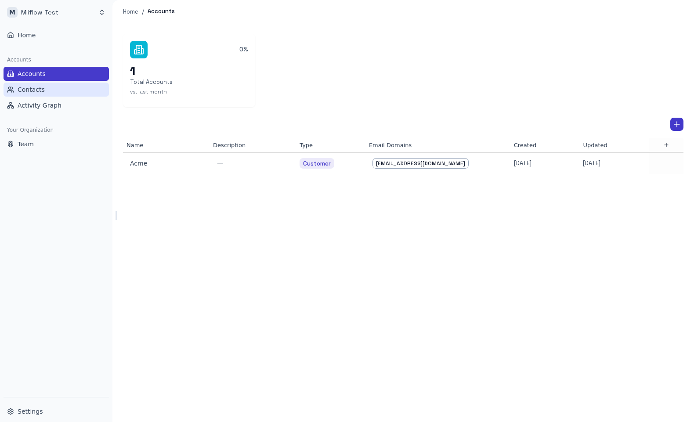
click at [71, 89] on button "Contacts" at bounding box center [56, 90] width 105 height 14
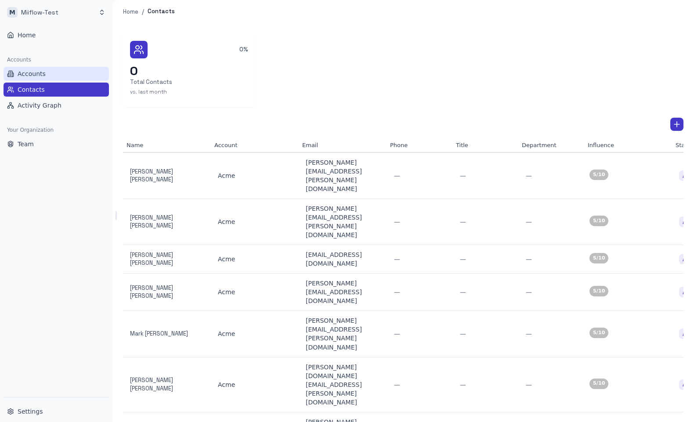
click at [66, 73] on button "Accounts" at bounding box center [56, 74] width 105 height 14
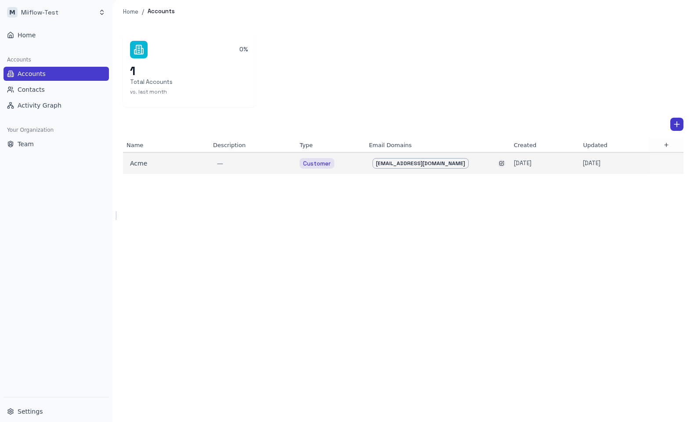
scroll to position [0, 1]
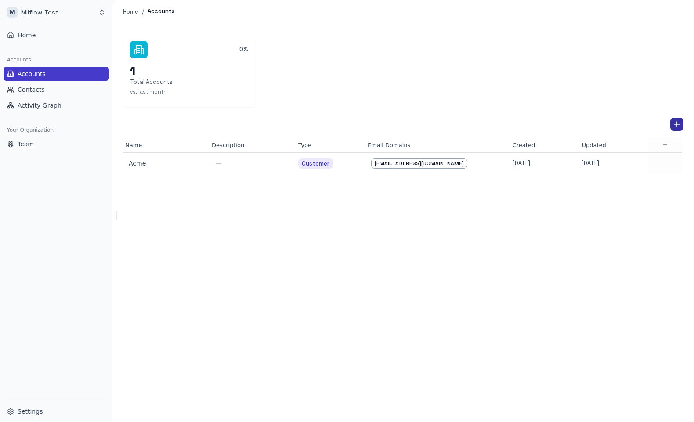
click at [676, 128] on icon "Add Account" at bounding box center [677, 124] width 9 height 9
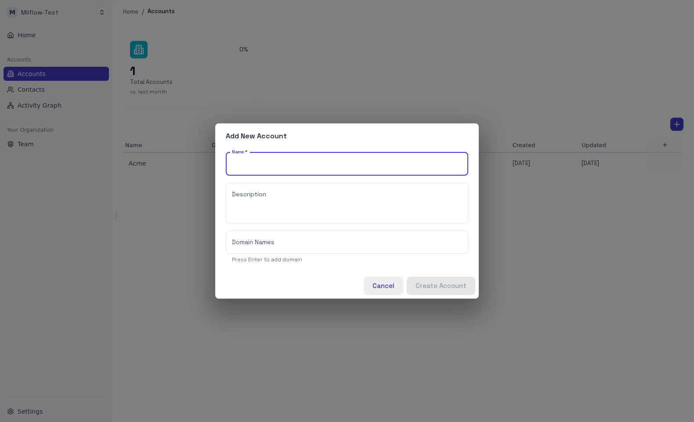
click at [389, 288] on button "Cancel" at bounding box center [384, 286] width 40 height 18
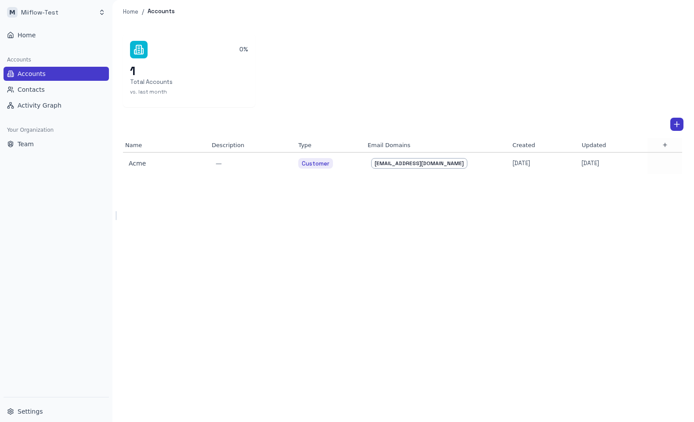
click at [351, 237] on div "0% 1 Total Accounts vs. last month Name Description Type Email Domains Created …" at bounding box center [404, 222] width 582 height 399
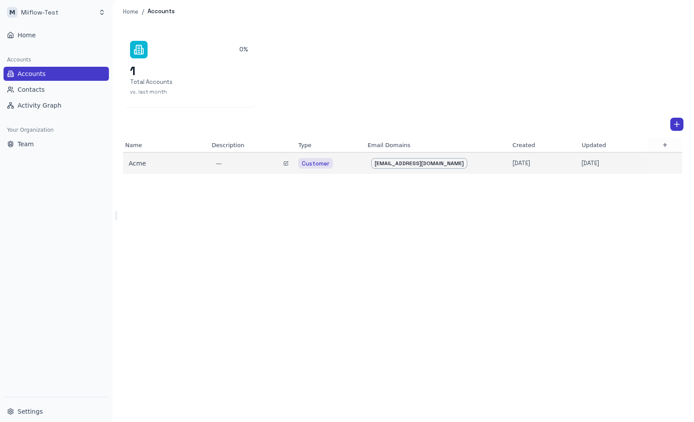
click at [243, 165] on div "—" at bounding box center [251, 163] width 73 height 9
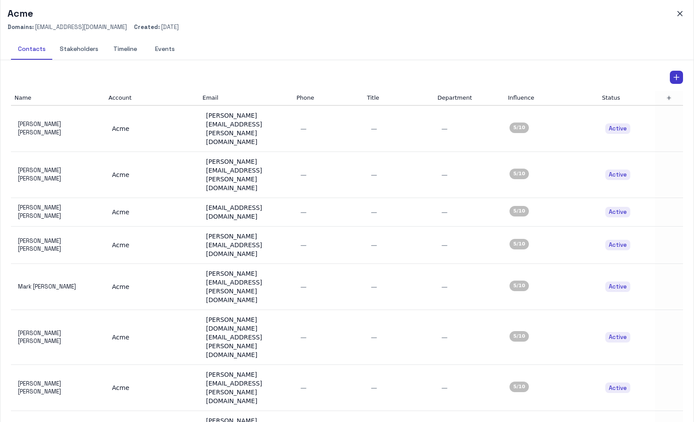
click at [81, 46] on button "Stakeholders" at bounding box center [79, 49] width 53 height 21
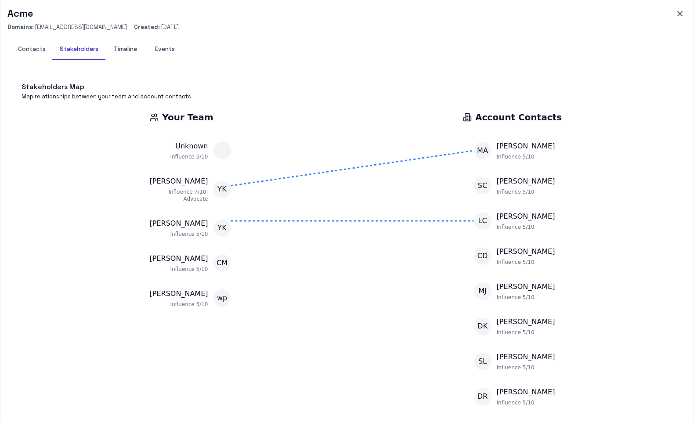
click at [121, 51] on button "Timeline" at bounding box center [125, 49] width 40 height 21
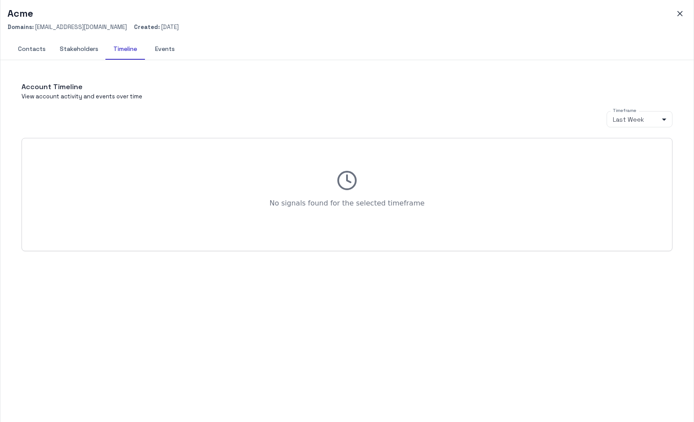
click at [160, 51] on button "Events" at bounding box center [165, 49] width 40 height 21
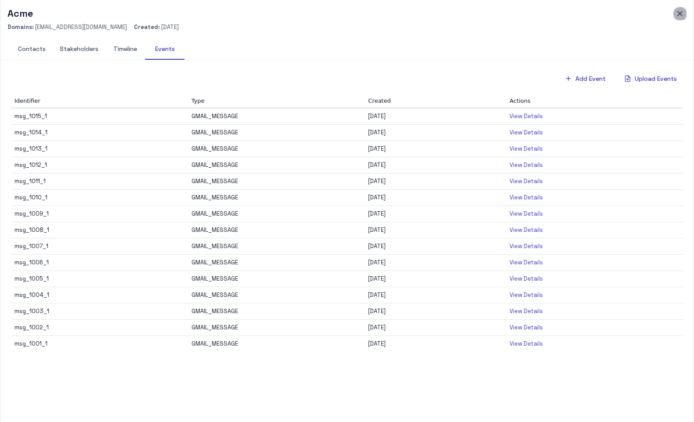
click at [678, 11] on icon "button" at bounding box center [680, 13] width 4 height 4
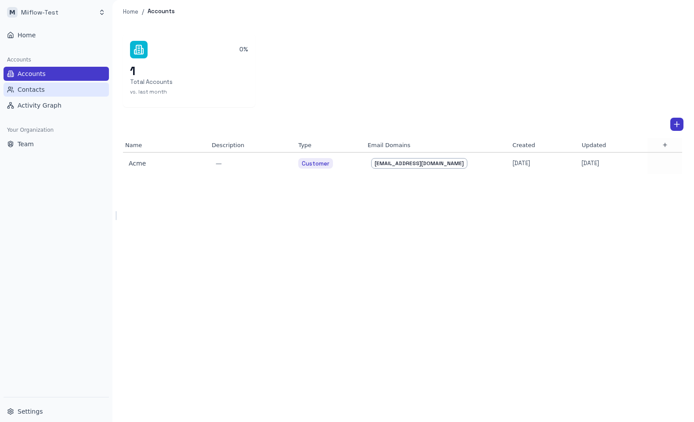
click at [25, 94] on span "Contacts" at bounding box center [31, 89] width 27 height 9
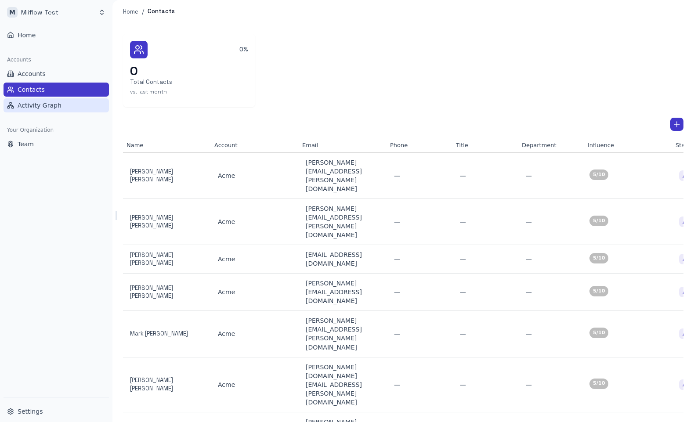
click at [44, 106] on span "Activity Graph" at bounding box center [40, 105] width 44 height 9
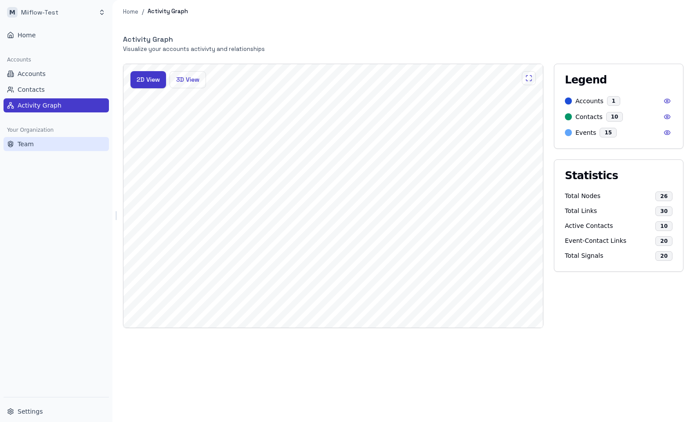
click at [35, 150] on button "Team" at bounding box center [56, 144] width 105 height 14
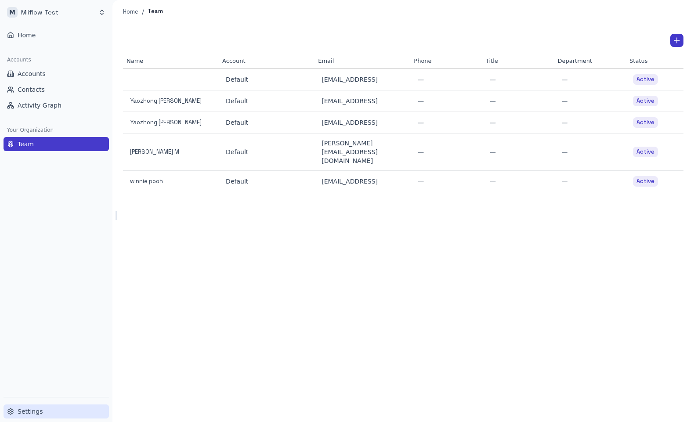
click at [39, 411] on span "Settings" at bounding box center [30, 411] width 25 height 9
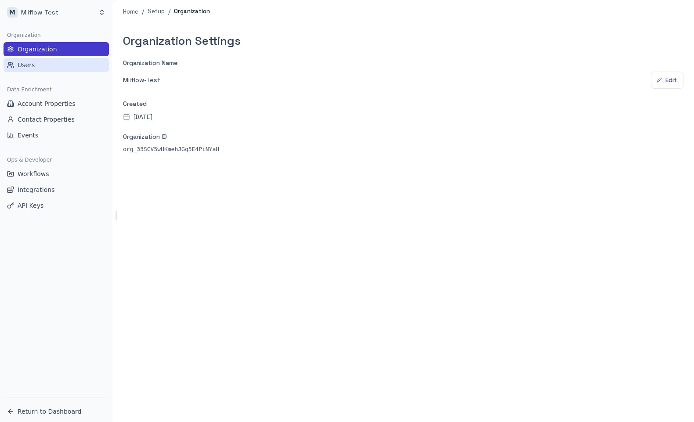
click at [26, 69] on span "Users" at bounding box center [26, 65] width 17 height 9
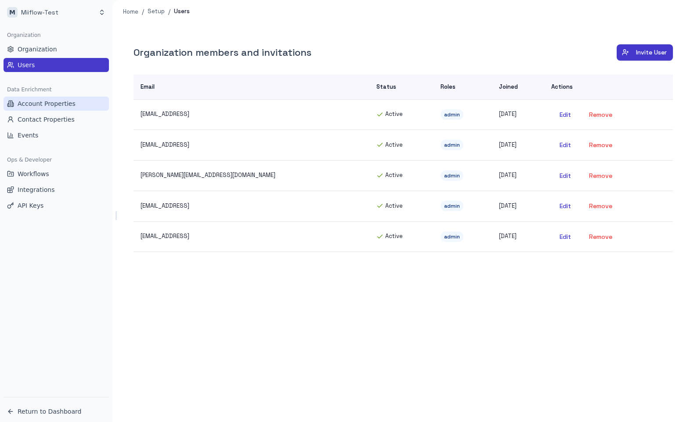
click at [65, 102] on span "Account Properties" at bounding box center [47, 103] width 58 height 9
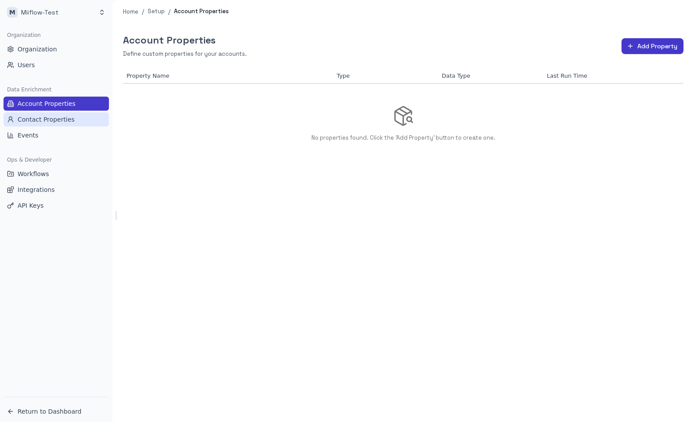
click at [54, 122] on span "Contact Properties" at bounding box center [46, 119] width 57 height 9
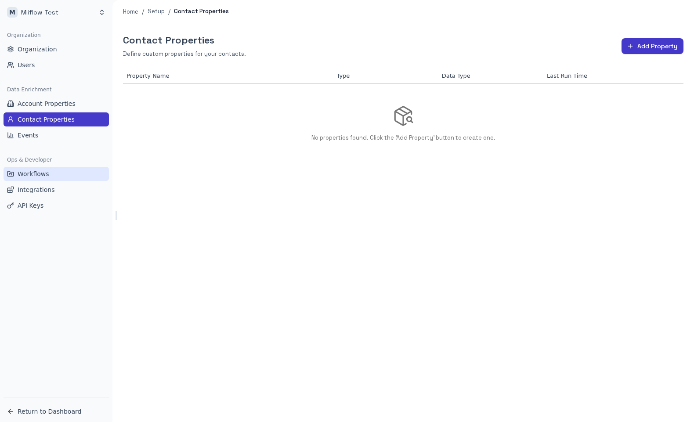
click at [57, 174] on button "Workflows" at bounding box center [56, 174] width 105 height 14
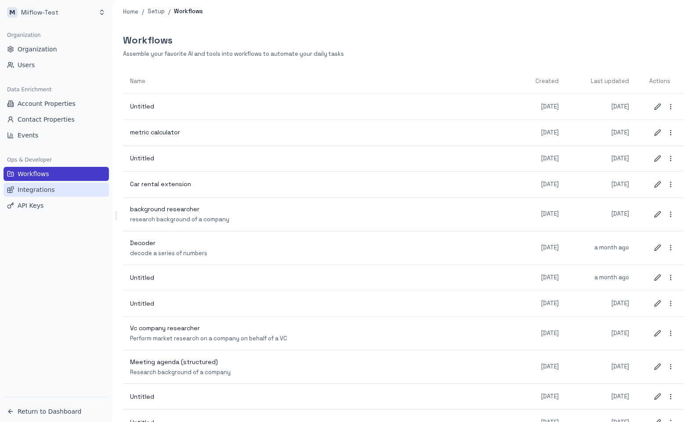
click at [65, 188] on button "Integrations" at bounding box center [56, 190] width 105 height 14
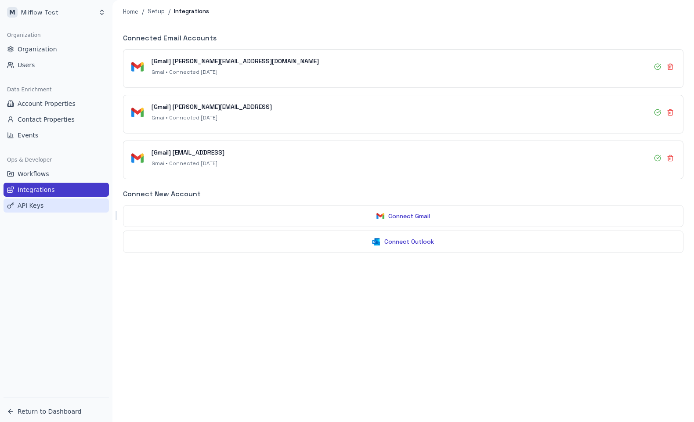
click at [59, 204] on button "API Keys" at bounding box center [56, 206] width 105 height 14
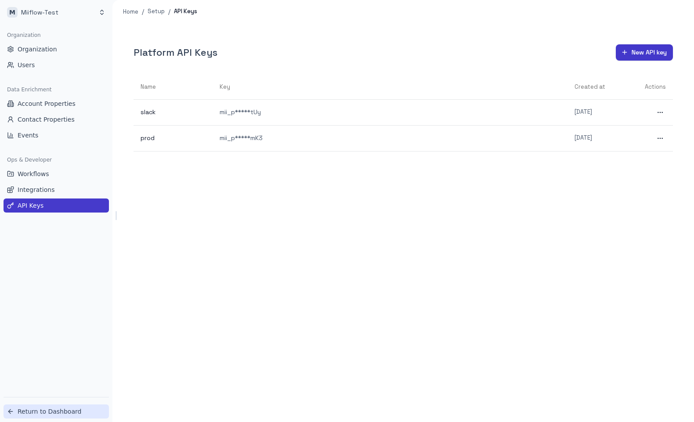
click at [65, 409] on span "Return to Dashboard" at bounding box center [50, 411] width 64 height 9
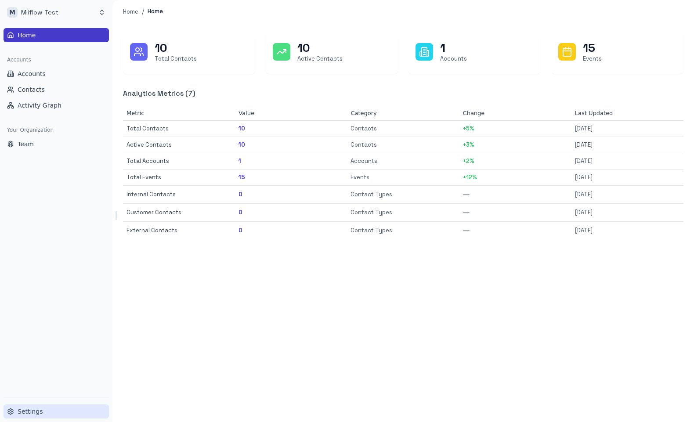
click at [34, 411] on span "Settings" at bounding box center [30, 411] width 25 height 9
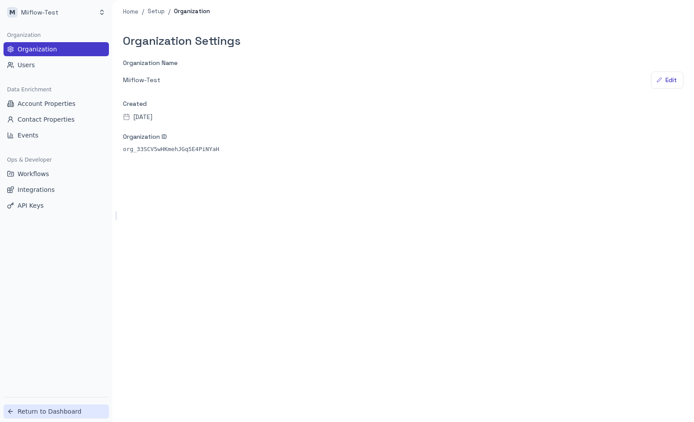
click at [55, 408] on span "Return to Dashboard" at bounding box center [50, 411] width 64 height 9
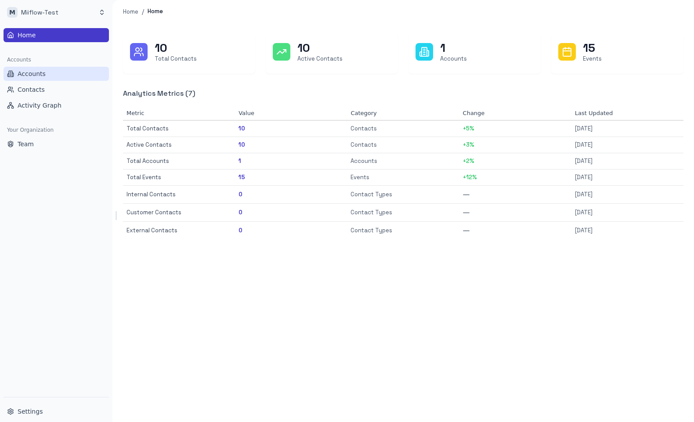
click at [48, 73] on button "Accounts" at bounding box center [56, 74] width 105 height 14
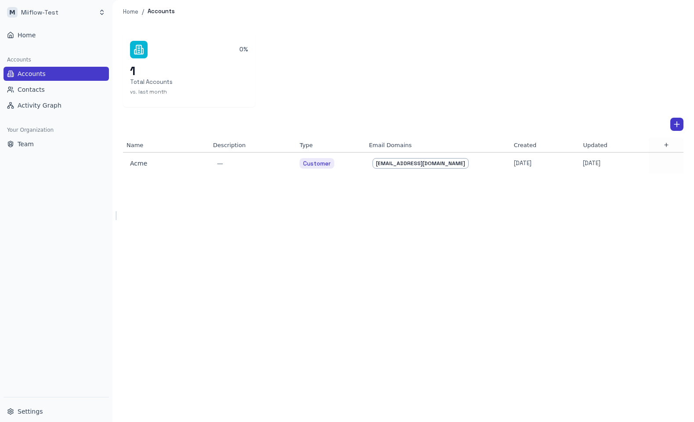
click at [345, 85] on div "0% 1 Total Accounts vs. last month" at bounding box center [403, 70] width 561 height 73
click at [508, 222] on div "0% 1 Total Accounts vs. last month Name Description Type Email Domains Created …" at bounding box center [404, 222] width 582 height 399
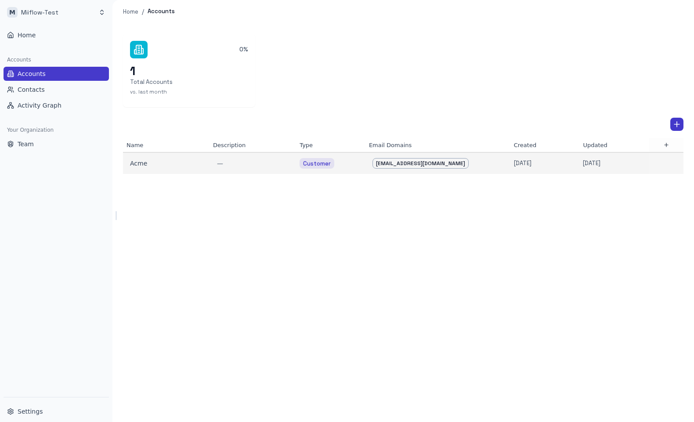
scroll to position [0, 1]
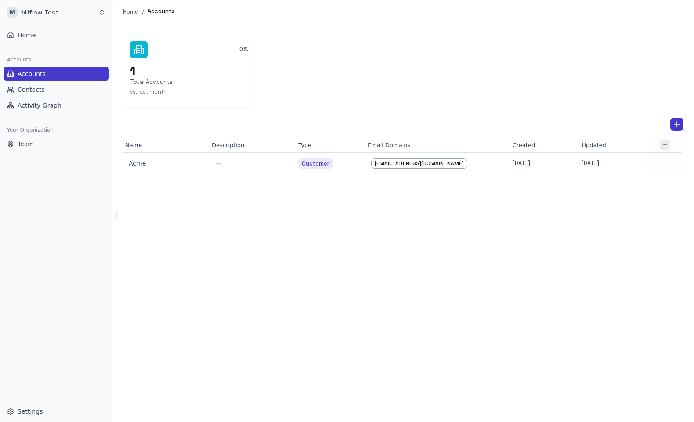
click at [666, 147] on icon "button" at bounding box center [665, 145] width 6 height 6
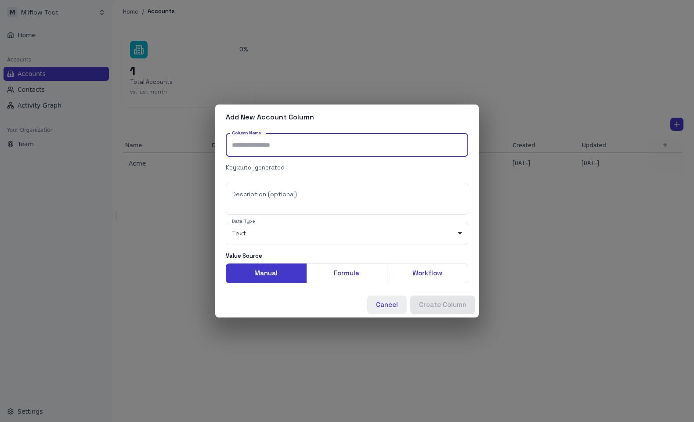
click at [381, 302] on button "Cancel" at bounding box center [387, 305] width 40 height 18
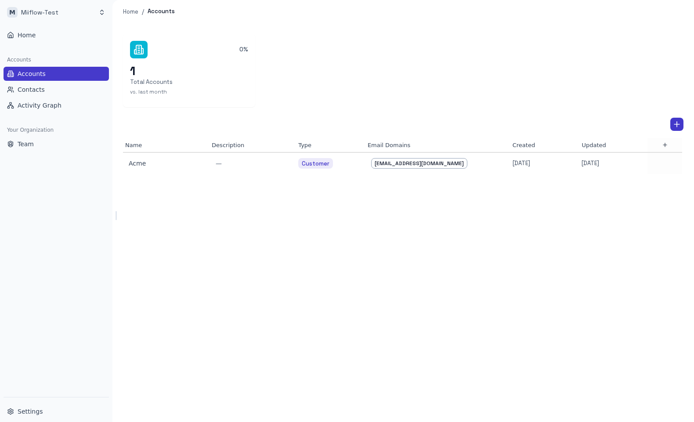
click at [254, 275] on div "0% 1 Total Accounts vs. last month Name Description Type Email Domains Created …" at bounding box center [404, 222] width 582 height 399
click at [36, 141] on button "Team" at bounding box center [56, 144] width 105 height 14
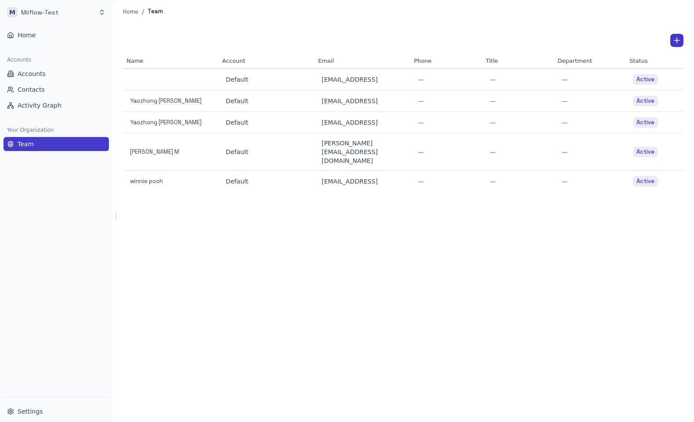
click at [208, 319] on div "Name Account Email Phone Title Department Status Default [EMAIL_ADDRESS] — — — …" at bounding box center [404, 222] width 582 height 399
click at [41, 407] on button "Settings" at bounding box center [56, 412] width 105 height 14
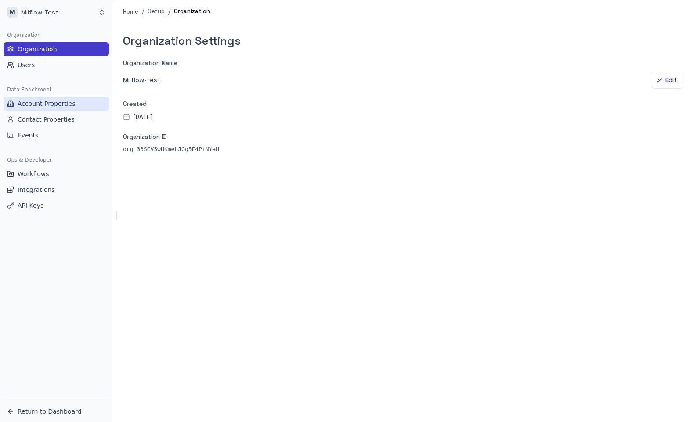
click at [64, 107] on span "Account Properties" at bounding box center [47, 103] width 58 height 9
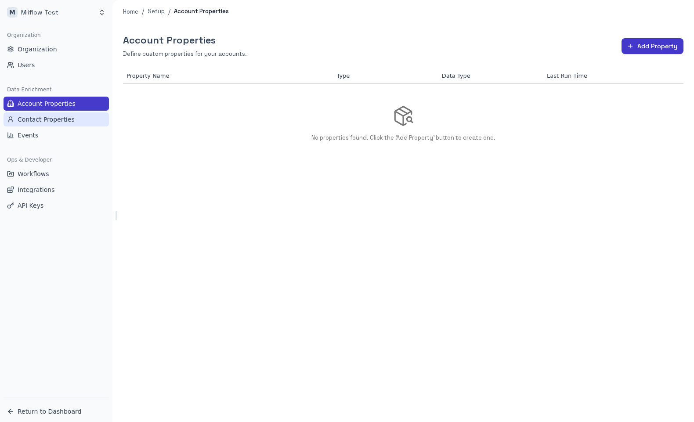
click at [71, 120] on span "Contact Properties" at bounding box center [46, 119] width 57 height 9
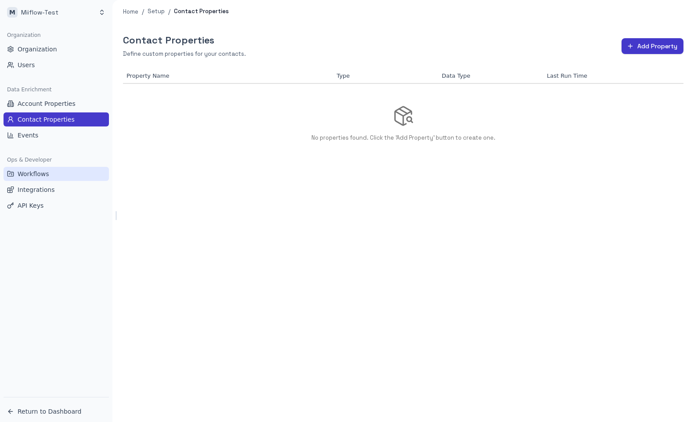
click at [65, 175] on button "Workflows" at bounding box center [56, 174] width 105 height 14
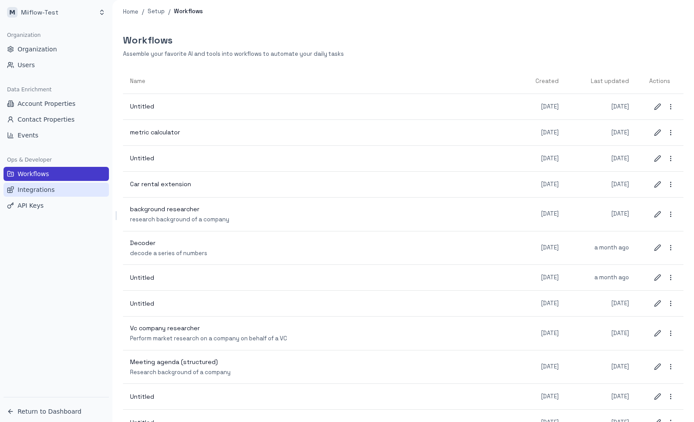
click at [66, 193] on button "Integrations" at bounding box center [56, 190] width 105 height 14
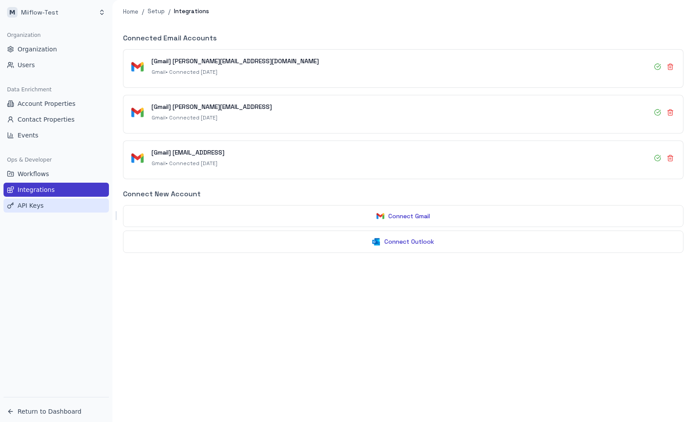
click at [55, 204] on button "API Keys" at bounding box center [56, 206] width 105 height 14
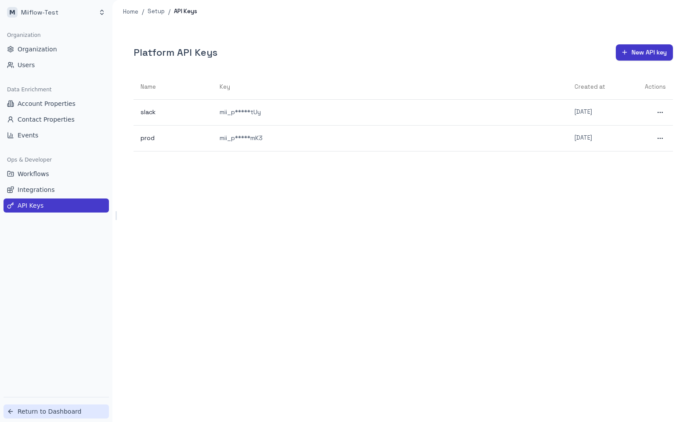
click at [52, 409] on span "Return to Dashboard" at bounding box center [50, 411] width 64 height 9
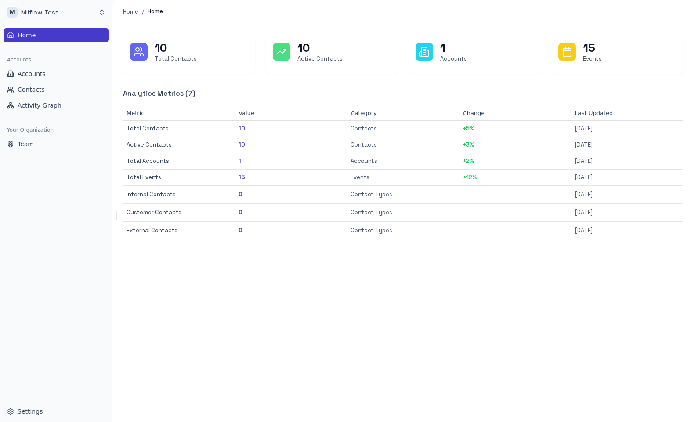
click at [454, 358] on div "10 Total Contacts 10 Active Contacts 1 Accounts 15 Events Analytics Metrics ( 7…" at bounding box center [404, 222] width 582 height 399
click at [38, 411] on span "Settings" at bounding box center [30, 411] width 25 height 9
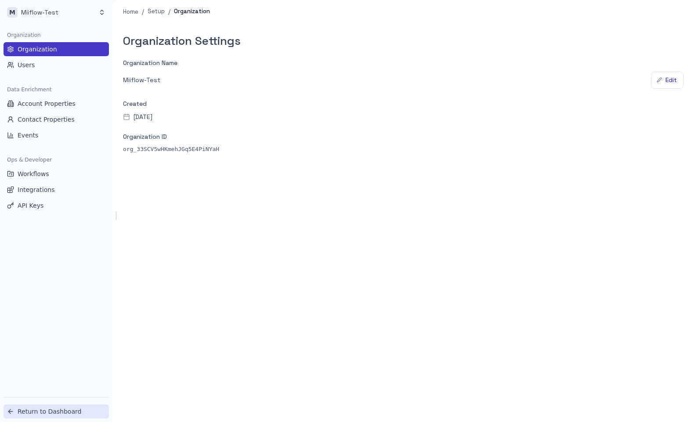
click at [55, 409] on span "Return to Dashboard" at bounding box center [50, 411] width 64 height 9
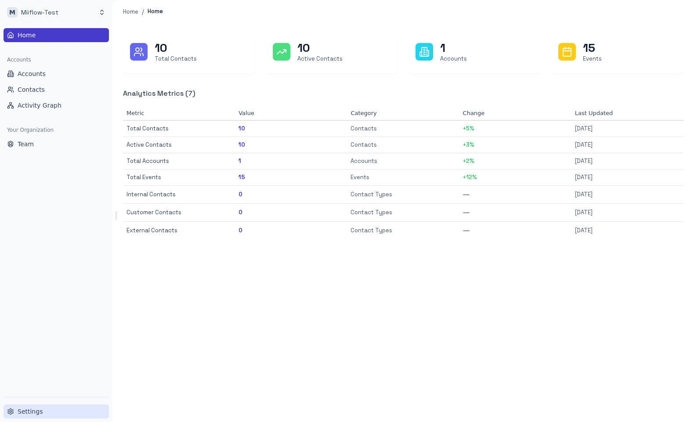
click at [39, 412] on span "Settings" at bounding box center [30, 411] width 25 height 9
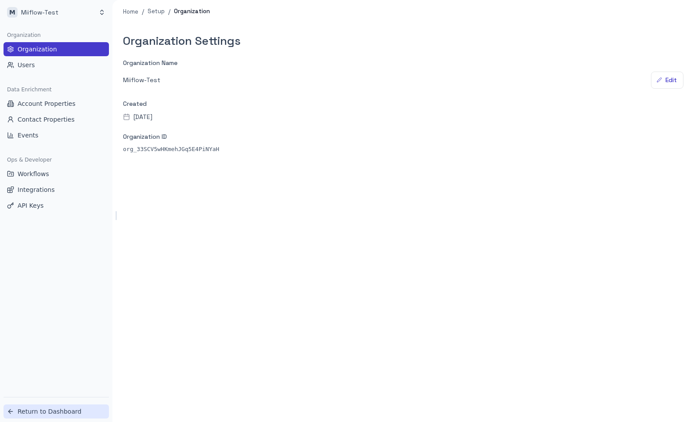
click at [58, 414] on span "Return to Dashboard" at bounding box center [50, 411] width 64 height 9
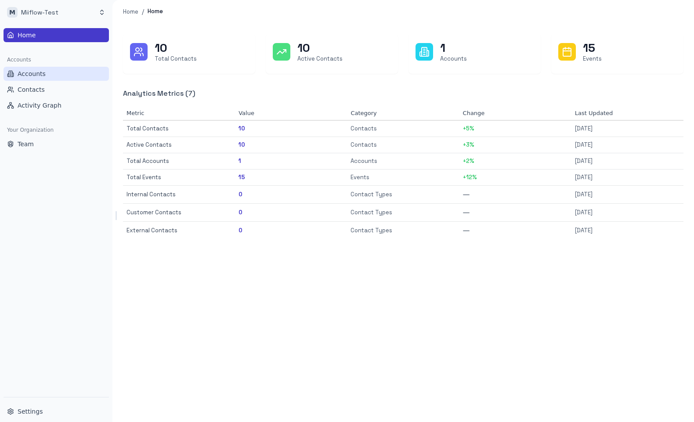
click at [73, 71] on button "Accounts" at bounding box center [56, 74] width 105 height 14
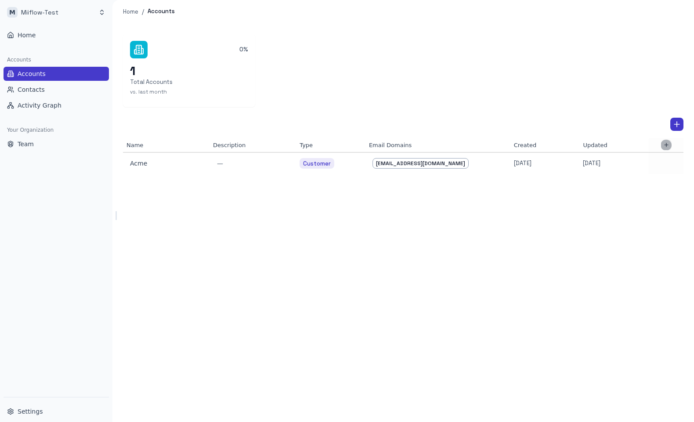
click at [666, 143] on icon "button" at bounding box center [667, 145] width 6 height 6
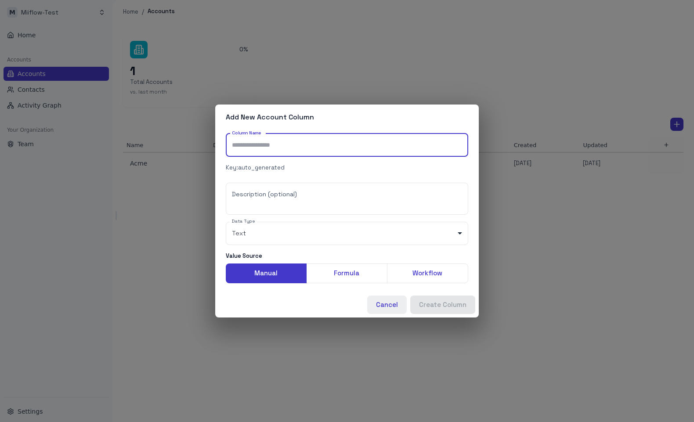
click at [396, 305] on button "Cancel" at bounding box center [387, 305] width 40 height 18
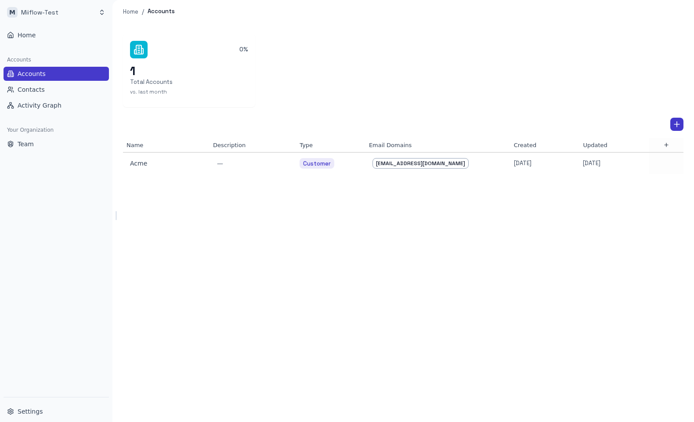
click at [269, 272] on div "0% 1 Total Accounts vs. last month Name Description Type Email Domains Created …" at bounding box center [404, 222] width 582 height 399
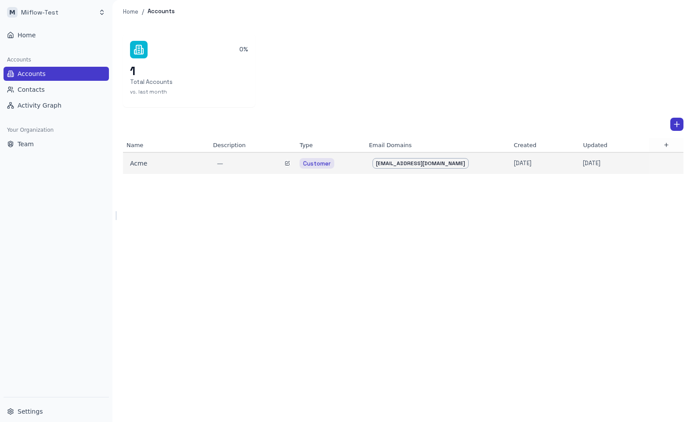
click at [246, 168] on div "—" at bounding box center [253, 163] width 73 height 9
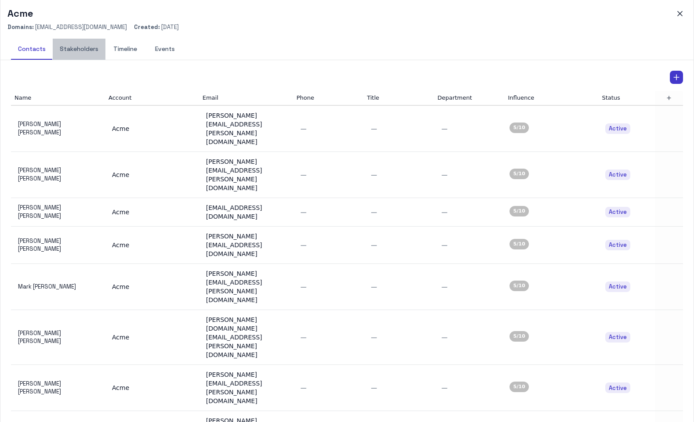
click at [85, 54] on button "Stakeholders" at bounding box center [79, 49] width 53 height 21
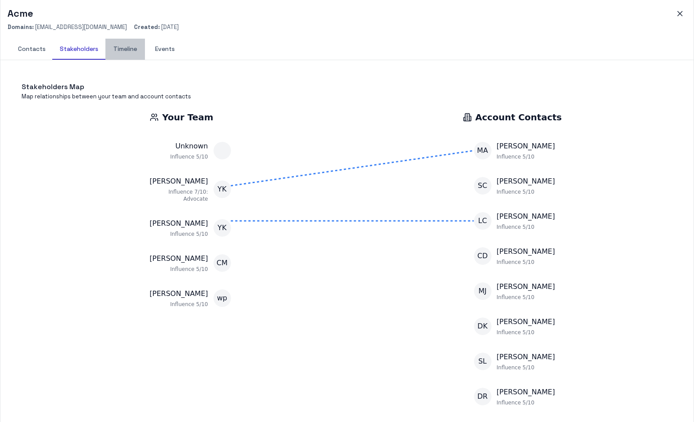
click at [131, 55] on button "Timeline" at bounding box center [125, 49] width 40 height 21
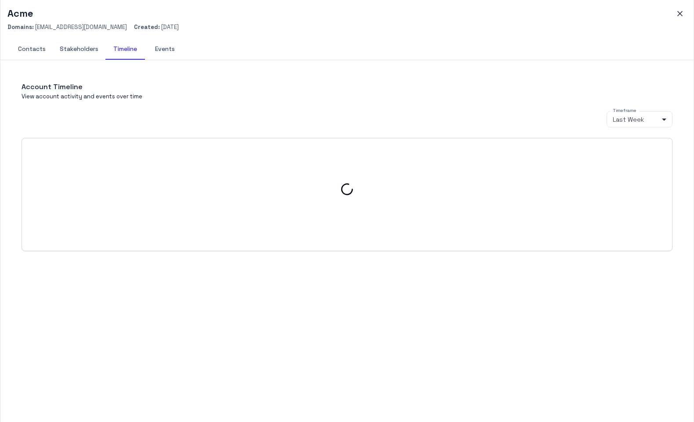
click at [174, 51] on button "Events" at bounding box center [165, 49] width 40 height 21
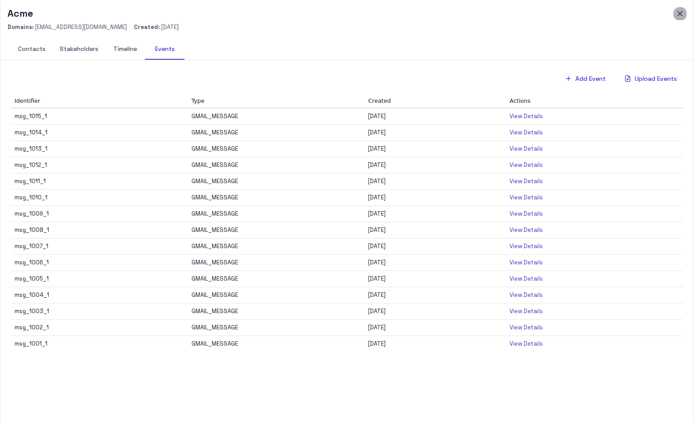
click at [676, 19] on button "button" at bounding box center [680, 13] width 13 height 13
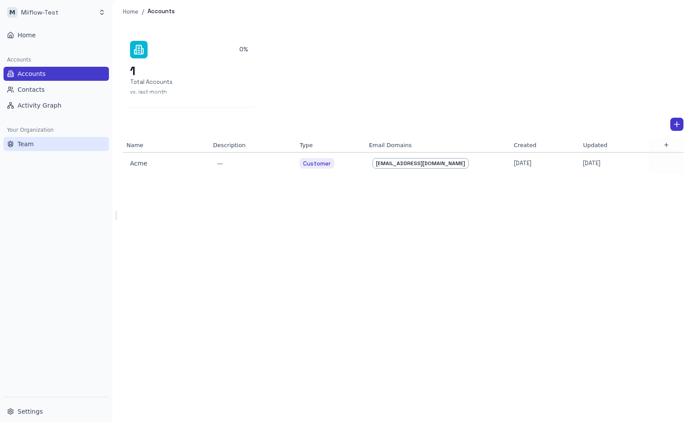
click at [32, 146] on span "Team" at bounding box center [26, 144] width 16 height 9
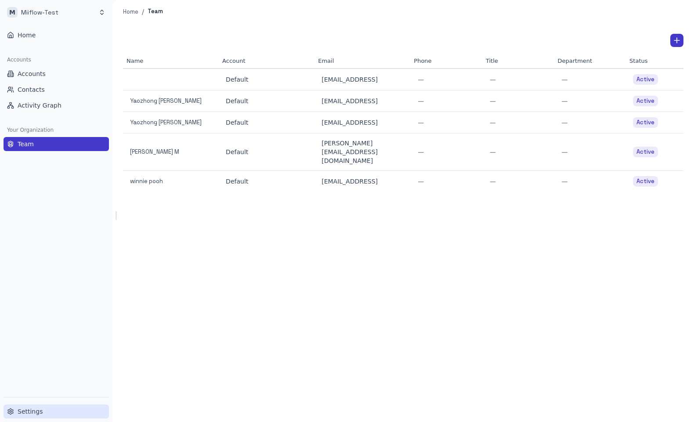
click at [41, 412] on button "Settings" at bounding box center [56, 412] width 105 height 14
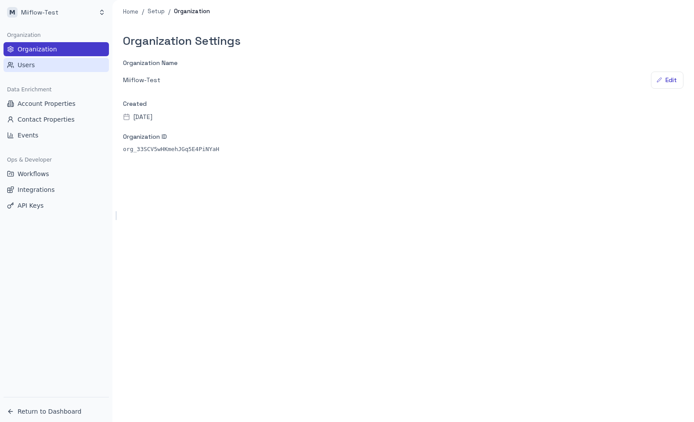
click at [44, 66] on button "Users" at bounding box center [56, 65] width 105 height 14
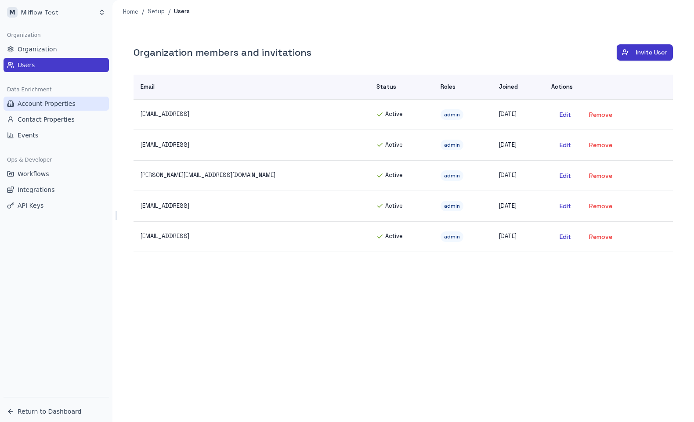
click at [51, 107] on span "Account Properties" at bounding box center [47, 103] width 58 height 9
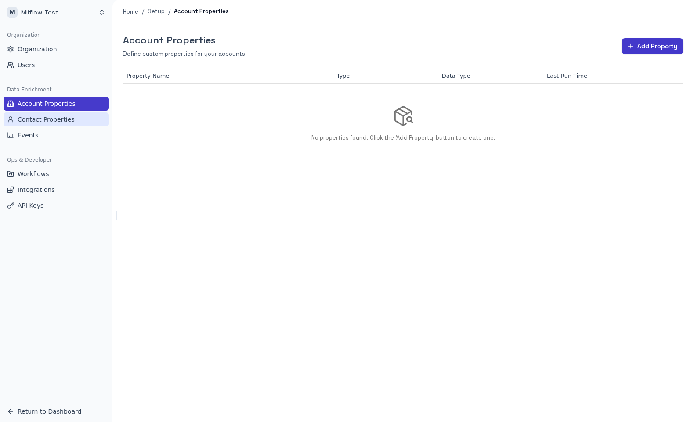
click at [85, 116] on button "Contact Properties" at bounding box center [56, 120] width 105 height 14
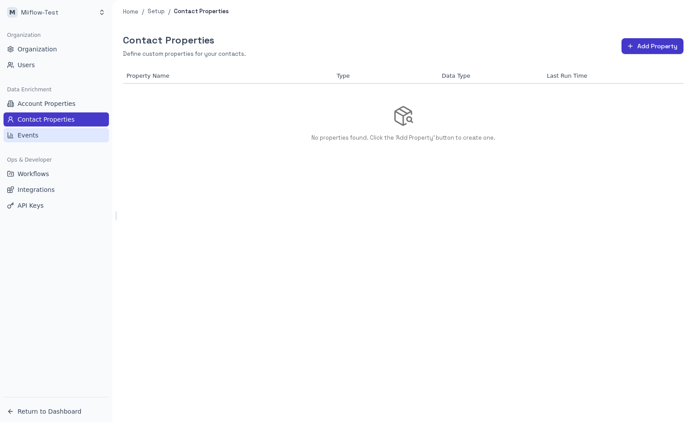
click at [65, 138] on button "Events" at bounding box center [56, 135] width 105 height 14
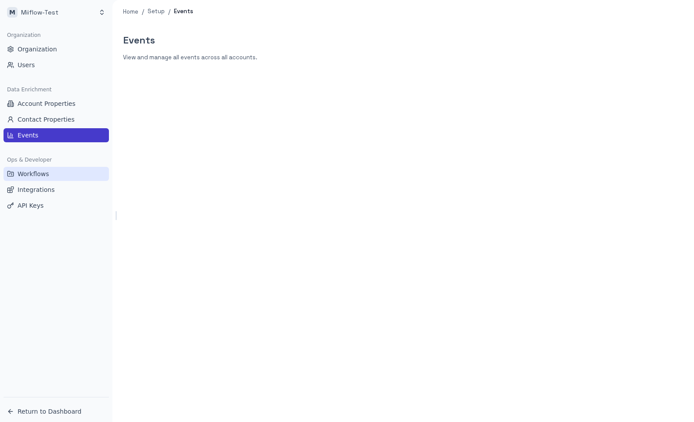
click at [54, 174] on button "Workflows" at bounding box center [56, 174] width 105 height 14
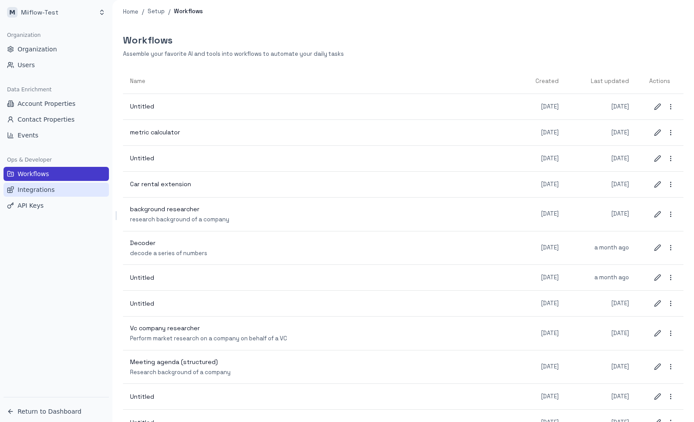
click at [55, 192] on button "Integrations" at bounding box center [56, 190] width 105 height 14
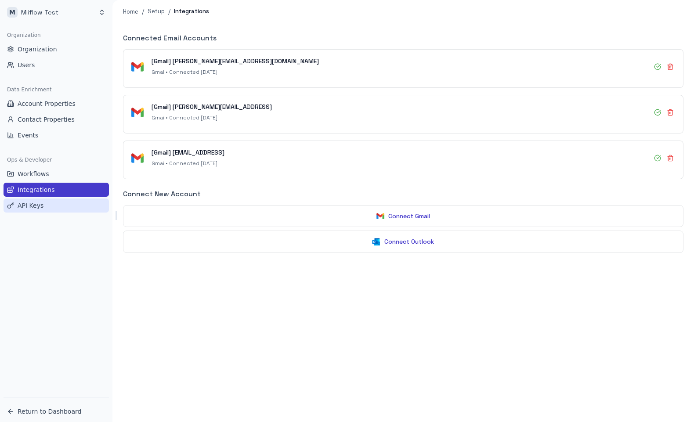
click at [33, 202] on span "API Keys" at bounding box center [31, 205] width 26 height 9
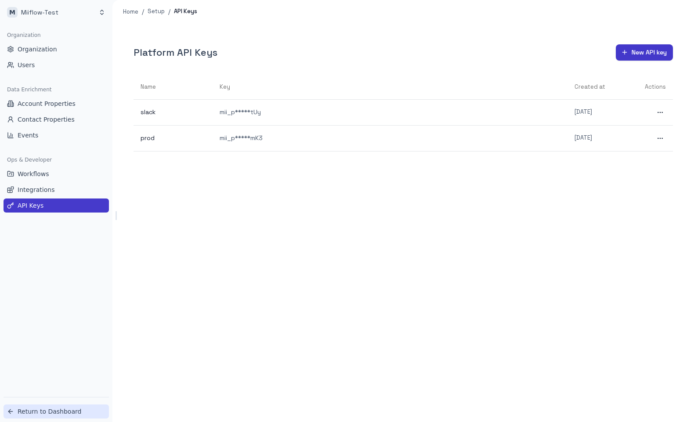
click at [63, 414] on span "Return to Dashboard" at bounding box center [50, 411] width 64 height 9
